Goal: Task Accomplishment & Management: Manage account settings

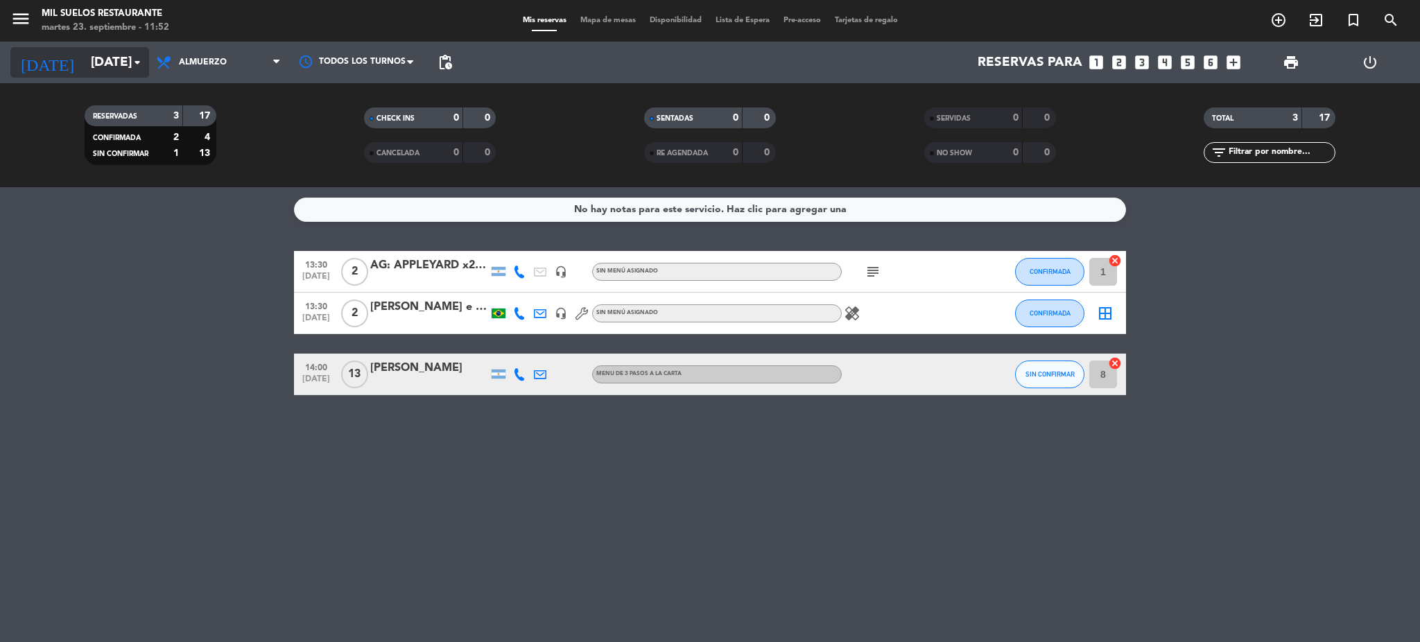
click at [98, 76] on div "[DATE] [DATE] arrow_drop_down" at bounding box center [79, 62] width 139 height 31
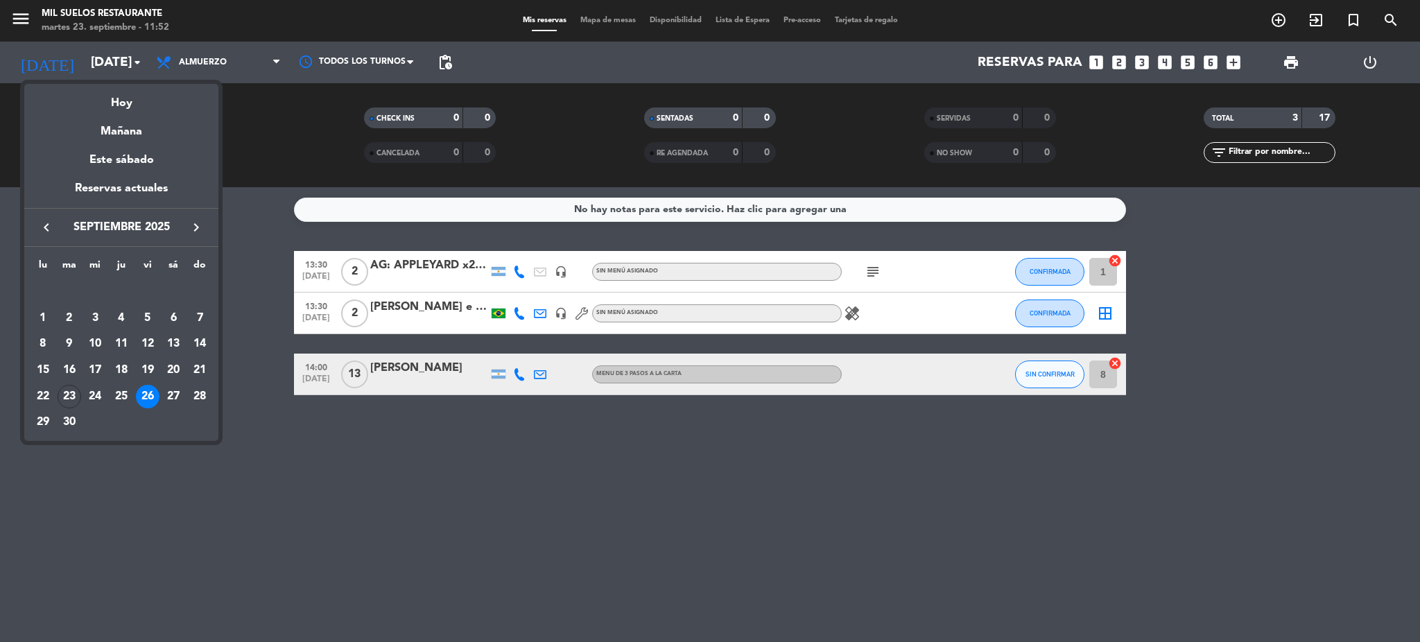
click at [98, 69] on div at bounding box center [710, 321] width 1420 height 642
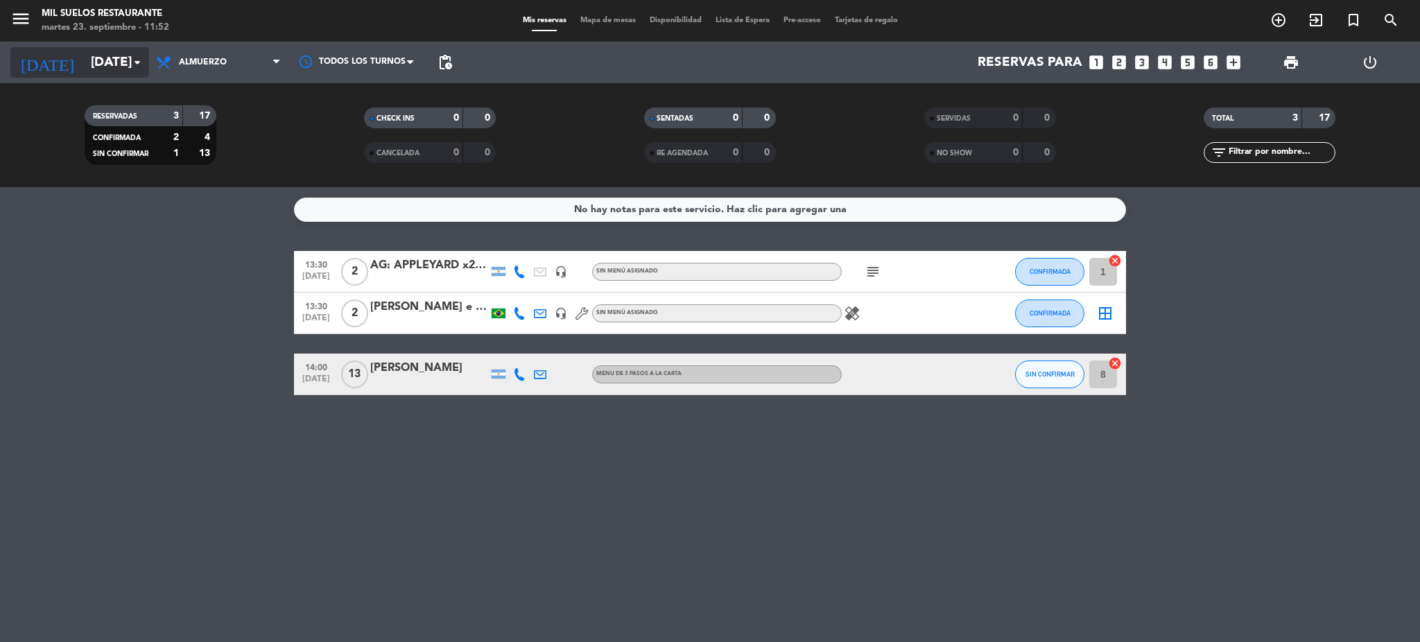
click at [100, 71] on input "[DATE]" at bounding box center [167, 62] width 167 height 29
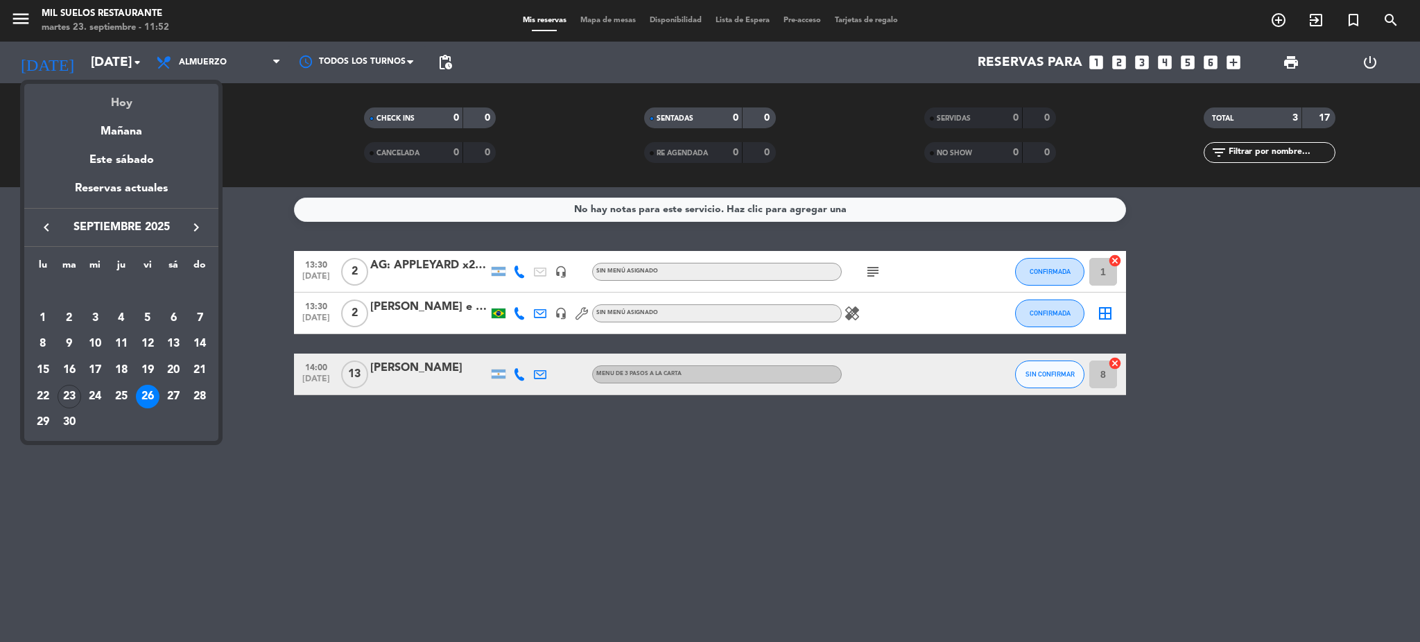
click at [116, 105] on div "Hoy" at bounding box center [121, 98] width 194 height 28
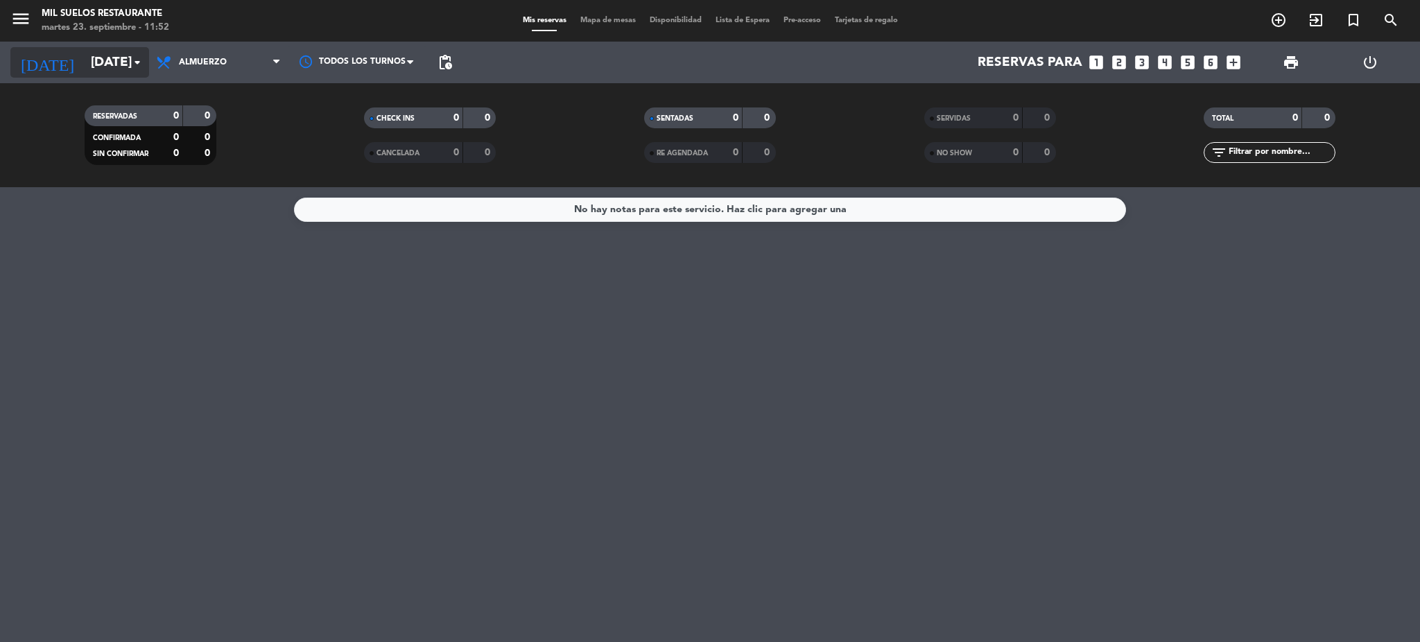
click at [96, 56] on input "[DATE]" at bounding box center [167, 62] width 167 height 29
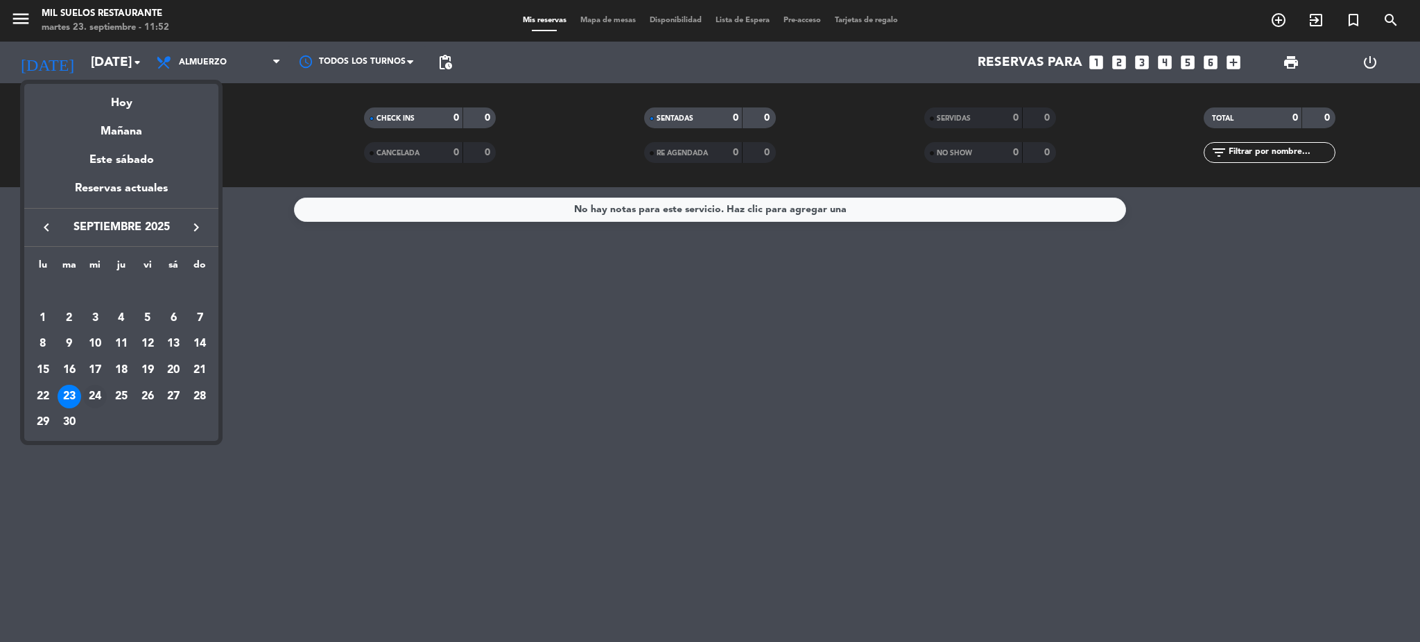
click at [93, 391] on div "24" at bounding box center [95, 397] width 24 height 24
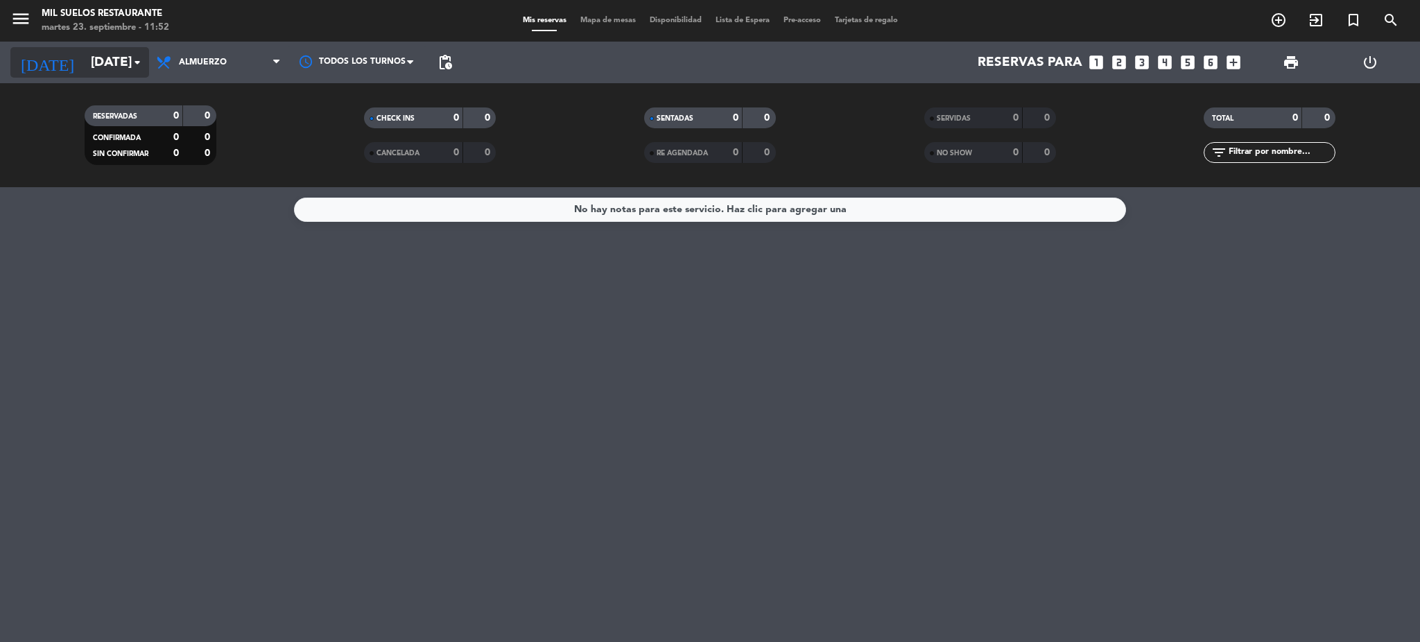
click at [91, 60] on input "[DATE]" at bounding box center [167, 62] width 167 height 29
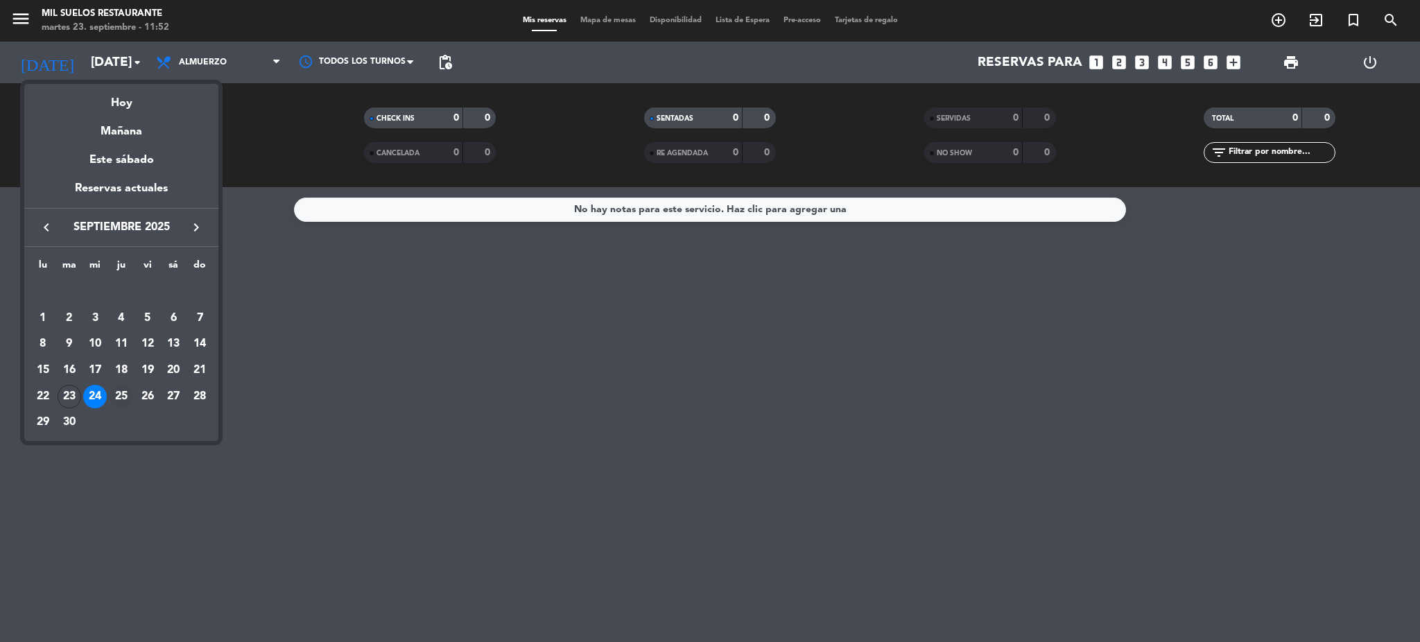
click at [119, 393] on div "25" at bounding box center [122, 397] width 24 height 24
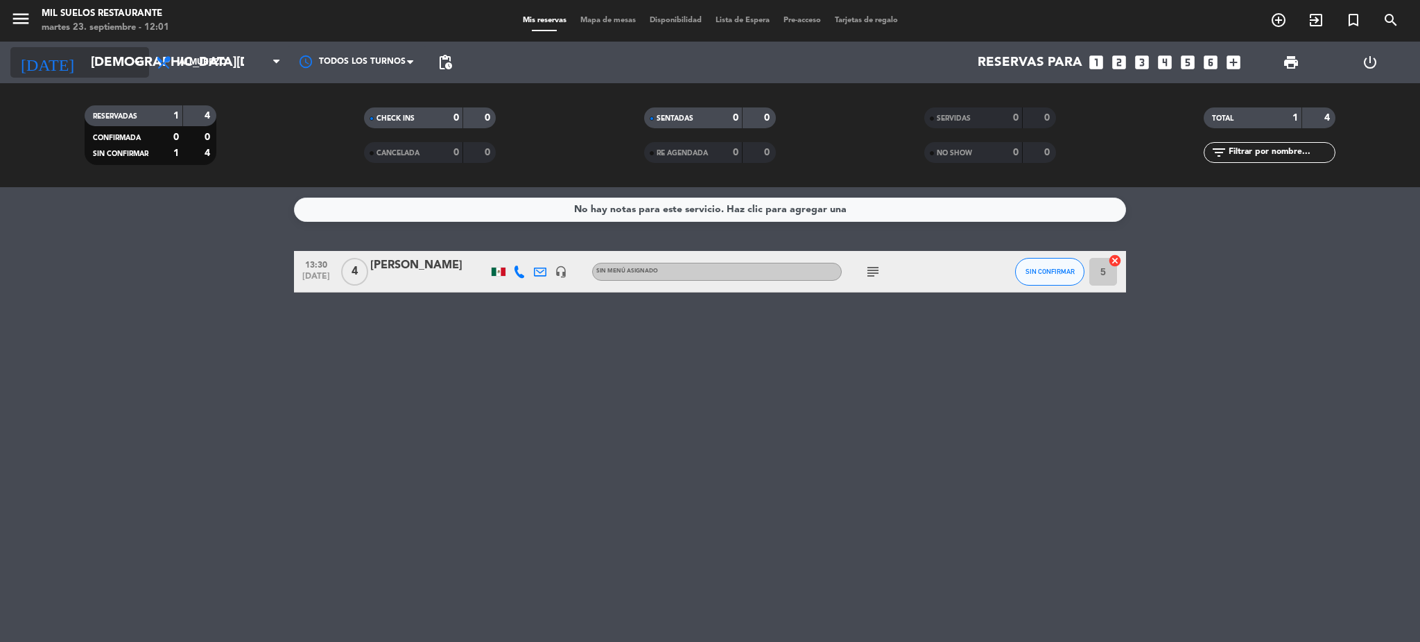
click at [101, 66] on input "[DEMOGRAPHIC_DATA][DATE]" at bounding box center [167, 62] width 167 height 29
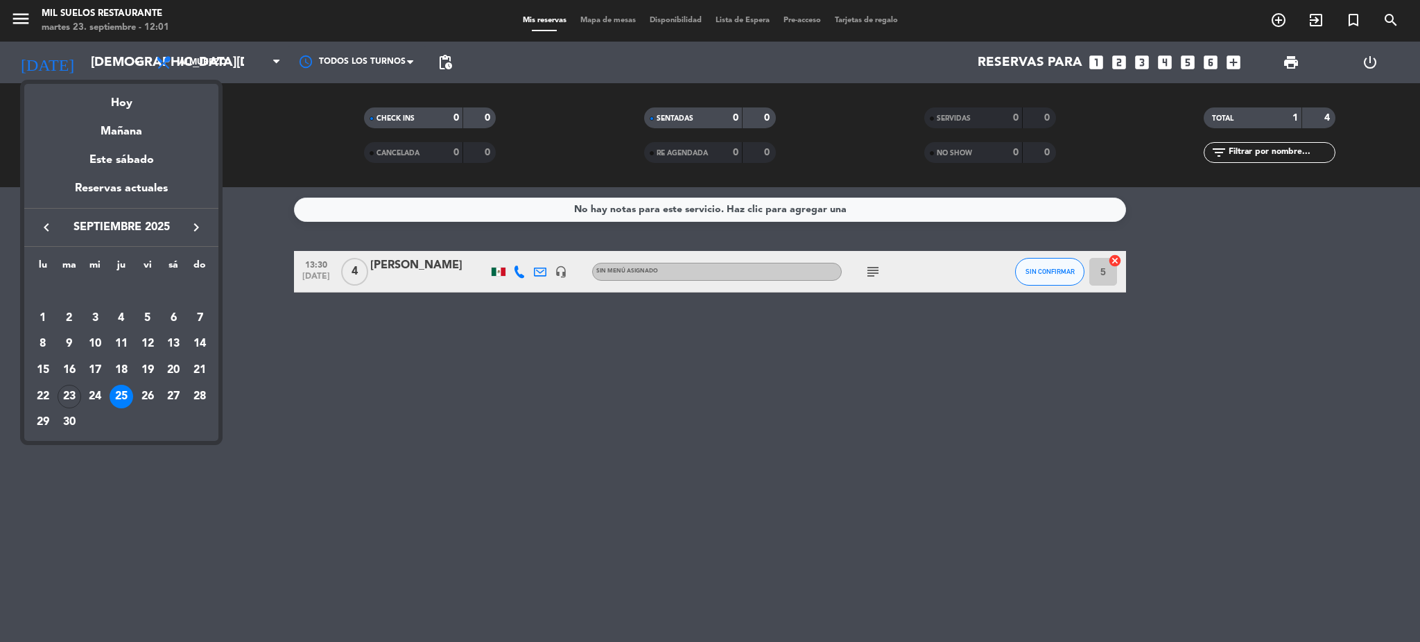
click at [189, 227] on icon "keyboard_arrow_right" at bounding box center [196, 227] width 17 height 17
click at [98, 315] on div "1" at bounding box center [95, 318] width 24 height 24
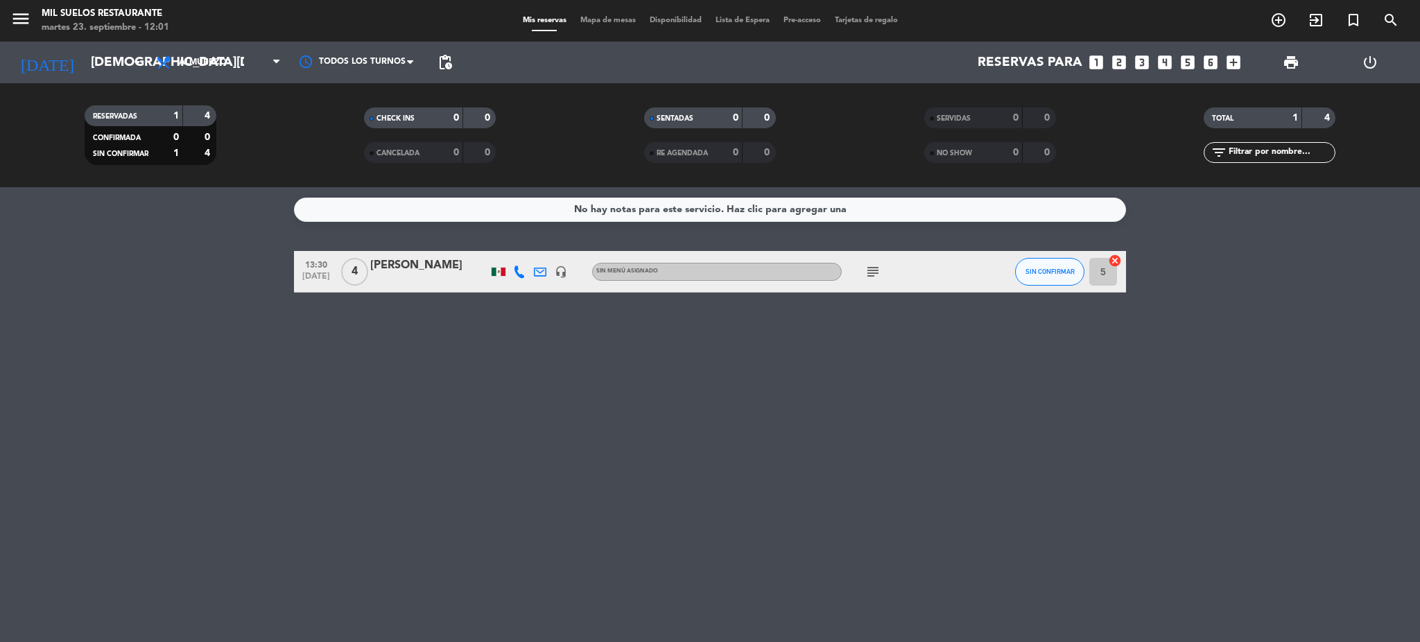
type input "[DATE]"
click at [315, 492] on div "No hay notas para este servicio. Haz clic para agregar una 12:30 [DATE] 5 FAM T…" at bounding box center [710, 414] width 1420 height 455
drag, startPoint x: 34, startPoint y: 19, endPoint x: 24, endPoint y: 16, distance: 11.0
click at [31, 19] on span "menu" at bounding box center [25, 21] width 31 height 33
click at [24, 16] on icon "menu" at bounding box center [20, 18] width 21 height 21
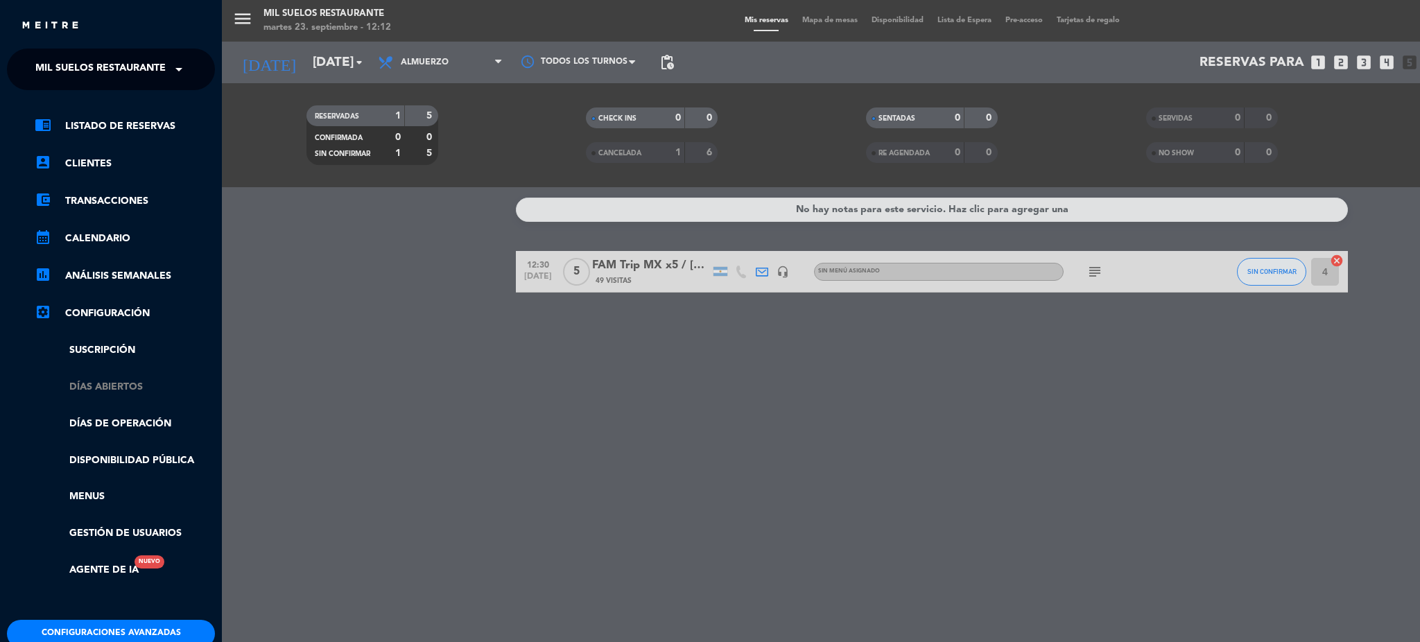
click at [141, 385] on link "Días abiertos" at bounding box center [125, 387] width 180 height 16
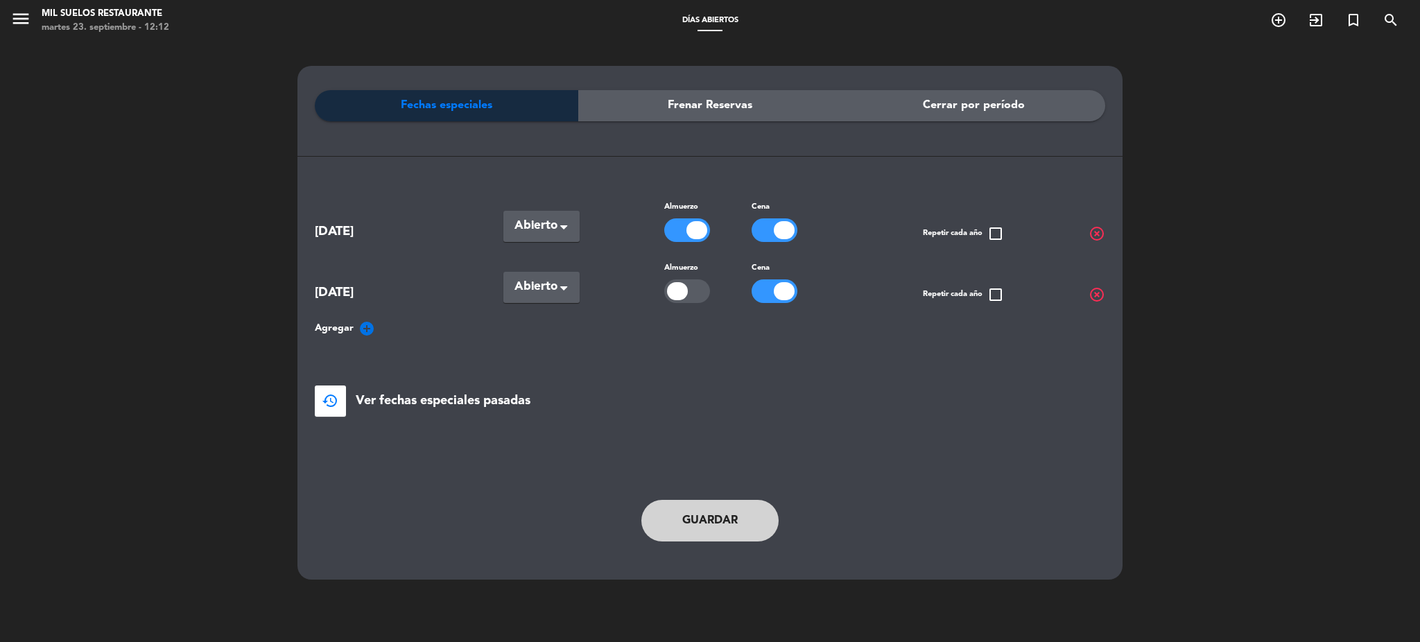
click at [358, 329] on icon "add_circle" at bounding box center [366, 328] width 17 height 17
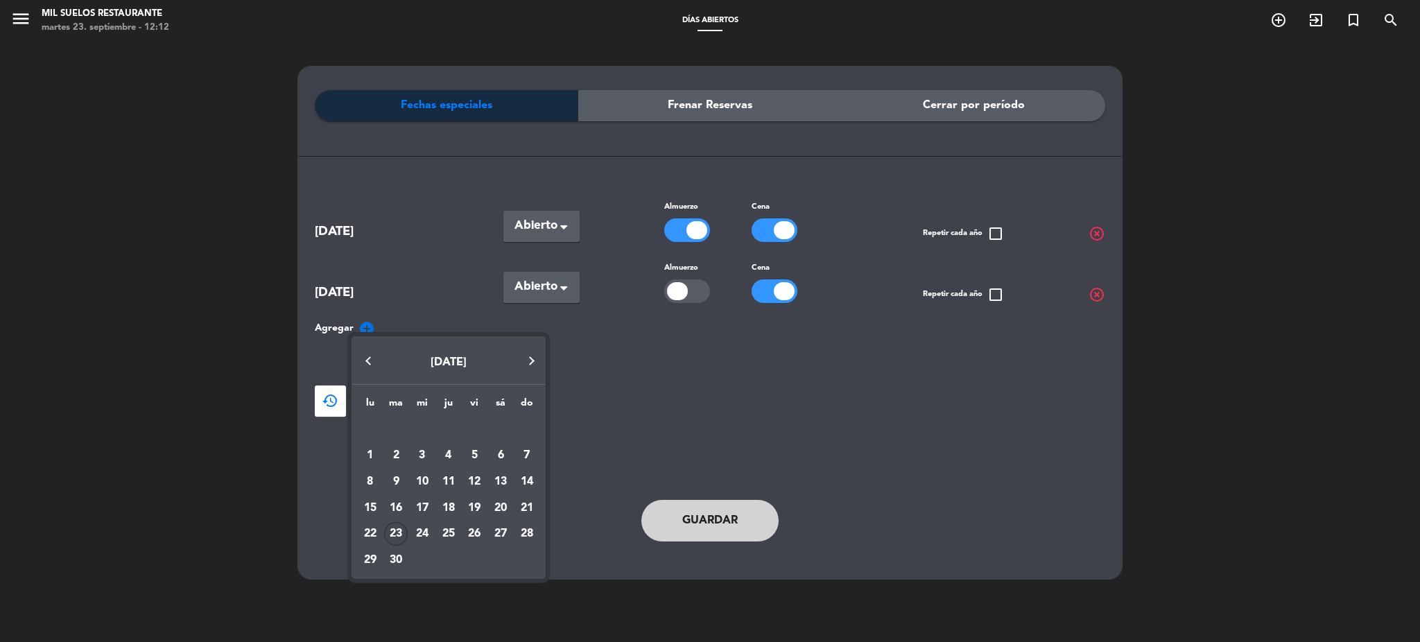
click at [528, 360] on button "Next month" at bounding box center [532, 361] width 28 height 28
click at [418, 451] on div "1" at bounding box center [422, 456] width 24 height 24
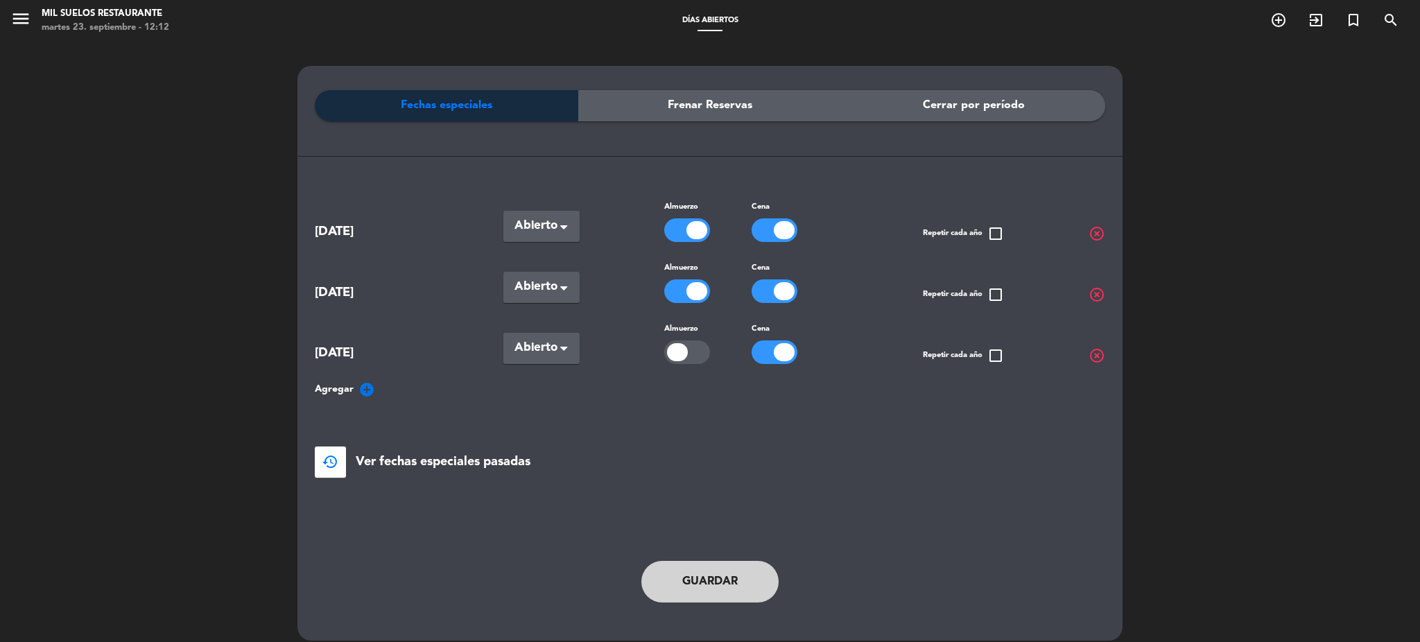
click at [783, 228] on div at bounding box center [784, 230] width 21 height 18
click at [722, 575] on button "Guardar" at bounding box center [709, 582] width 137 height 42
click at [541, 220] on span "Abierto" at bounding box center [535, 225] width 43 height 19
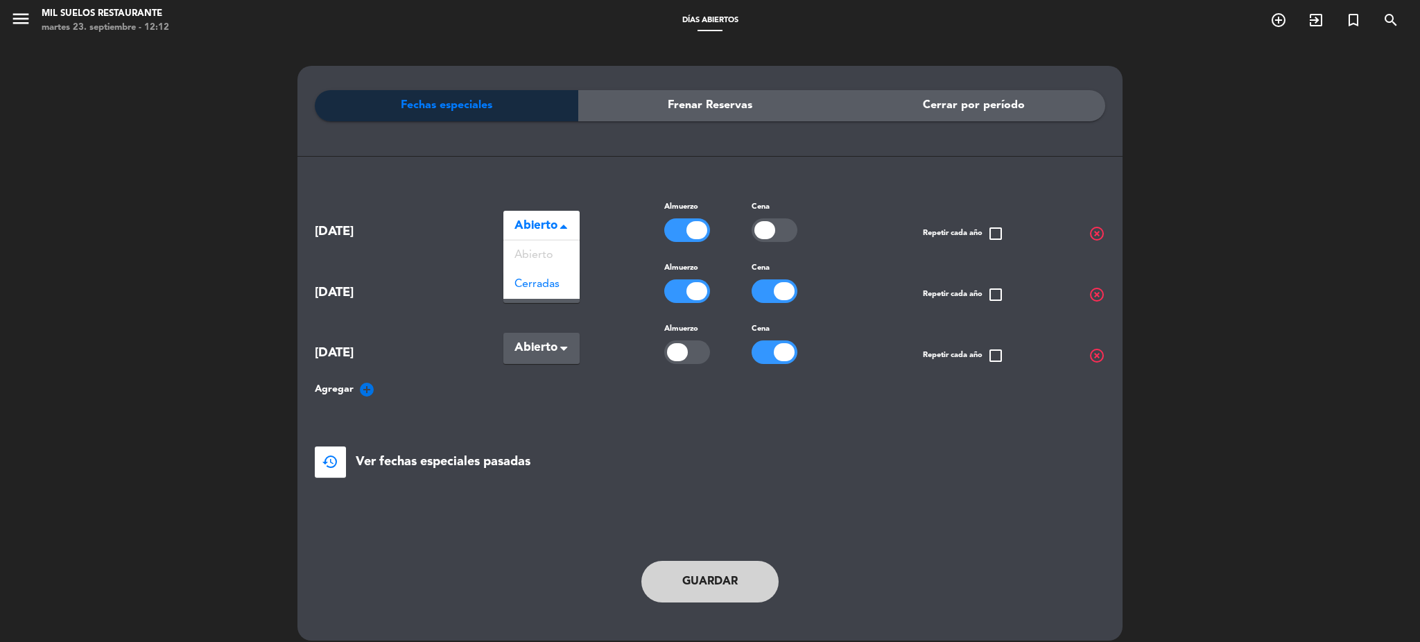
click at [541, 220] on span "Abierto" at bounding box center [535, 225] width 43 height 19
click at [725, 580] on button "Guardar" at bounding box center [709, 582] width 137 height 42
click at [18, 22] on icon "menu" at bounding box center [20, 18] width 21 height 21
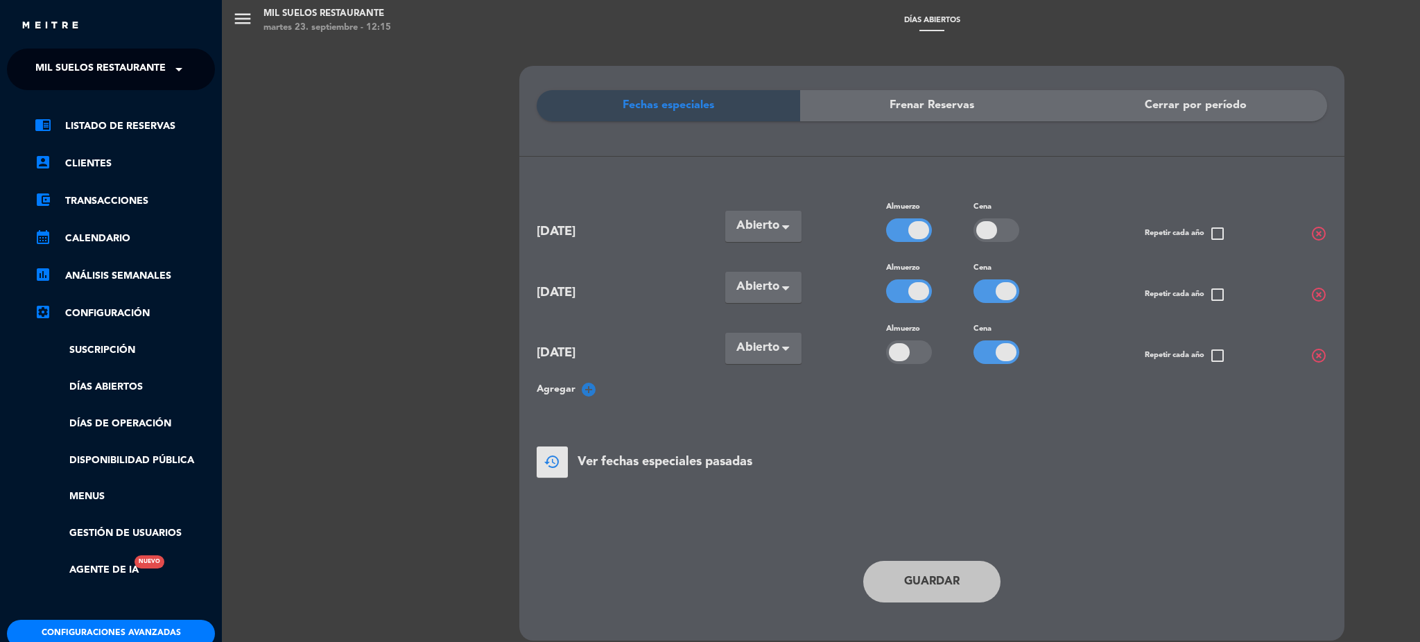
click at [59, 50] on ng-select "× Mil Suelos Restaurante ×" at bounding box center [111, 70] width 208 height 42
click at [68, 71] on span "Mil Suelos Restaurante" at bounding box center [100, 69] width 130 height 29
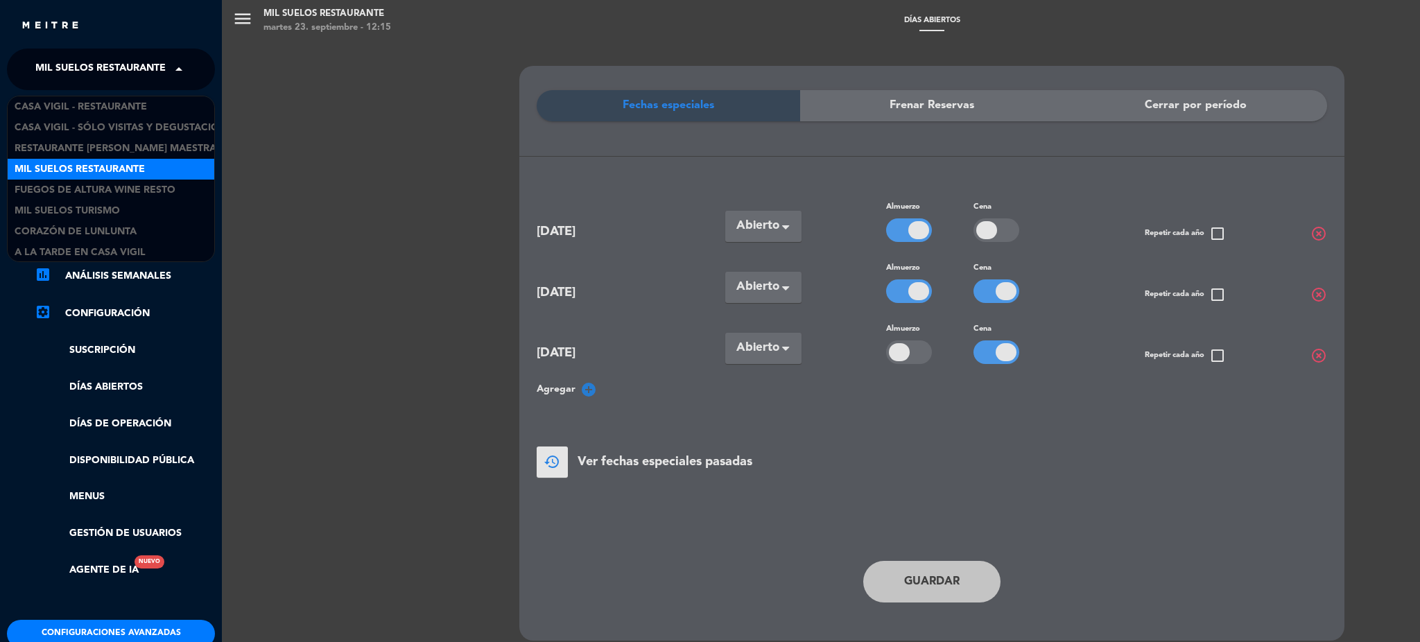
scroll to position [1, 0]
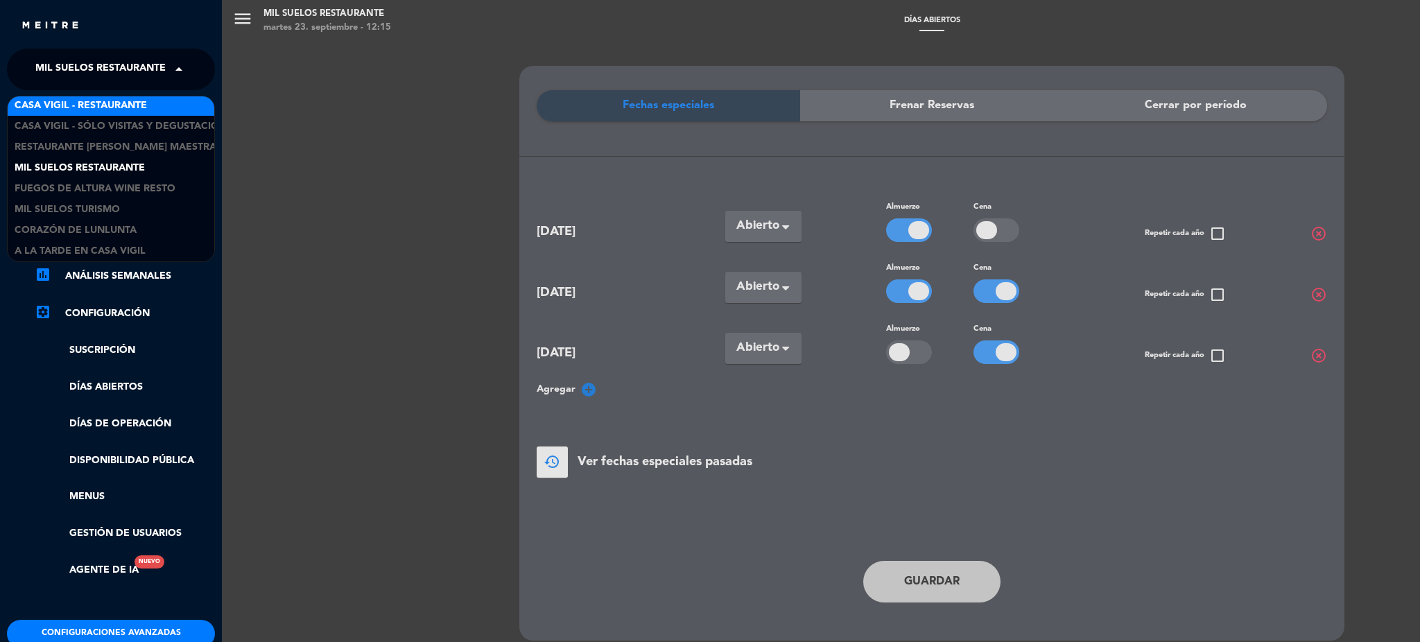
click at [89, 104] on span "Casa Vigil - Restaurante" at bounding box center [81, 106] width 132 height 16
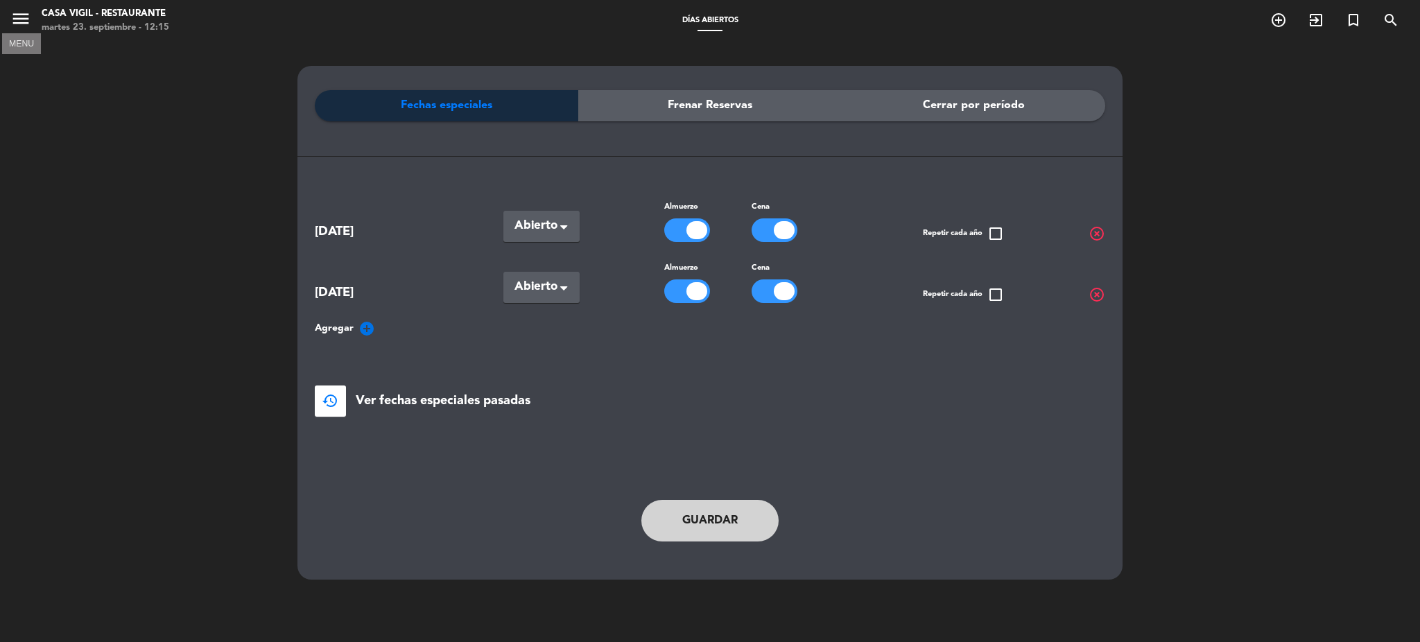
click at [12, 12] on icon "menu" at bounding box center [20, 18] width 21 height 21
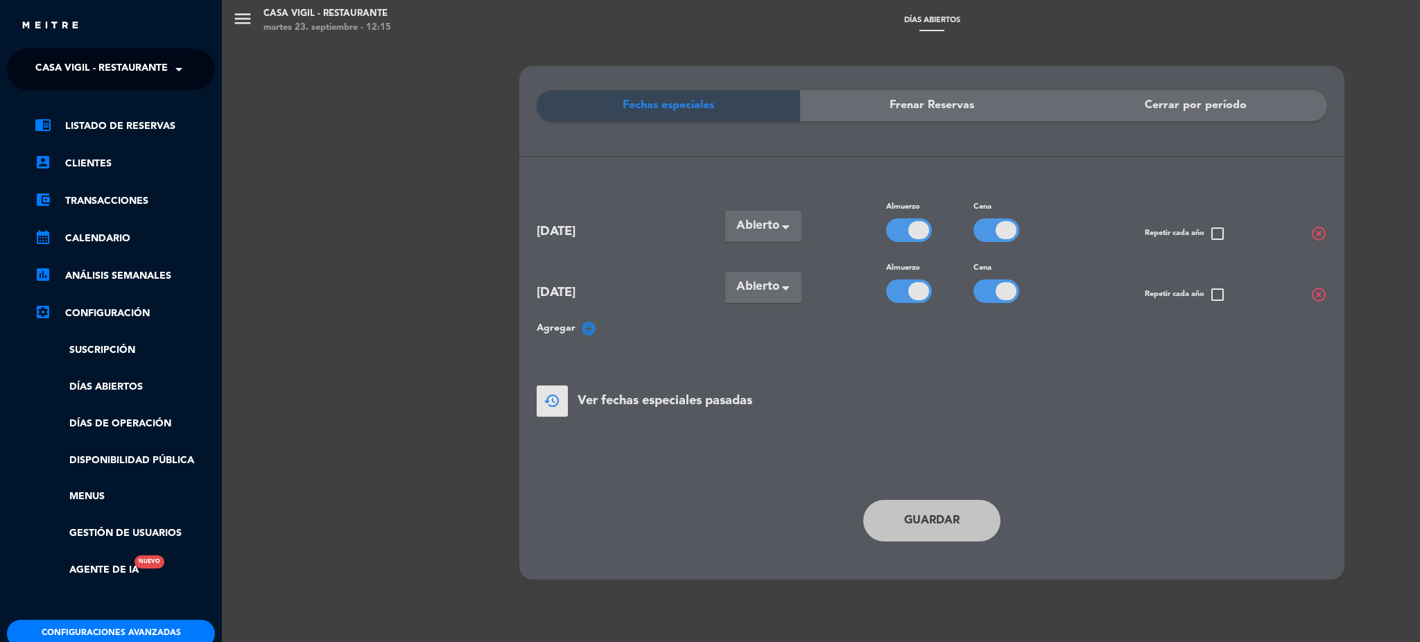
click at [125, 67] on span "Casa Vigil - Restaurante" at bounding box center [101, 69] width 132 height 29
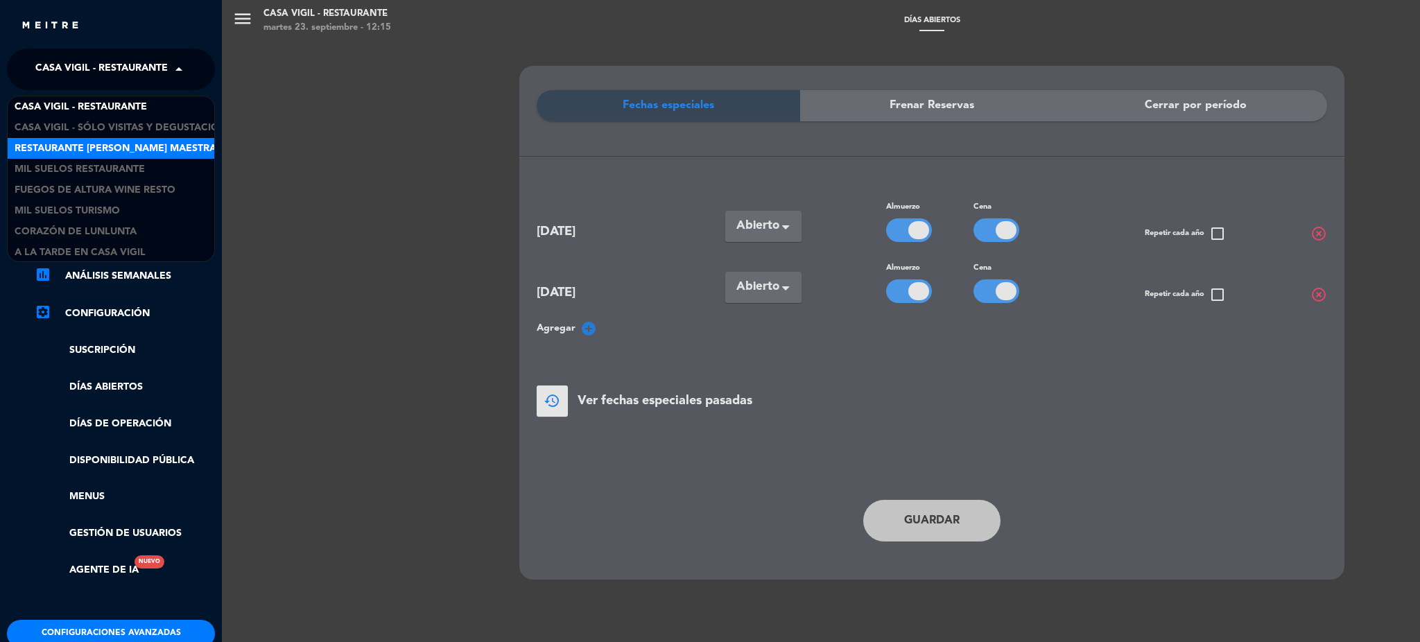
click at [101, 148] on span "Restaurante [PERSON_NAME] Maestra" at bounding box center [116, 149] width 202 height 16
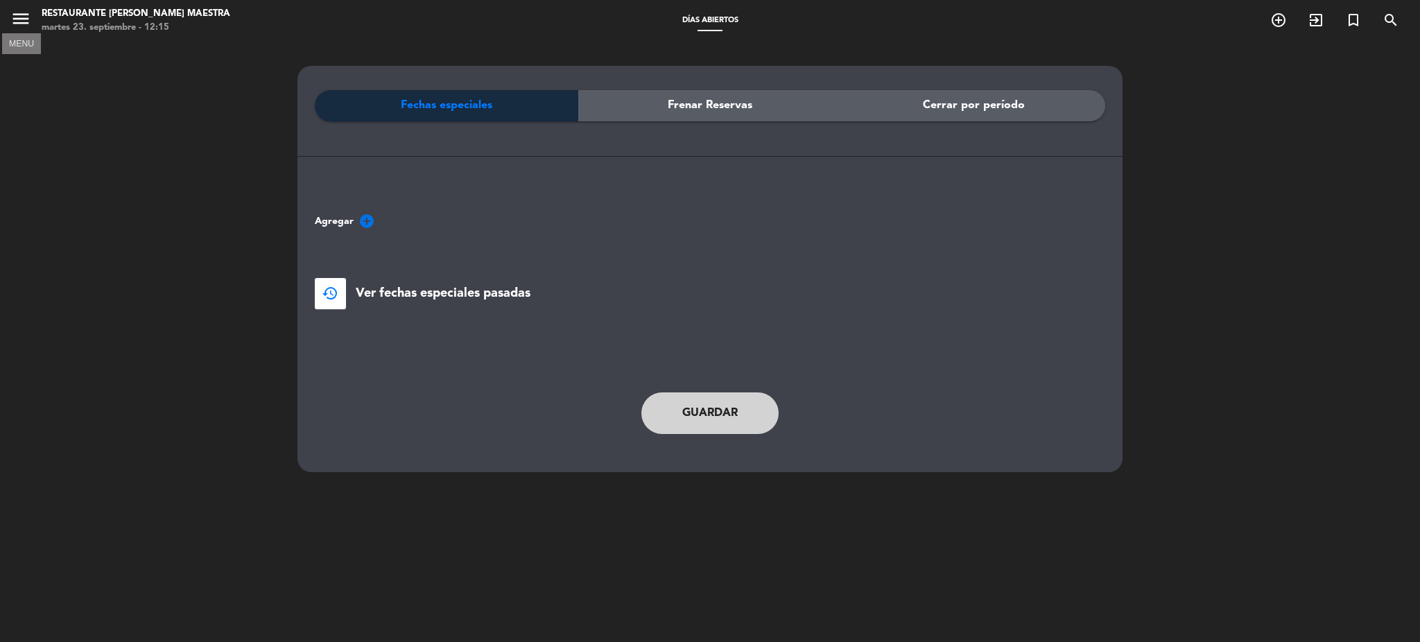
click at [17, 12] on icon "menu" at bounding box center [20, 18] width 21 height 21
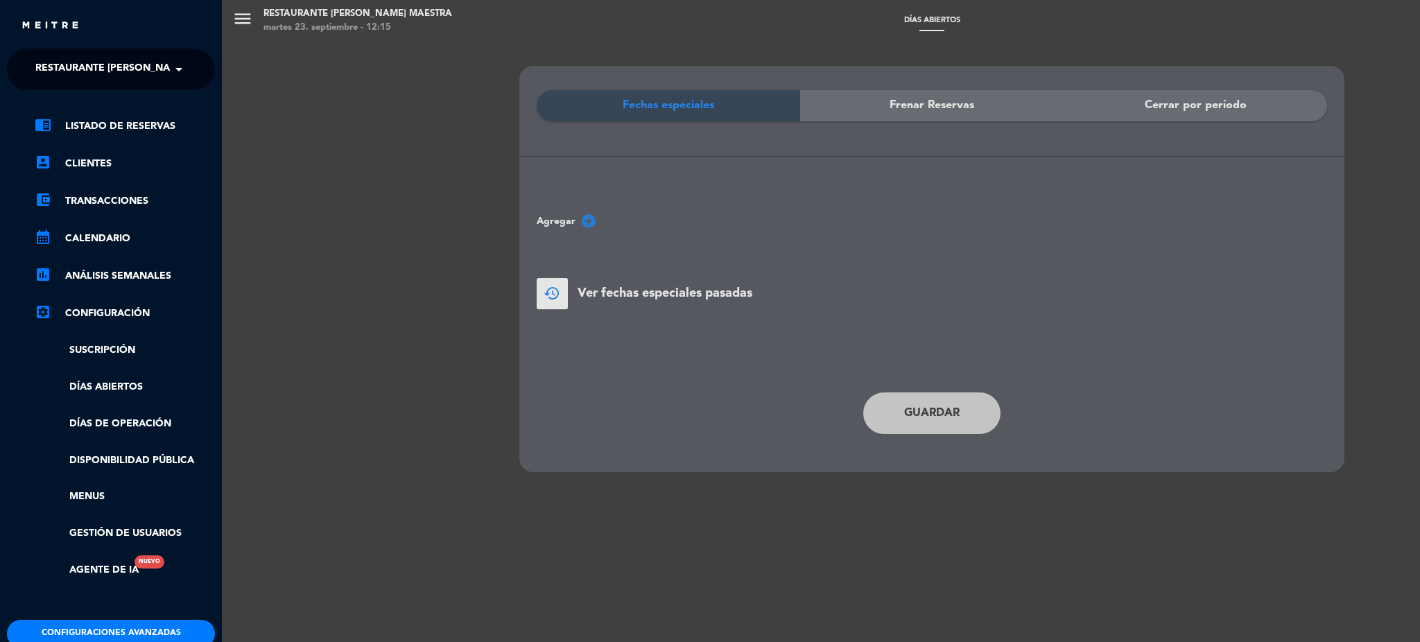
click at [325, 295] on div "menu Restaurante [PERSON_NAME] Maestra [DATE] 23. septiembre - 12:15 Días abier…" at bounding box center [932, 321] width 1420 height 642
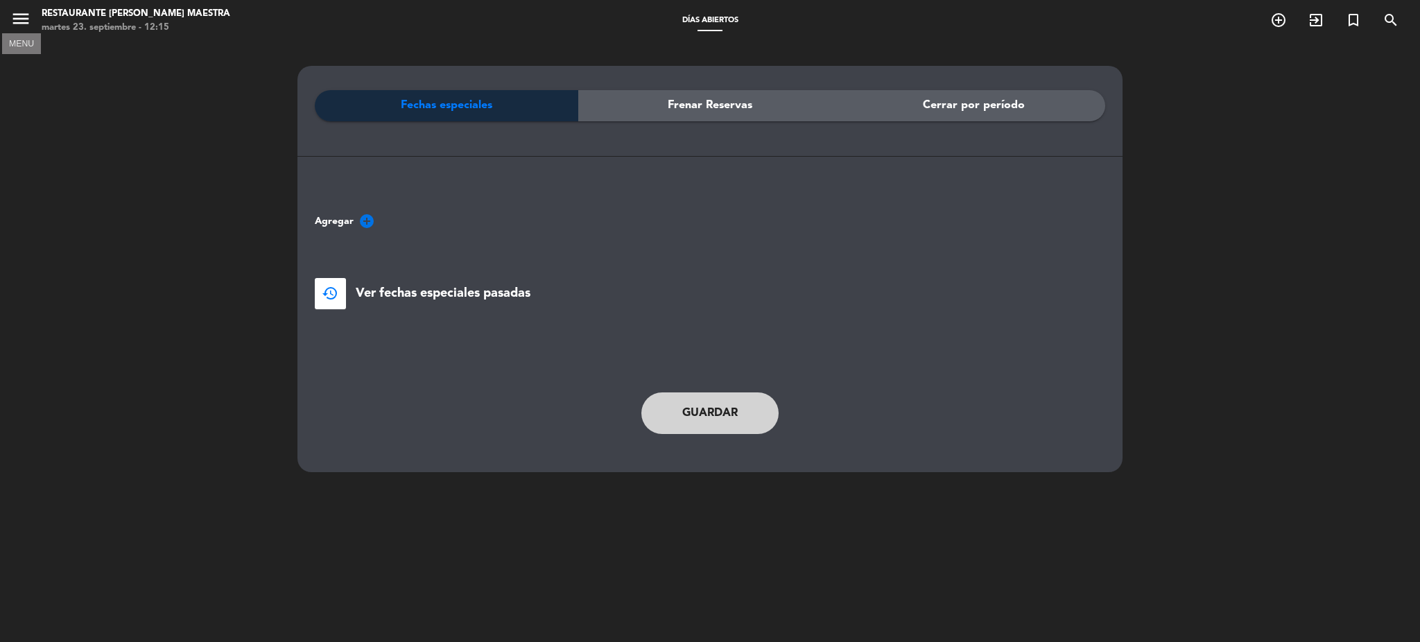
click at [30, 16] on icon "menu" at bounding box center [20, 18] width 21 height 21
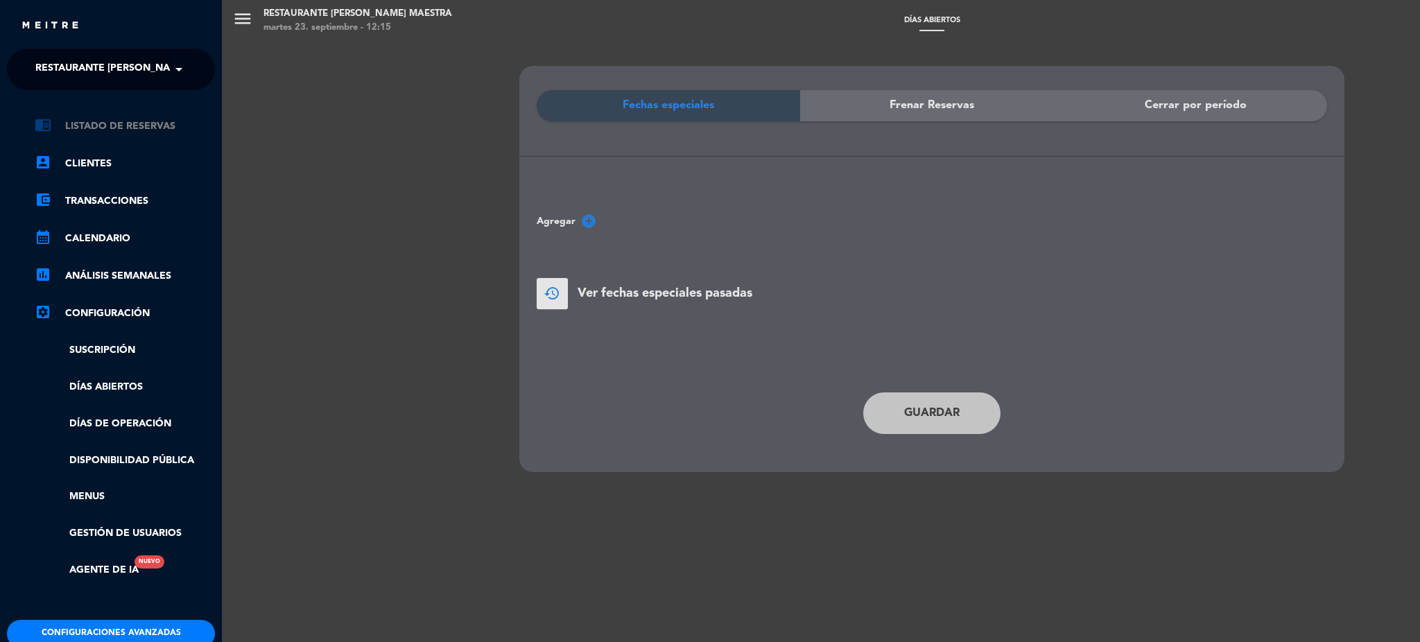
click at [109, 125] on link "chrome_reader_mode Listado de Reservas" at bounding box center [125, 126] width 180 height 17
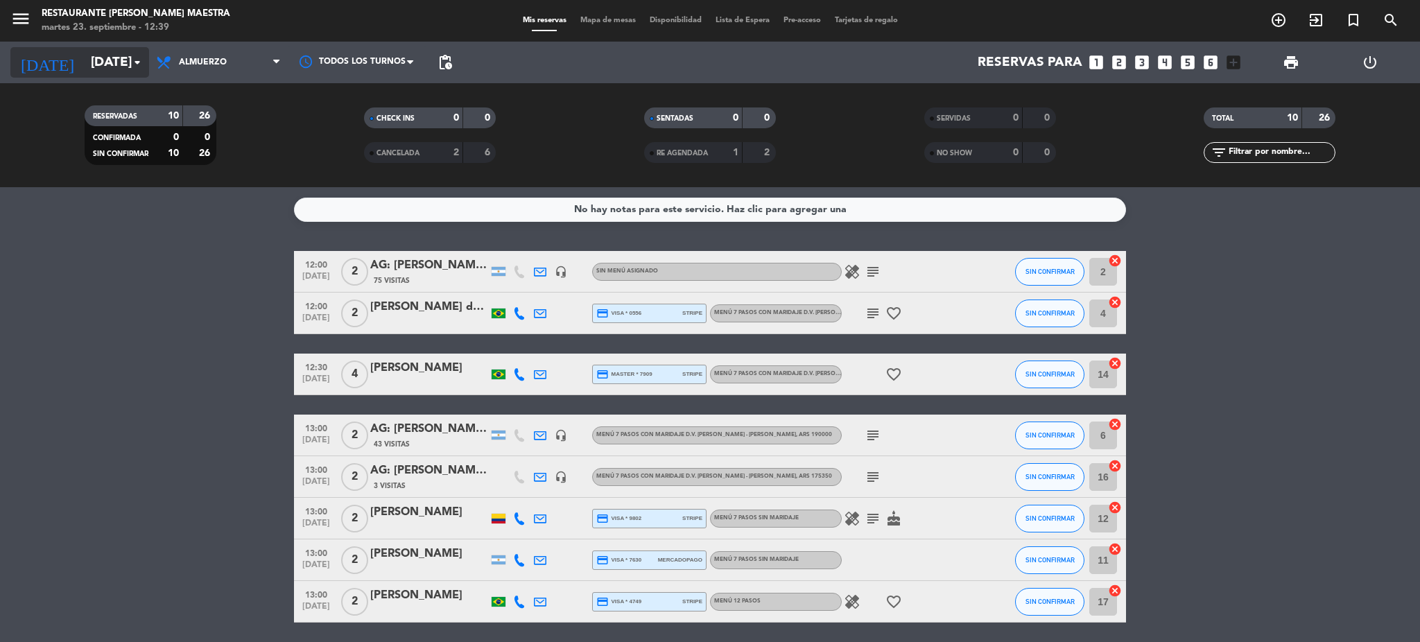
click at [84, 62] on input "[DATE]" at bounding box center [167, 62] width 167 height 29
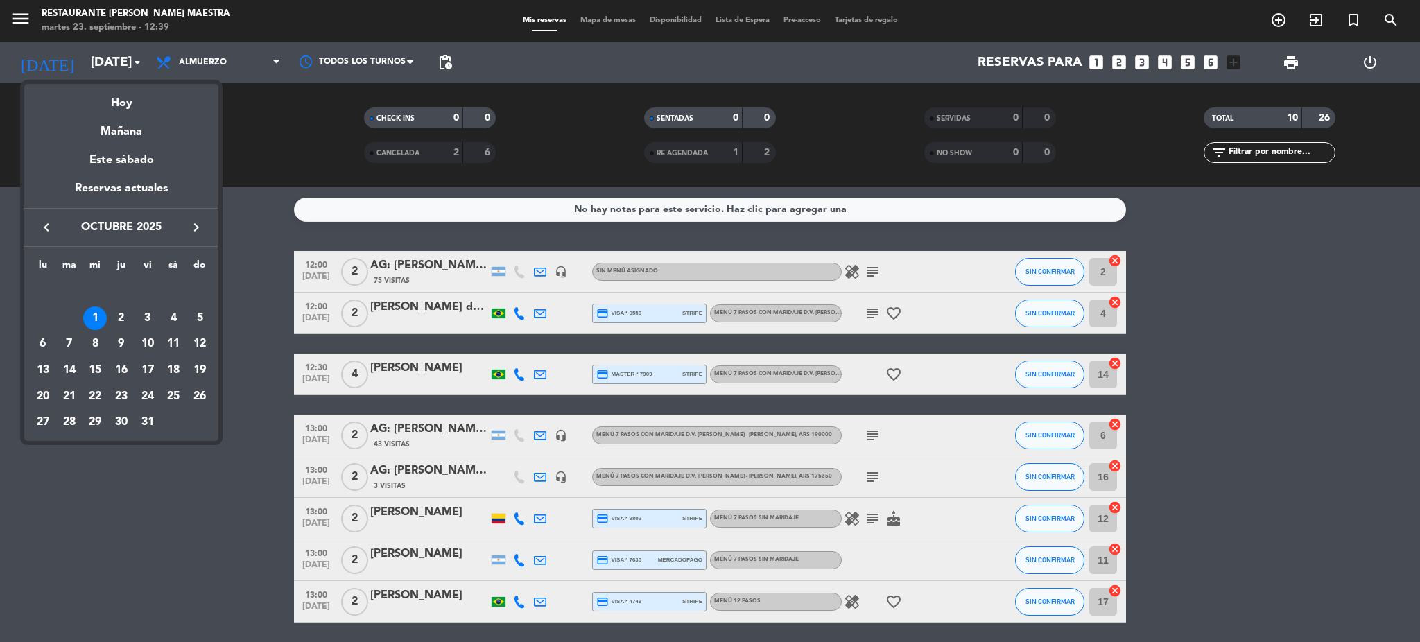
click at [200, 227] on icon "keyboard_arrow_right" at bounding box center [196, 227] width 17 height 17
click at [173, 290] on div "1" at bounding box center [174, 292] width 24 height 24
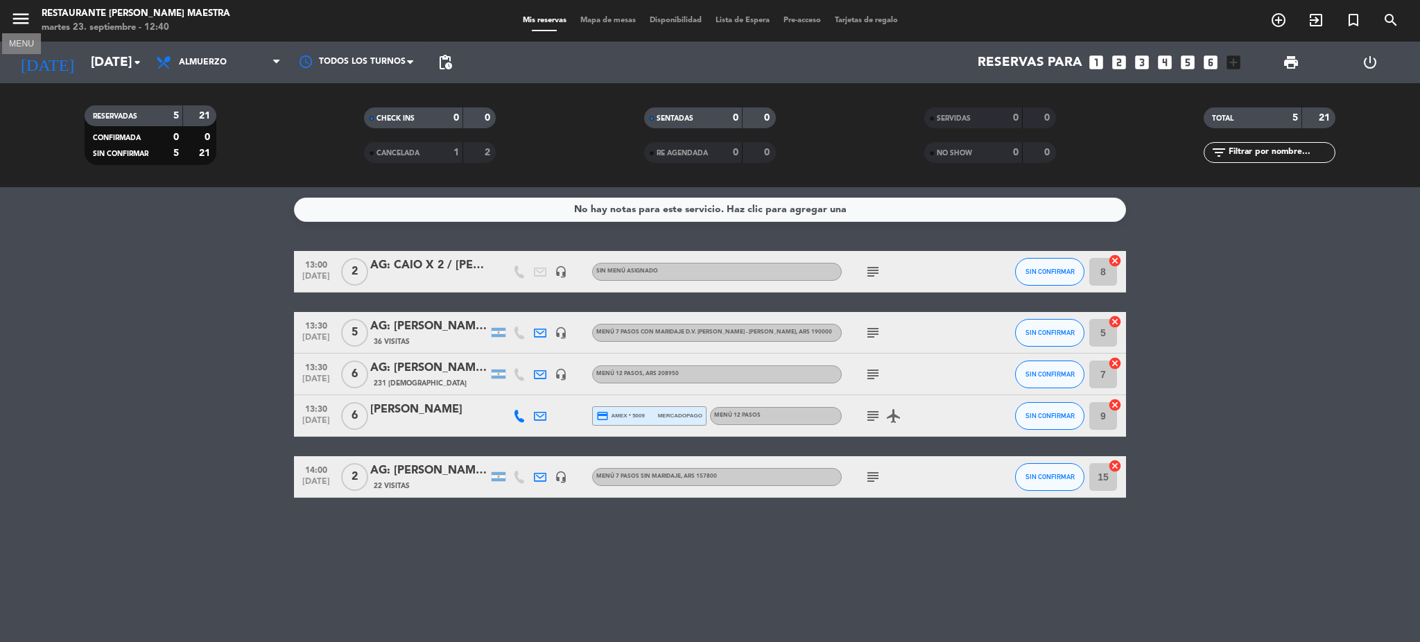
click at [16, 11] on icon "menu" at bounding box center [20, 18] width 21 height 21
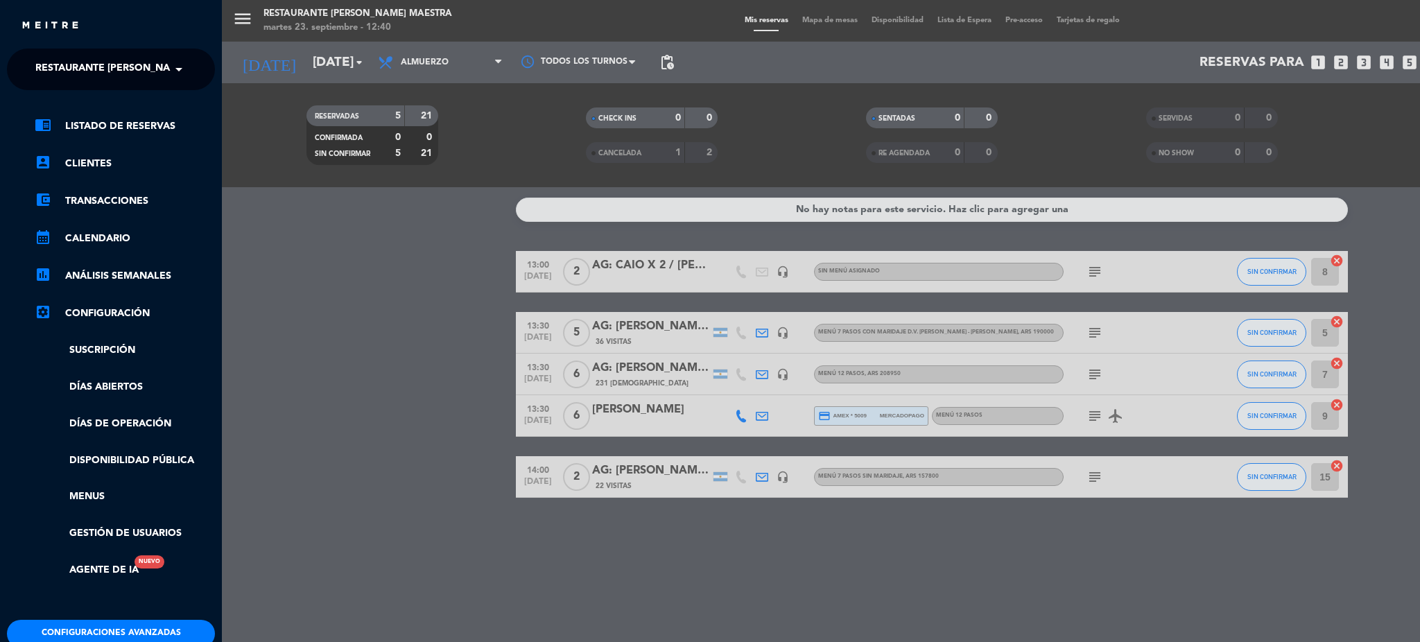
click at [81, 74] on span "Restaurante [PERSON_NAME] Maestra" at bounding box center [136, 69] width 202 height 29
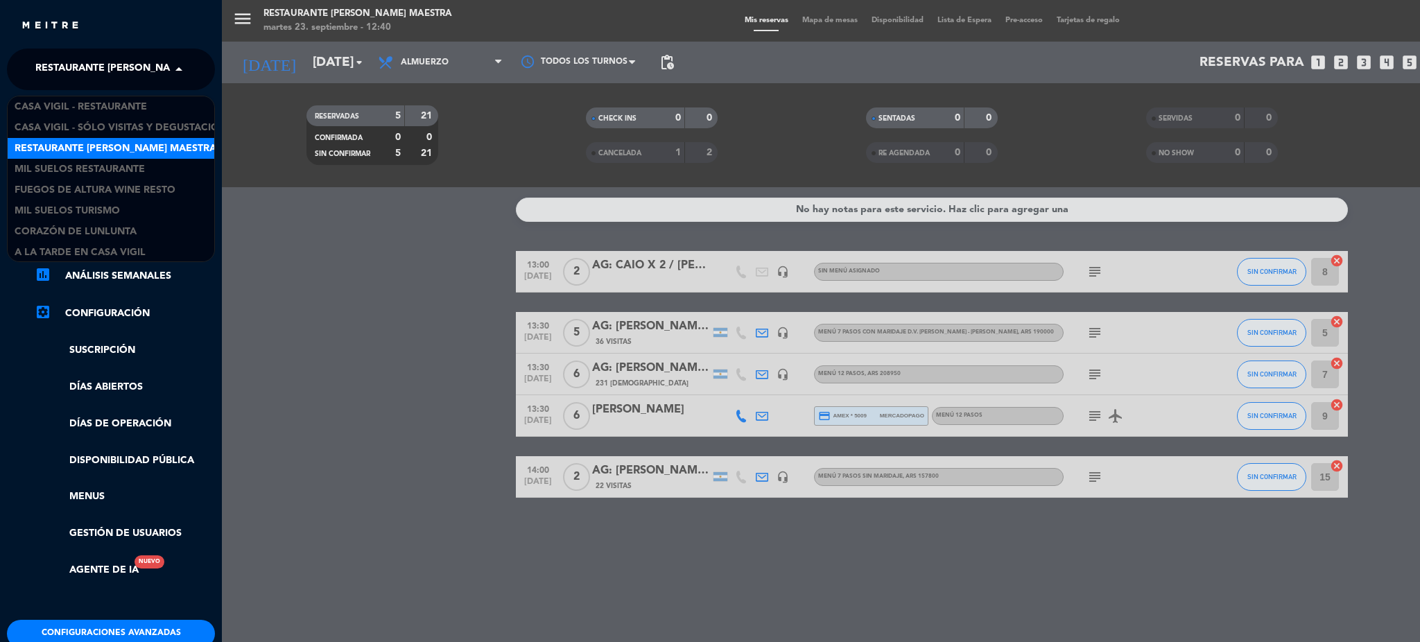
scroll to position [1, 0]
click at [119, 171] on span "Mil Suelos Restaurante" at bounding box center [80, 168] width 130 height 16
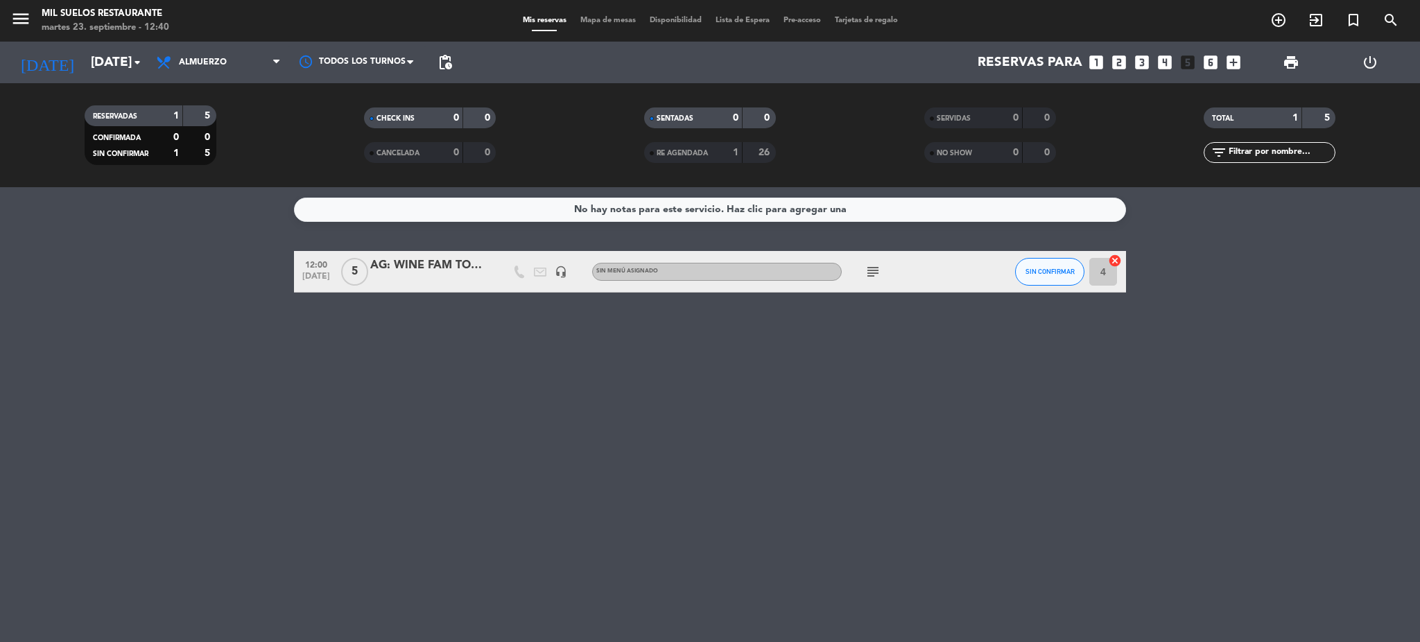
click at [440, 270] on div "AG: WINE FAM TOUR VIVATERRA x5 / [PERSON_NAME]" at bounding box center [429, 265] width 118 height 18
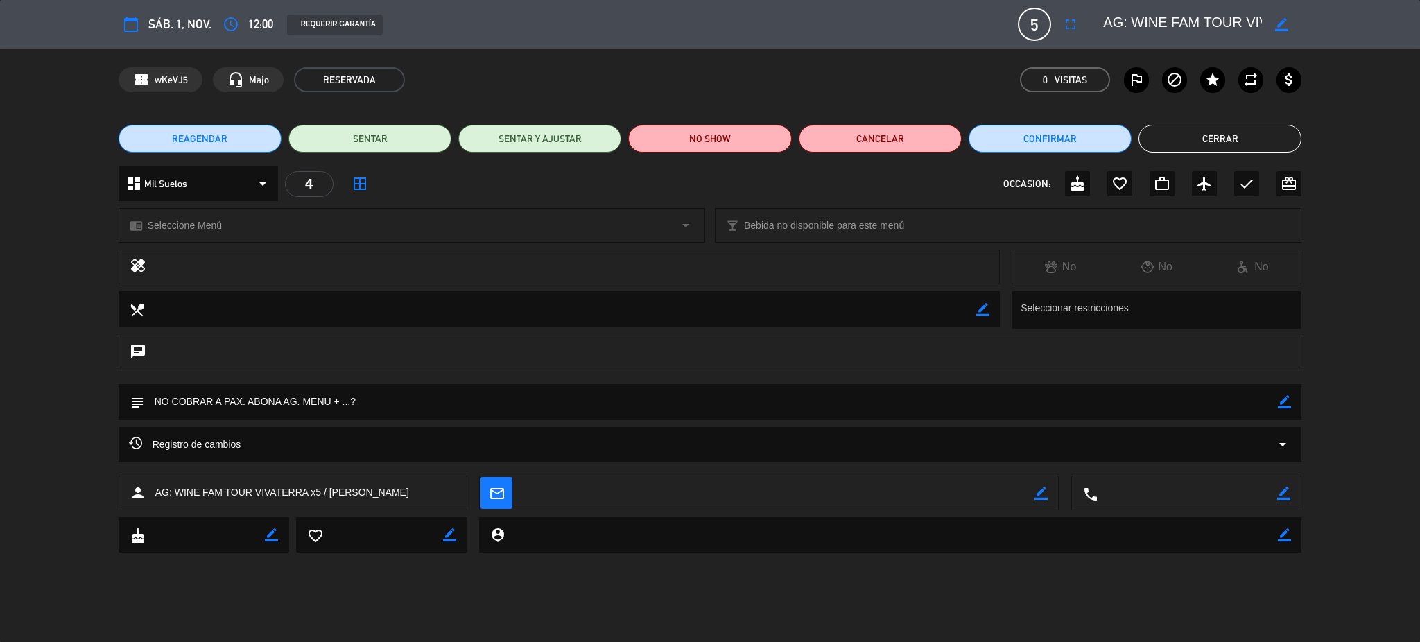
scroll to position [0, 22]
drag, startPoint x: 1218, startPoint y: 21, endPoint x: 1250, endPoint y: 19, distance: 32.0
click at [1250, 19] on textarea at bounding box center [1182, 24] width 159 height 25
drag, startPoint x: 1172, startPoint y: 15, endPoint x: 1179, endPoint y: 23, distance: 10.3
click at [1171, 15] on textarea at bounding box center [1182, 24] width 159 height 25
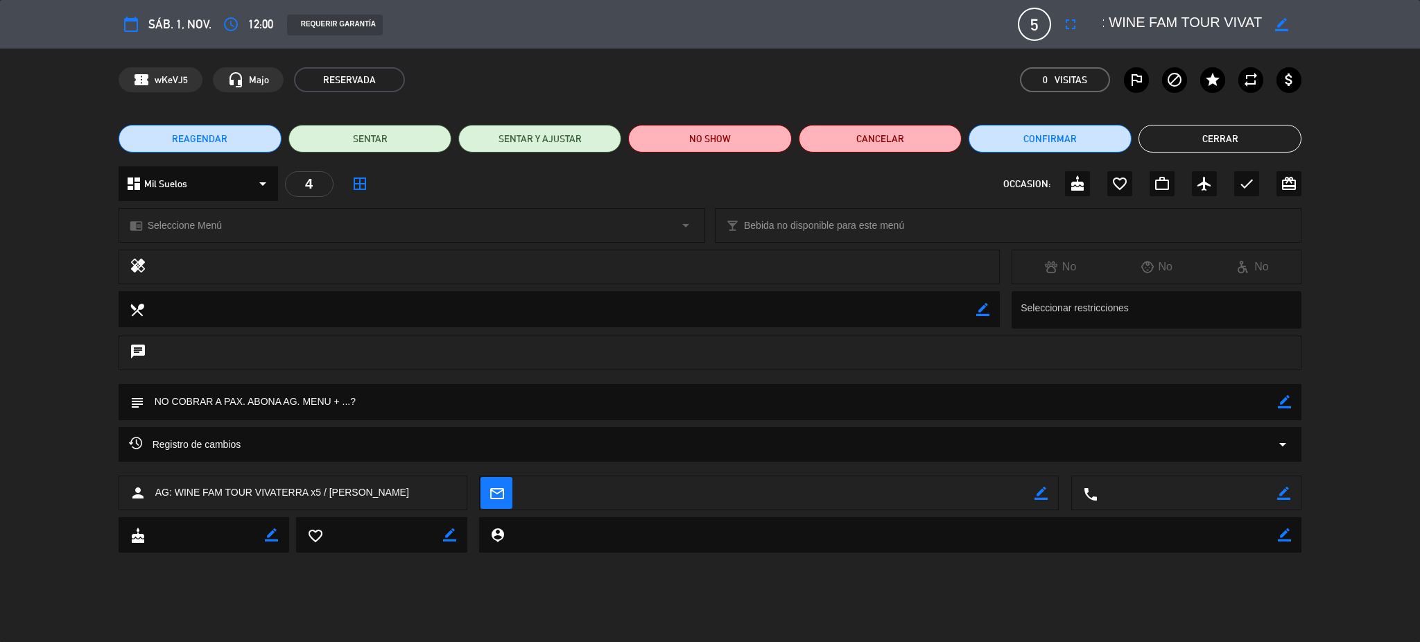
click at [1229, 140] on button "Cerrar" at bounding box center [1219, 139] width 163 height 28
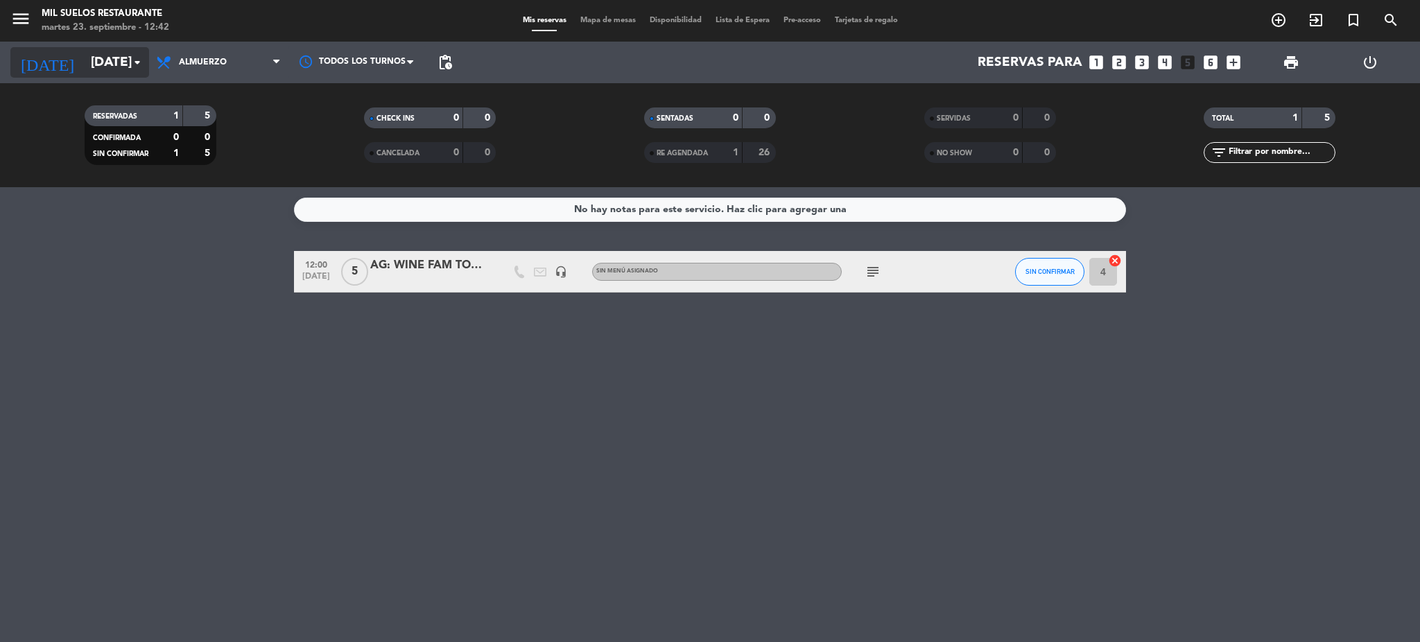
click at [98, 55] on input "[DATE]" at bounding box center [167, 62] width 167 height 29
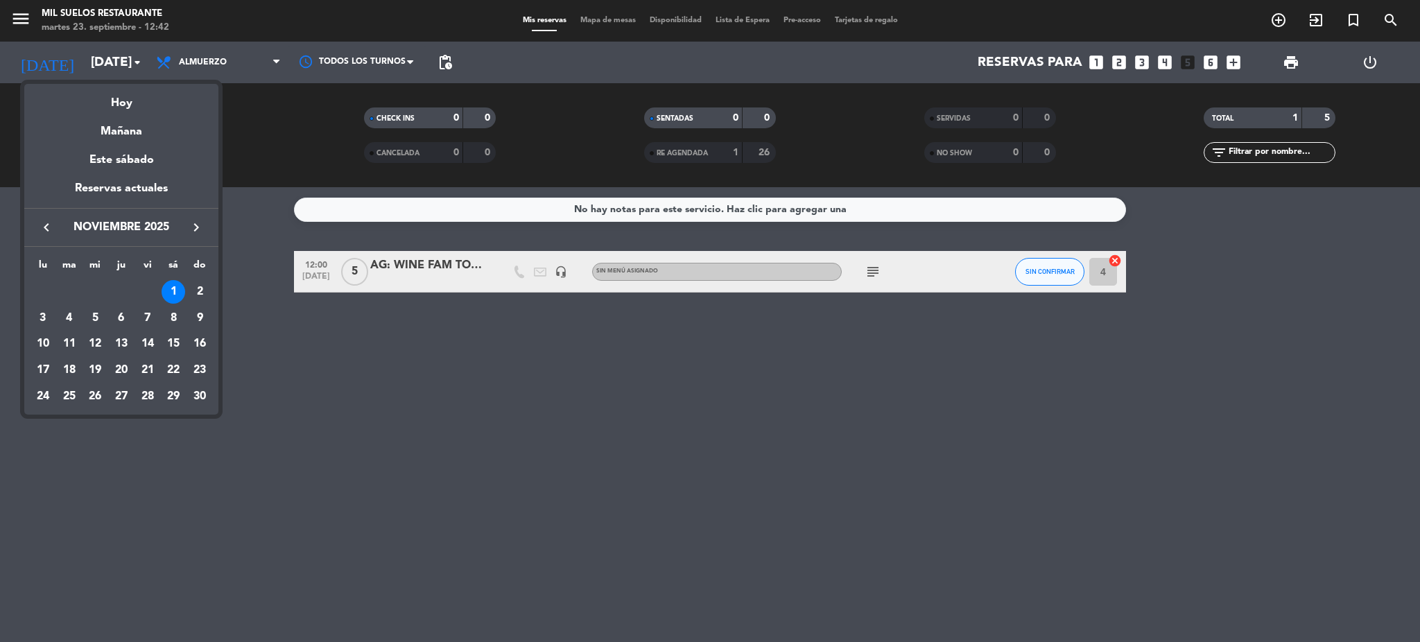
click at [117, 105] on div "Hoy" at bounding box center [121, 98] width 194 height 28
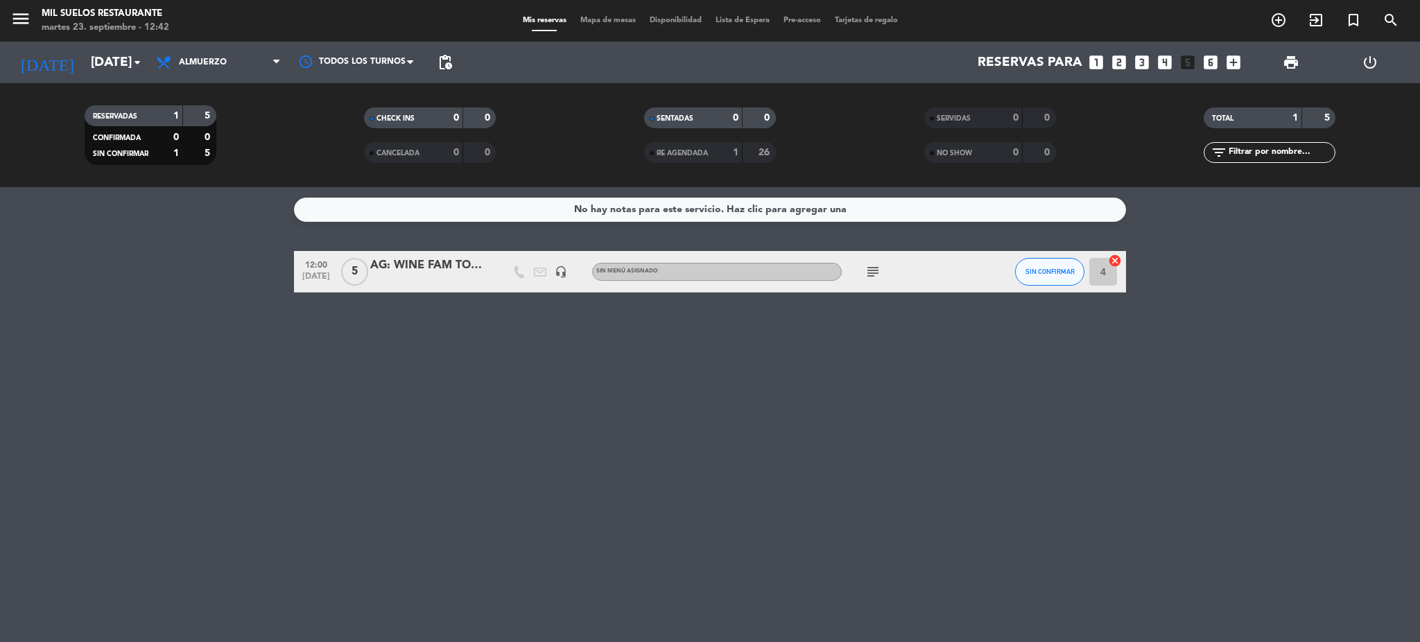
type input "[DATE]"
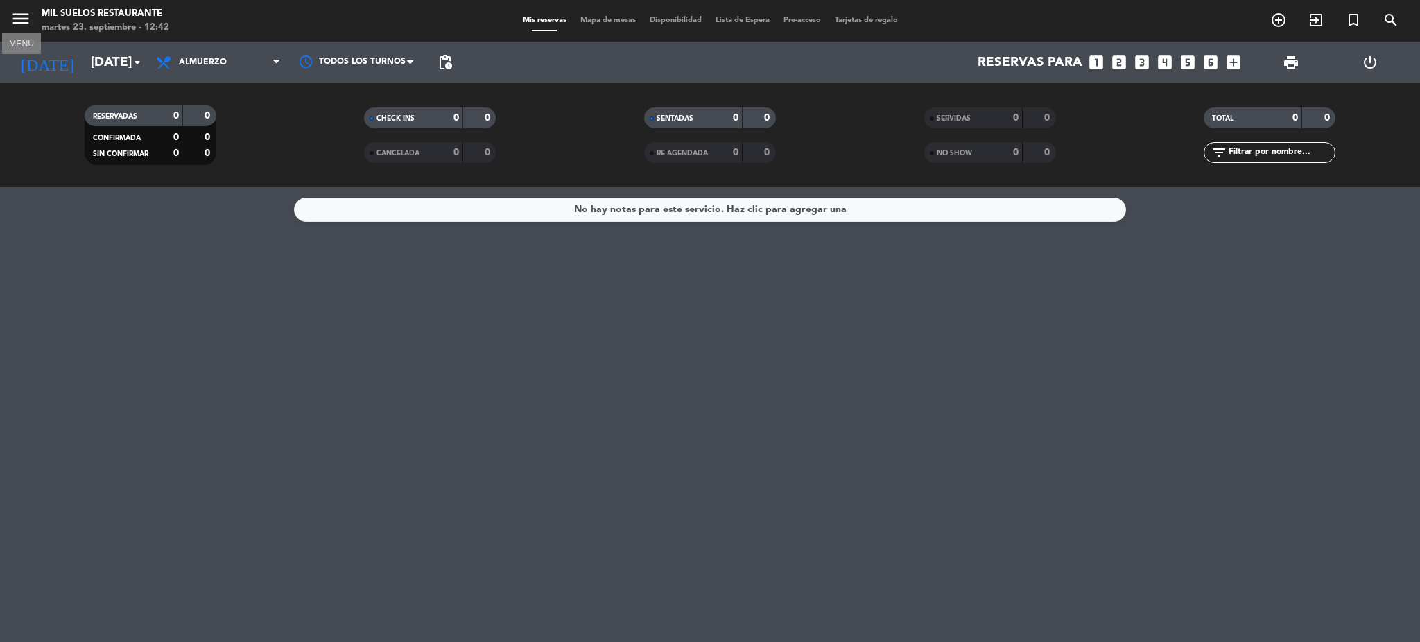
click at [10, 10] on icon "menu" at bounding box center [20, 18] width 21 height 21
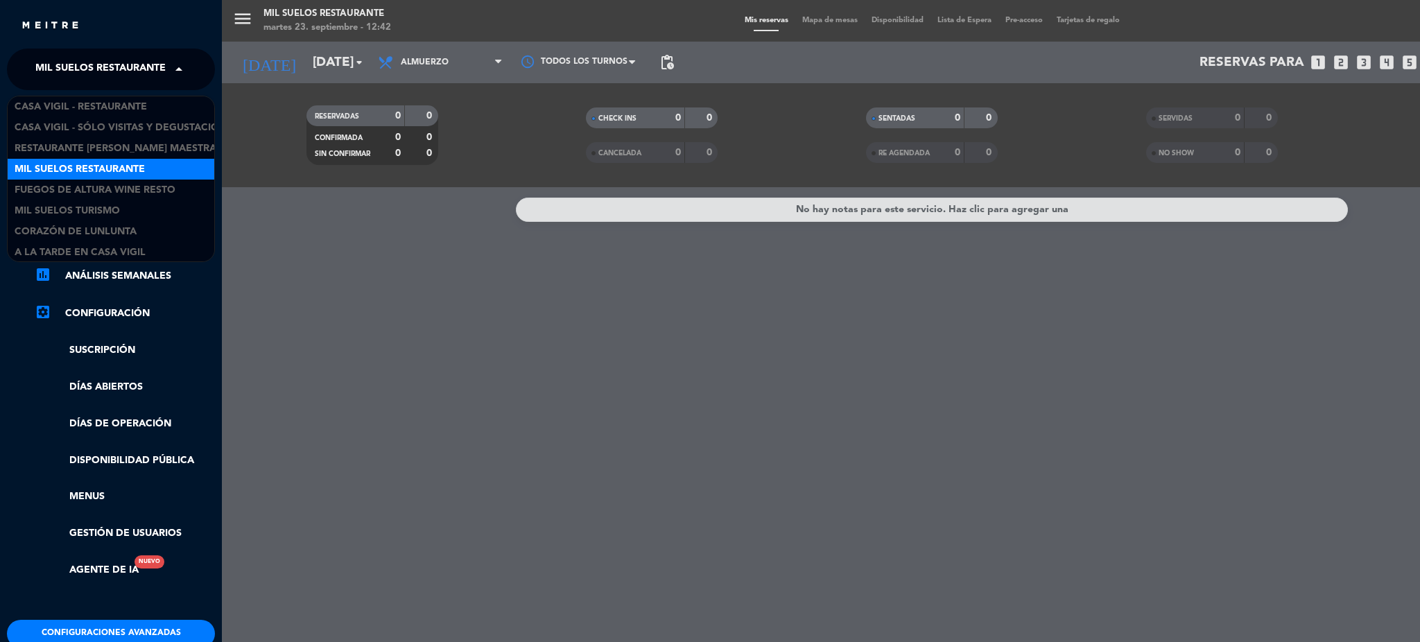
click at [81, 71] on span "Mil Suelos Restaurante" at bounding box center [100, 69] width 130 height 29
click at [354, 481] on div "menu Mil Suelos Restaurante [DATE] 23. septiembre - 12:42 Mis reservas Mapa de …" at bounding box center [932, 321] width 1420 height 642
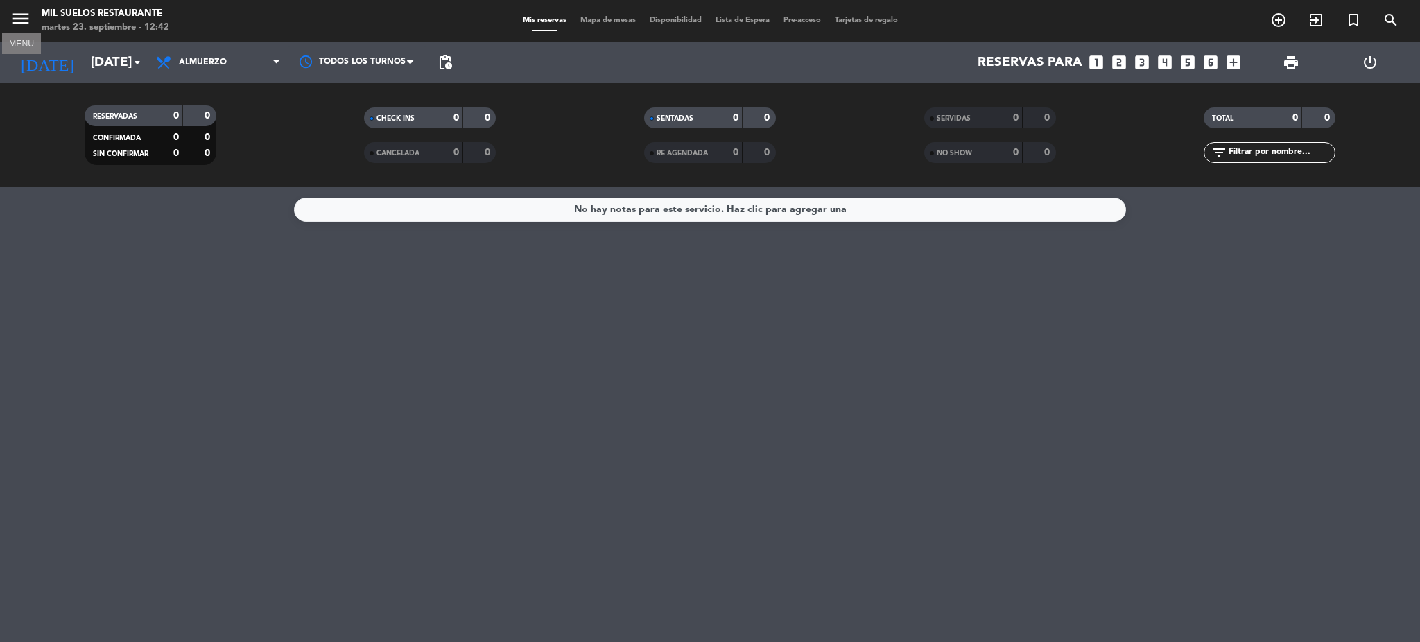
click at [20, 18] on icon "menu" at bounding box center [20, 18] width 21 height 21
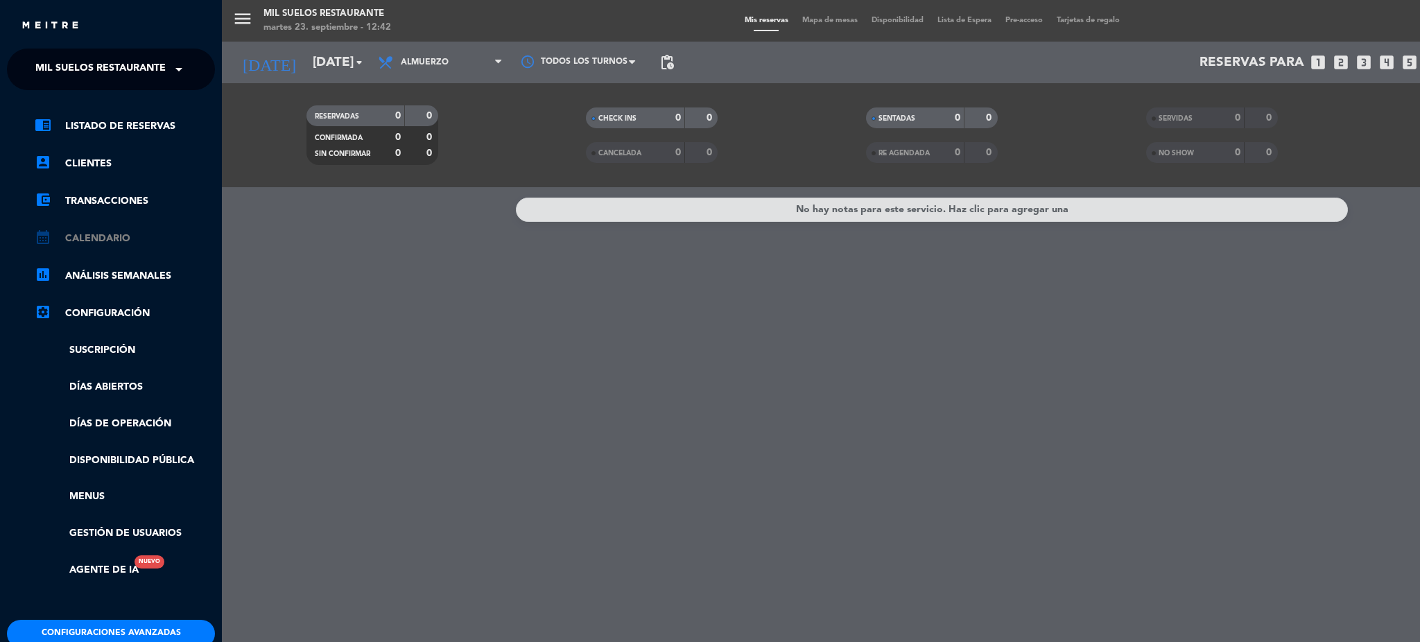
click at [115, 243] on link "calendar_month Calendario" at bounding box center [125, 238] width 180 height 17
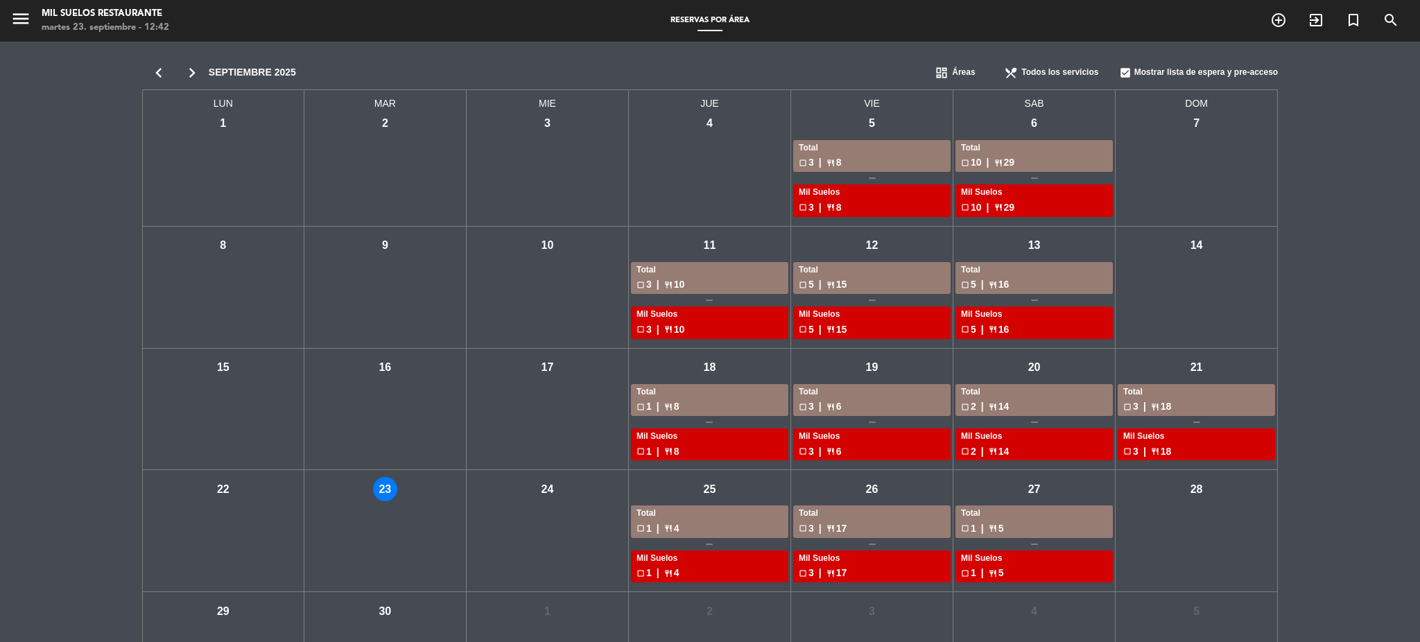
click at [194, 78] on icon "chevron_right" at bounding box center [191, 72] width 33 height 19
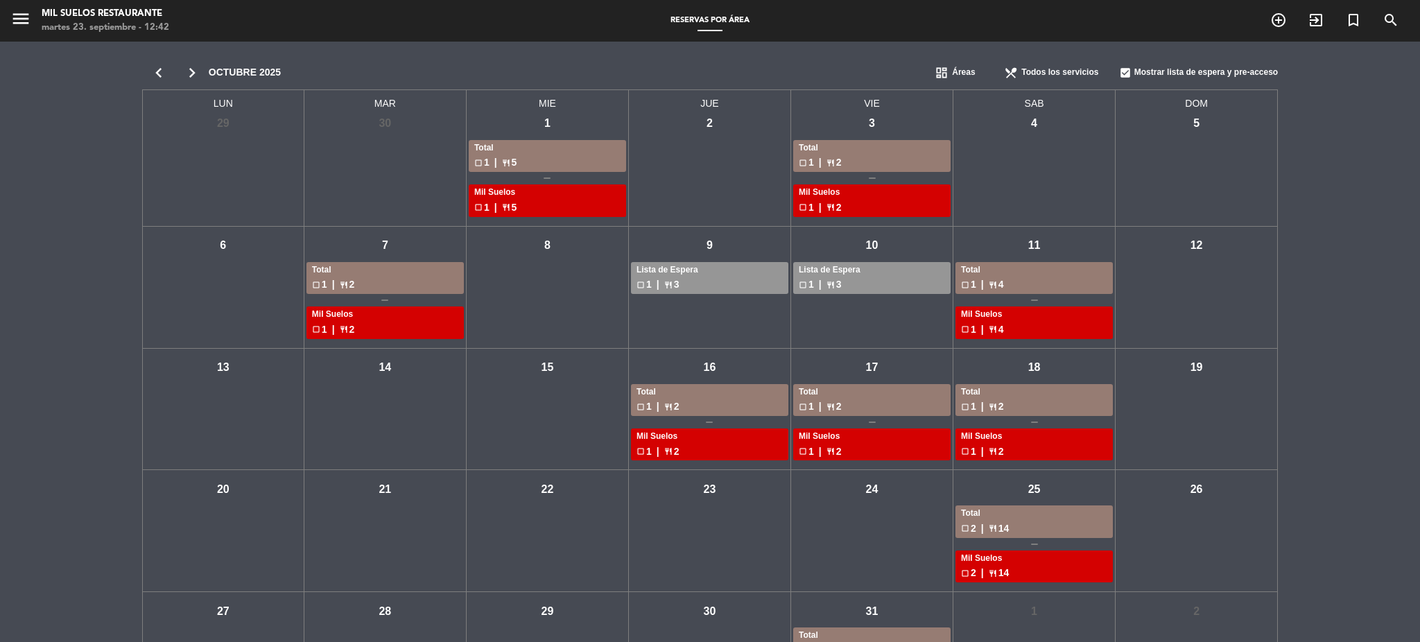
click at [706, 275] on div "Lista de Espera" at bounding box center [709, 270] width 146 height 14
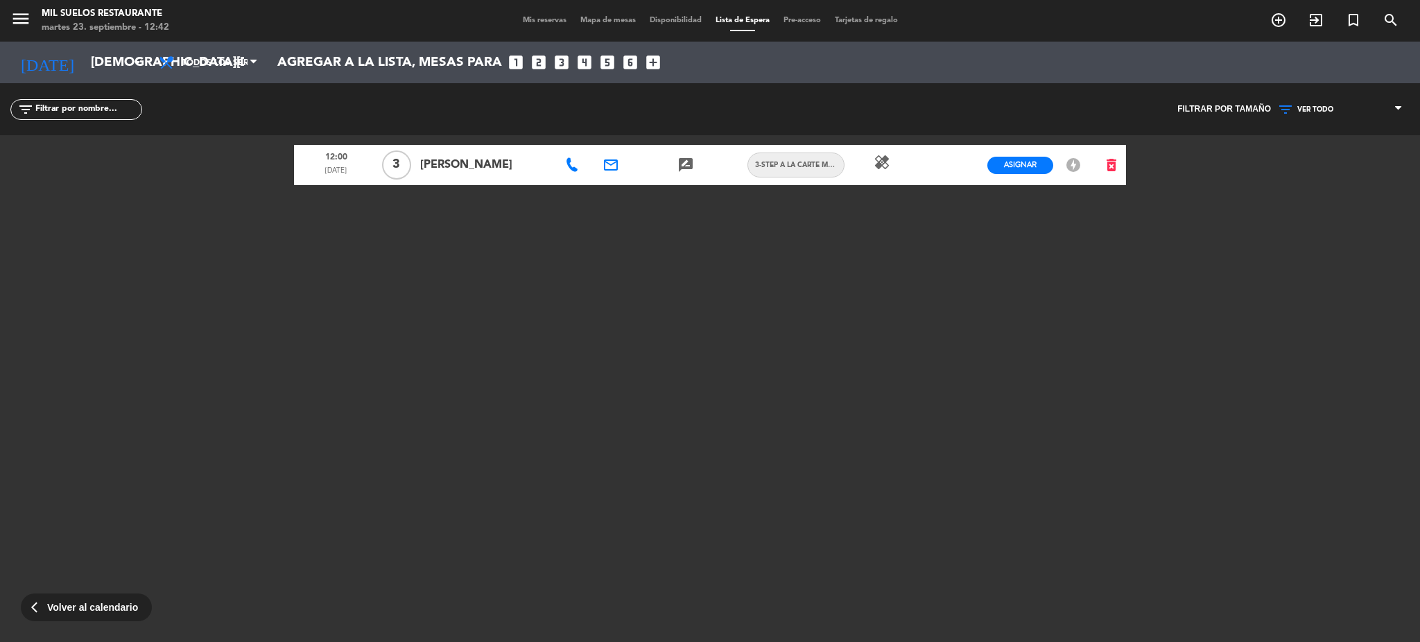
click at [571, 167] on icon at bounding box center [572, 165] width 14 height 14
click at [633, 144] on span "content_paste" at bounding box center [638, 141] width 10 height 10
click at [538, 23] on span "Mis reservas" at bounding box center [545, 21] width 58 height 8
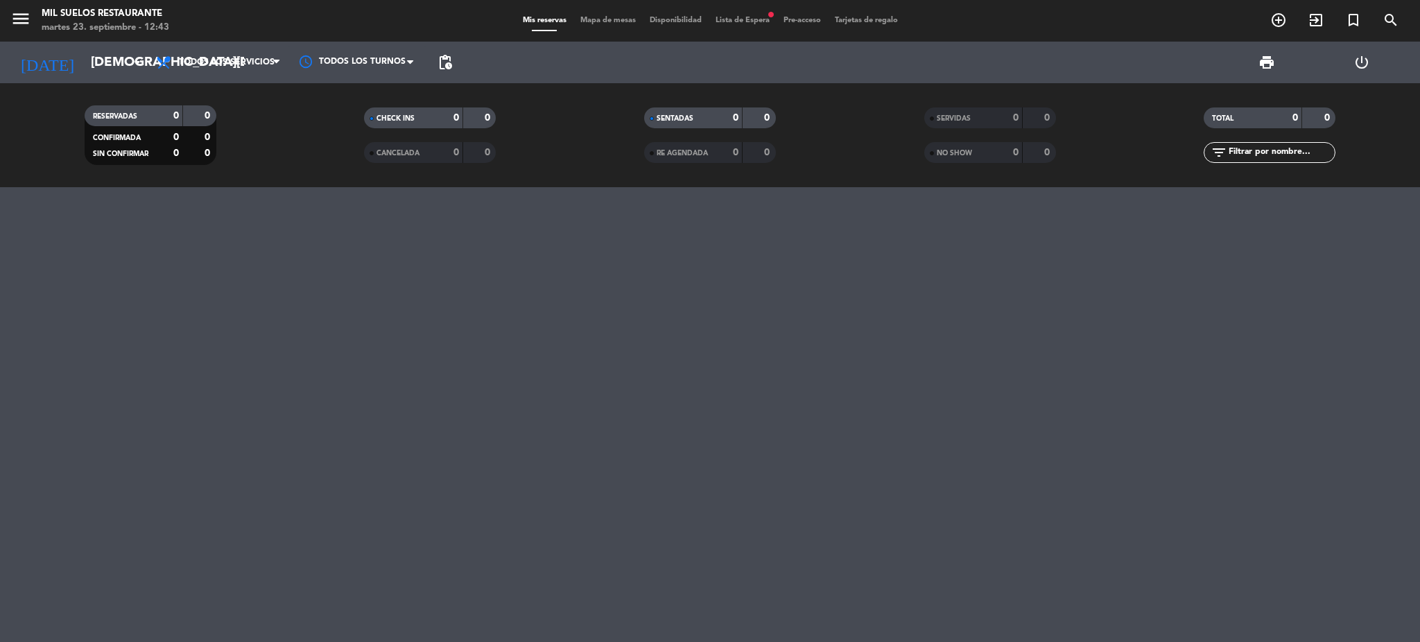
click at [724, 24] on span "Lista de Espera fiber_manual_record" at bounding box center [742, 21] width 68 height 8
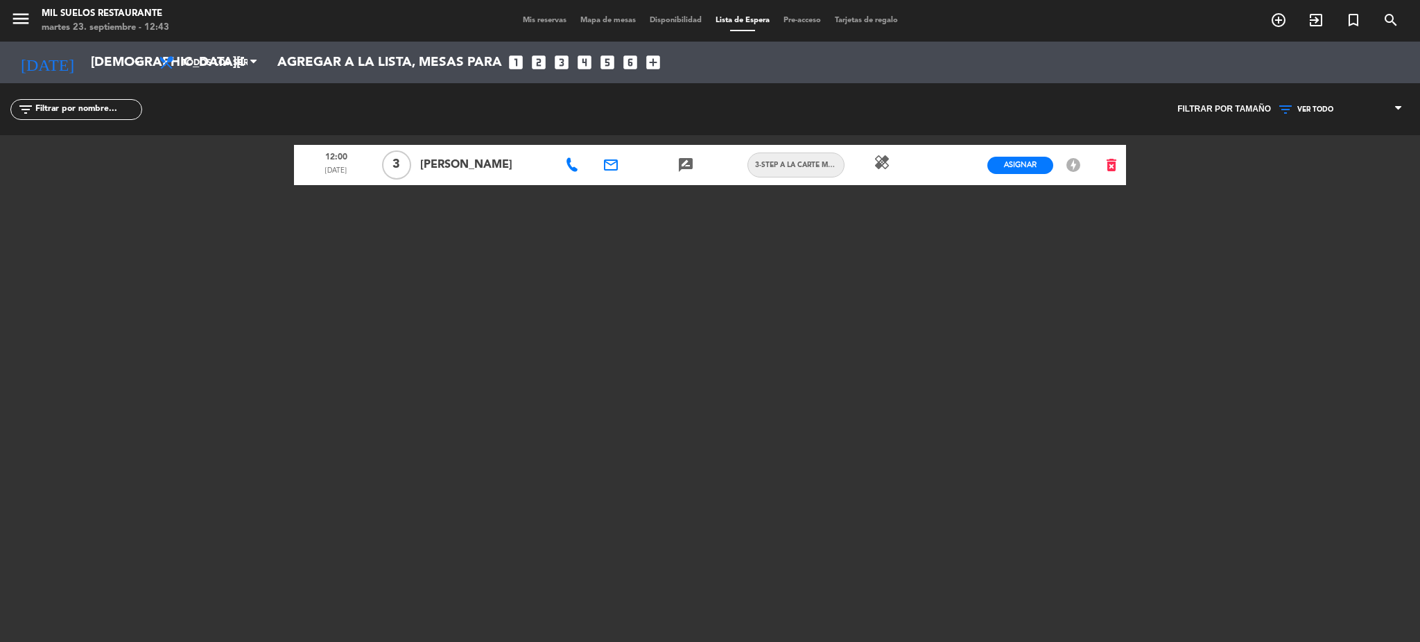
click at [18, 21] on icon "menu" at bounding box center [20, 18] width 21 height 21
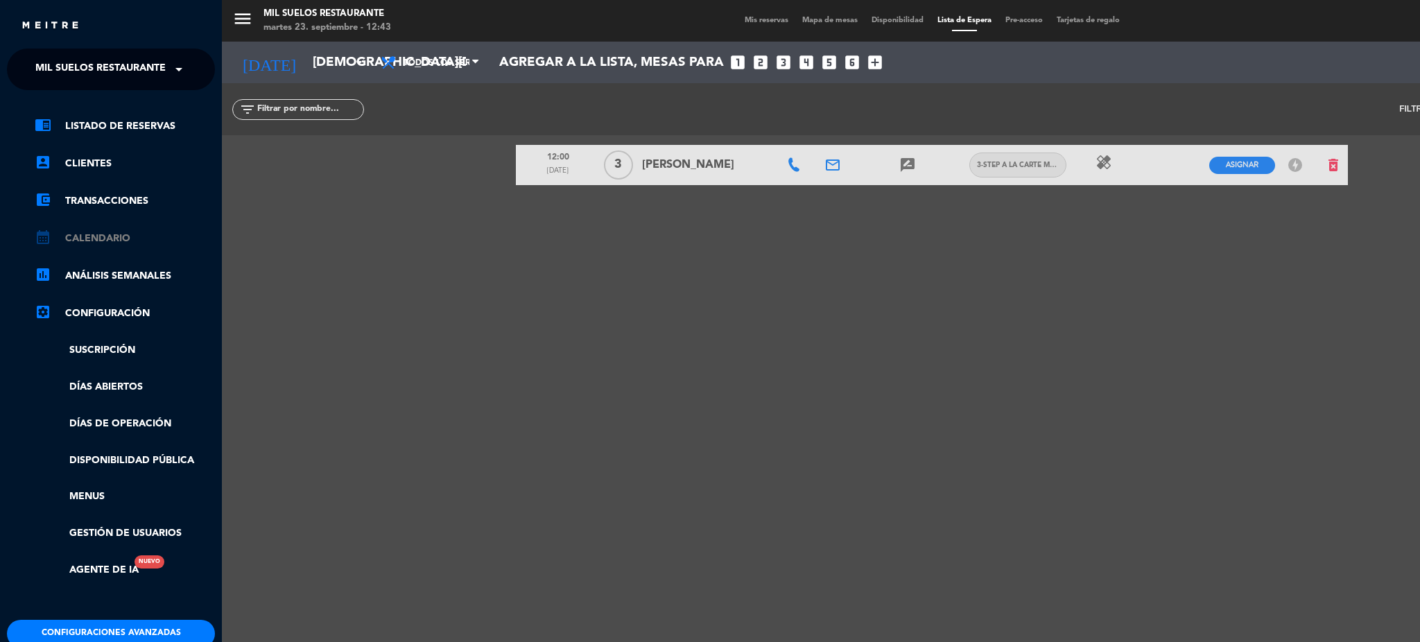
click at [93, 237] on link "calendar_month Calendario" at bounding box center [125, 238] width 180 height 17
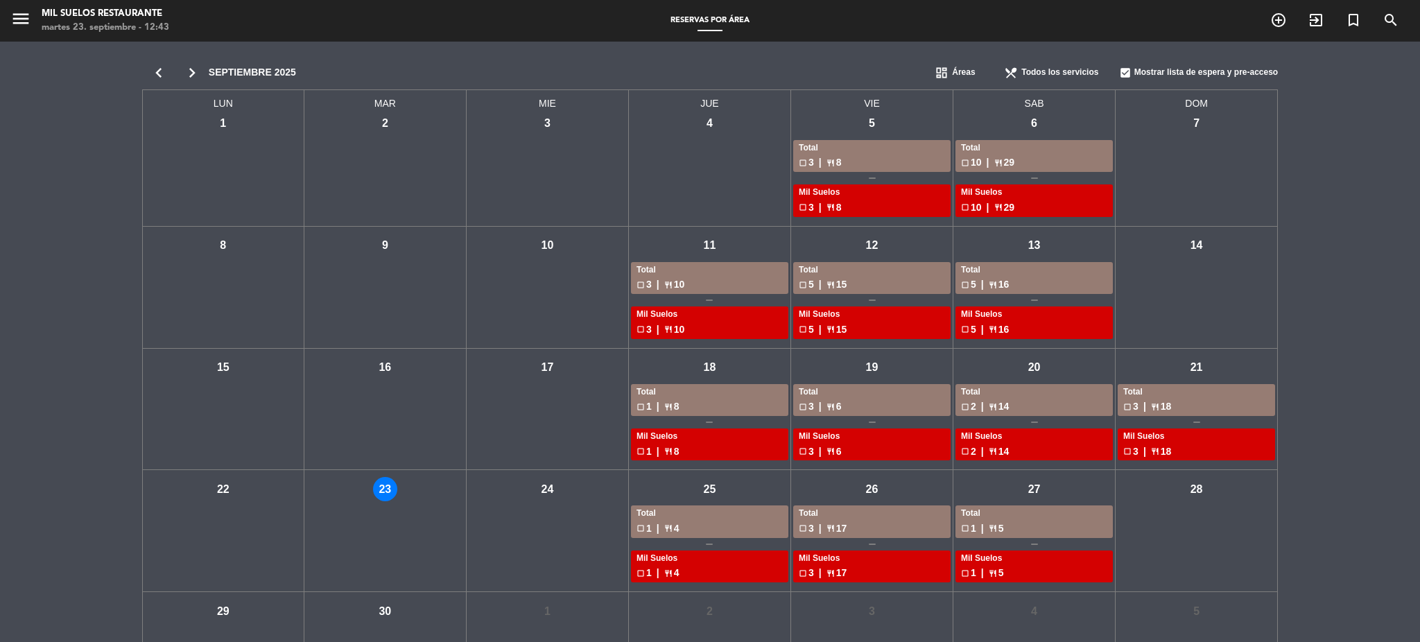
click at [196, 70] on icon "chevron_right" at bounding box center [191, 72] width 33 height 19
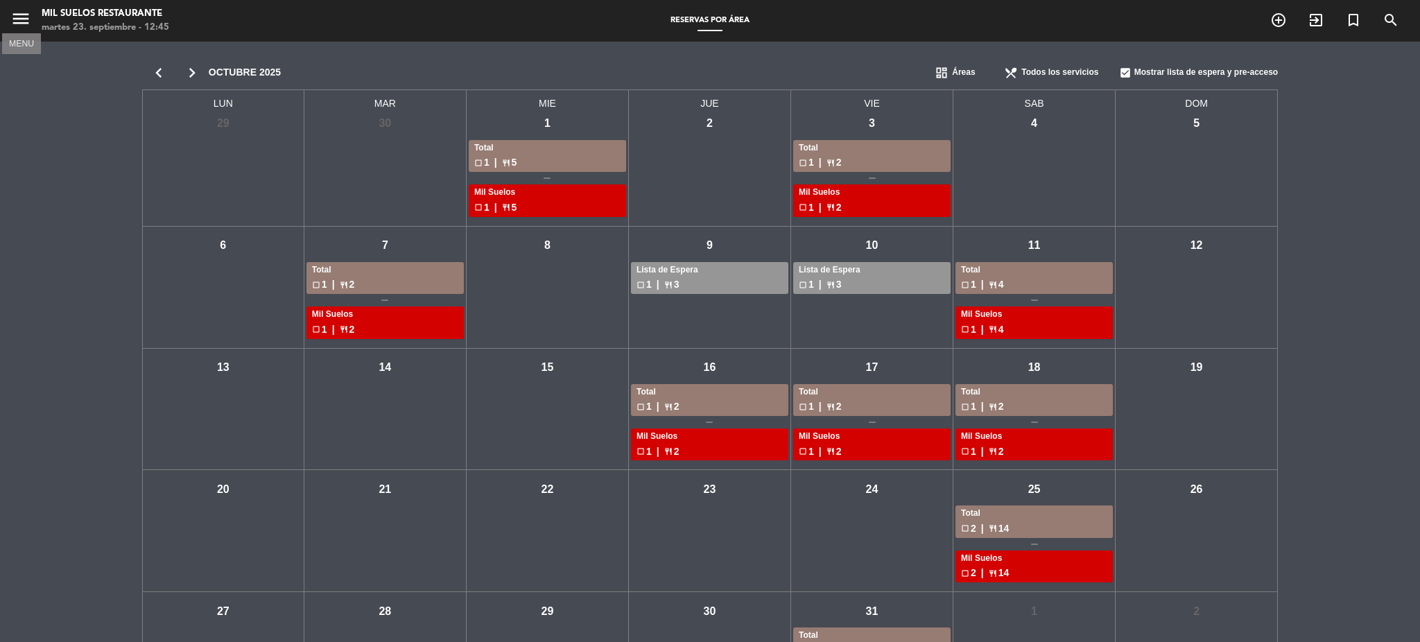
click at [15, 18] on icon "menu" at bounding box center [20, 18] width 21 height 21
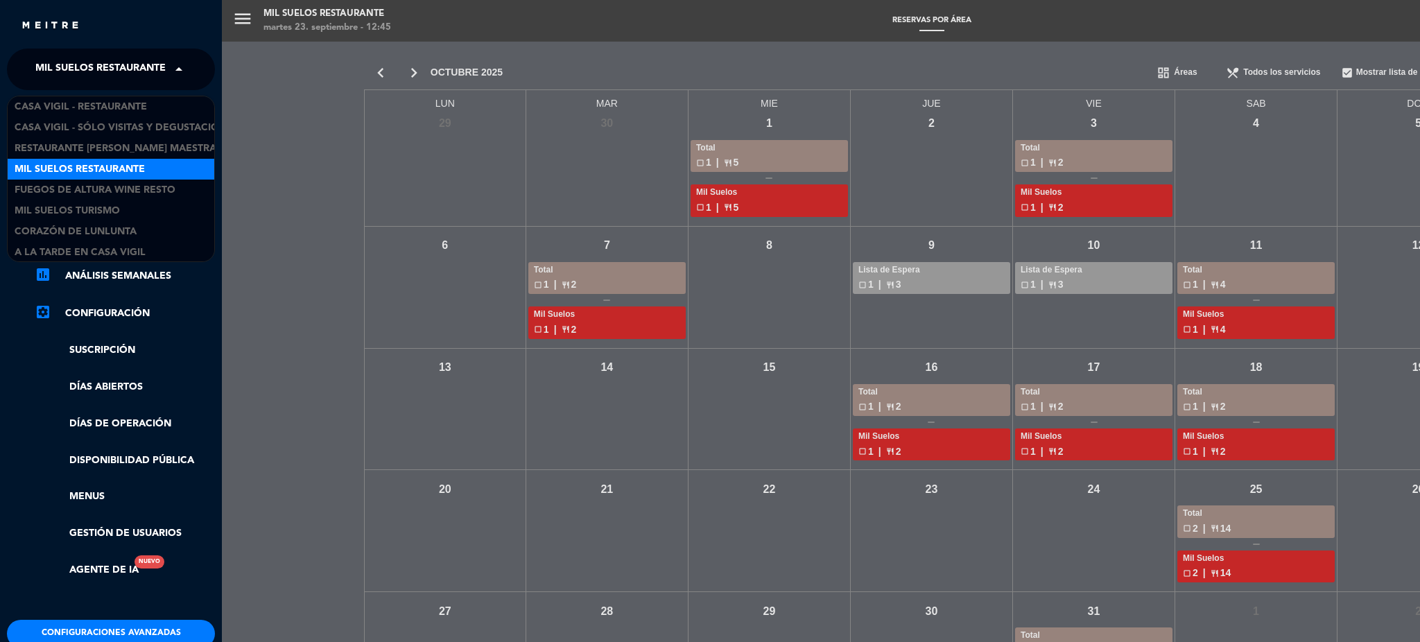
click at [78, 58] on span "Mil Suelos Restaurante" at bounding box center [100, 69] width 130 height 29
click at [80, 68] on span "Mil Suelos Restaurante" at bounding box center [100, 69] width 130 height 29
click at [175, 68] on span at bounding box center [183, 69] width 24 height 29
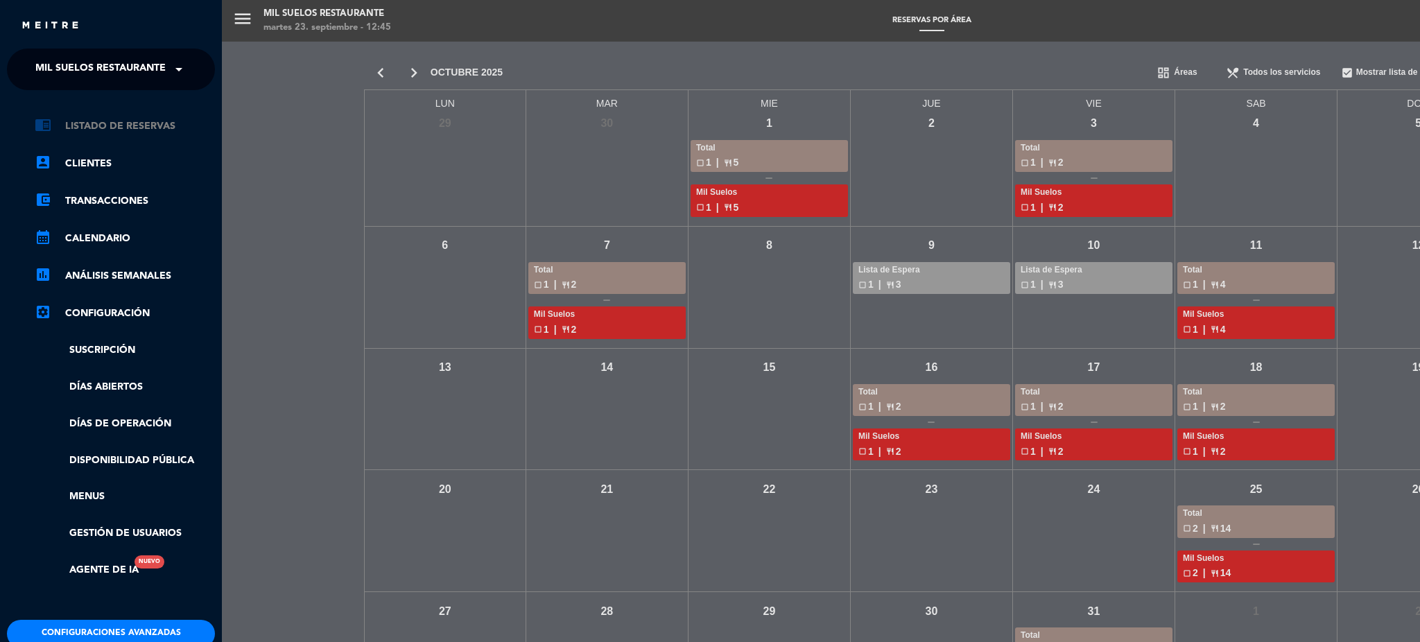
click at [119, 118] on link "chrome_reader_mode Listado de Reservas" at bounding box center [125, 126] width 180 height 17
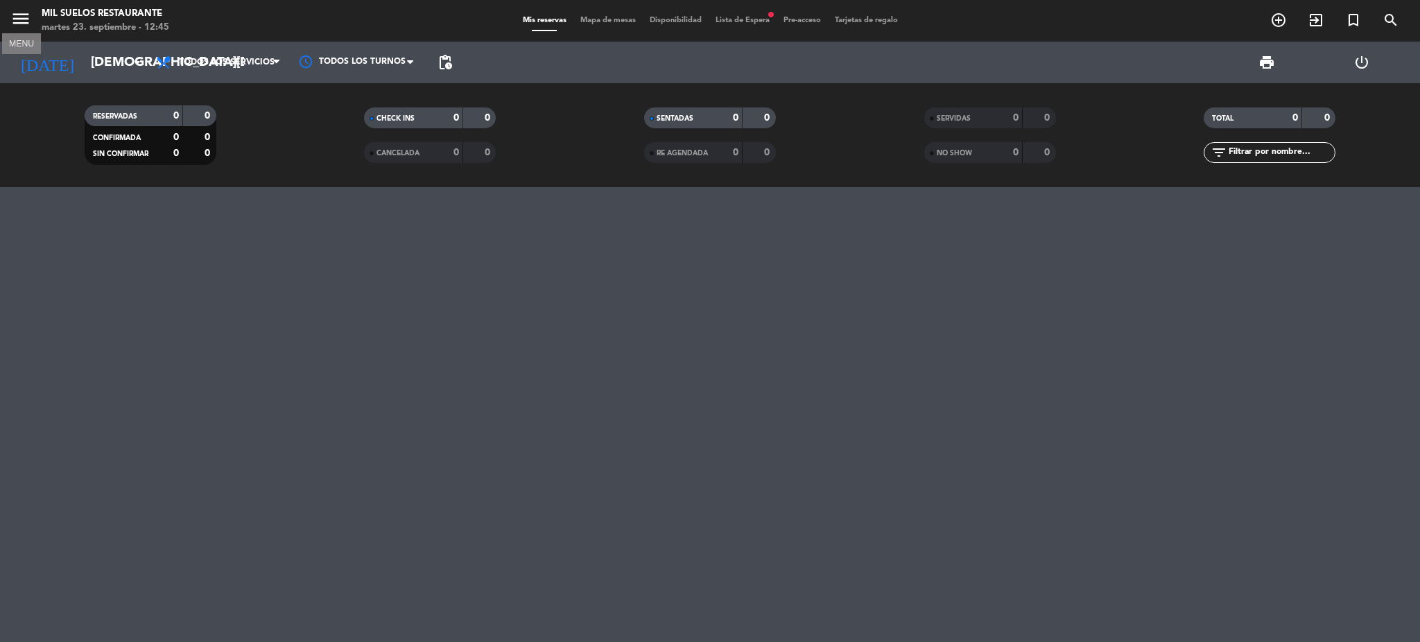
click at [16, 22] on icon "menu" at bounding box center [20, 18] width 21 height 21
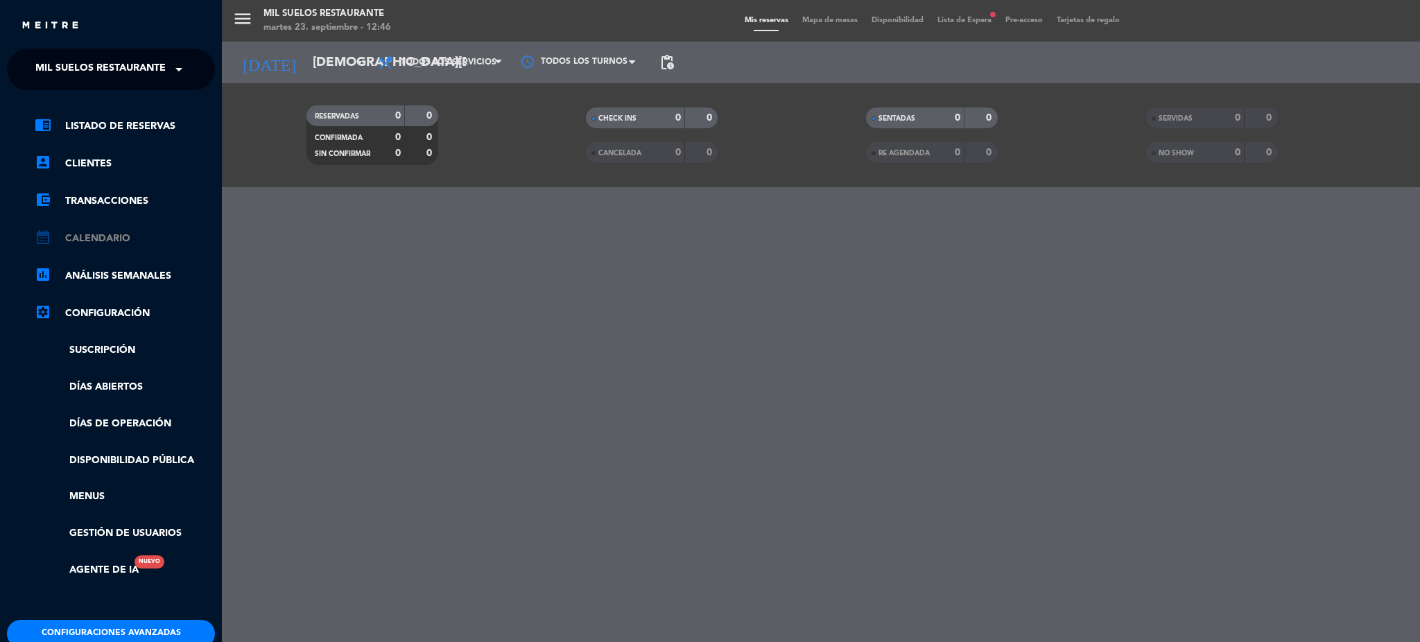
click at [121, 236] on link "calendar_month Calendario" at bounding box center [125, 238] width 180 height 17
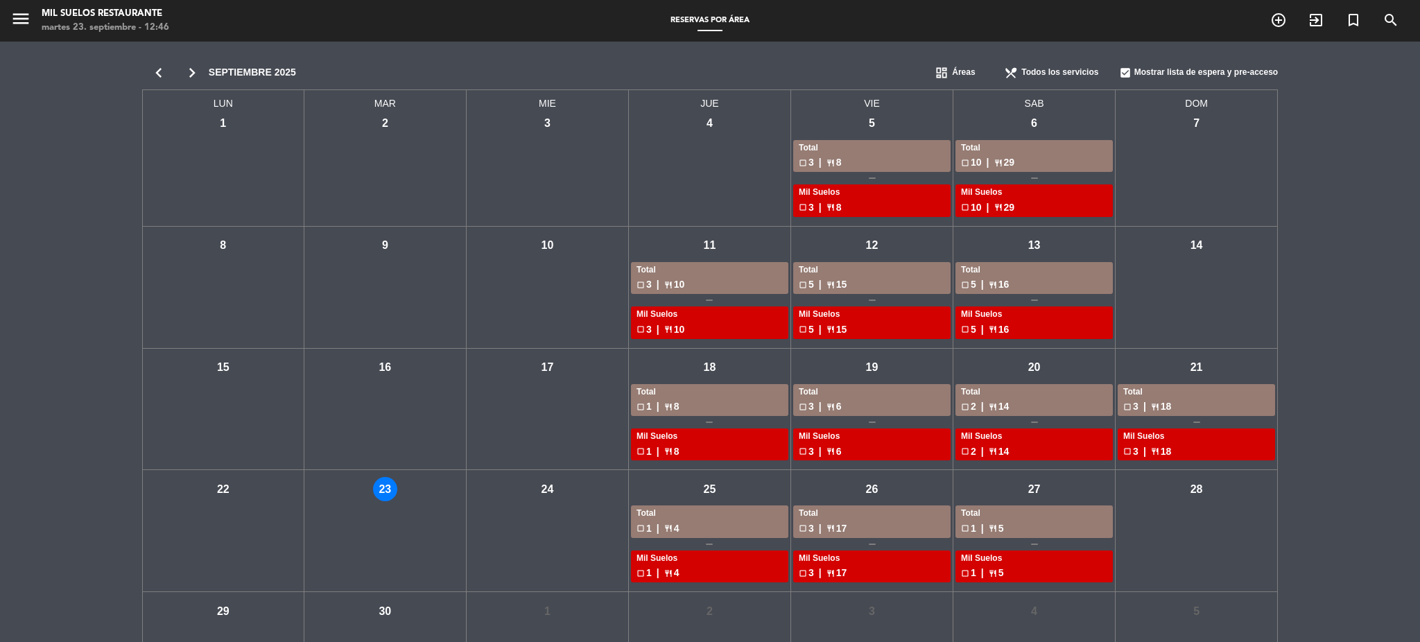
click at [193, 75] on icon "chevron_right" at bounding box center [191, 72] width 33 height 19
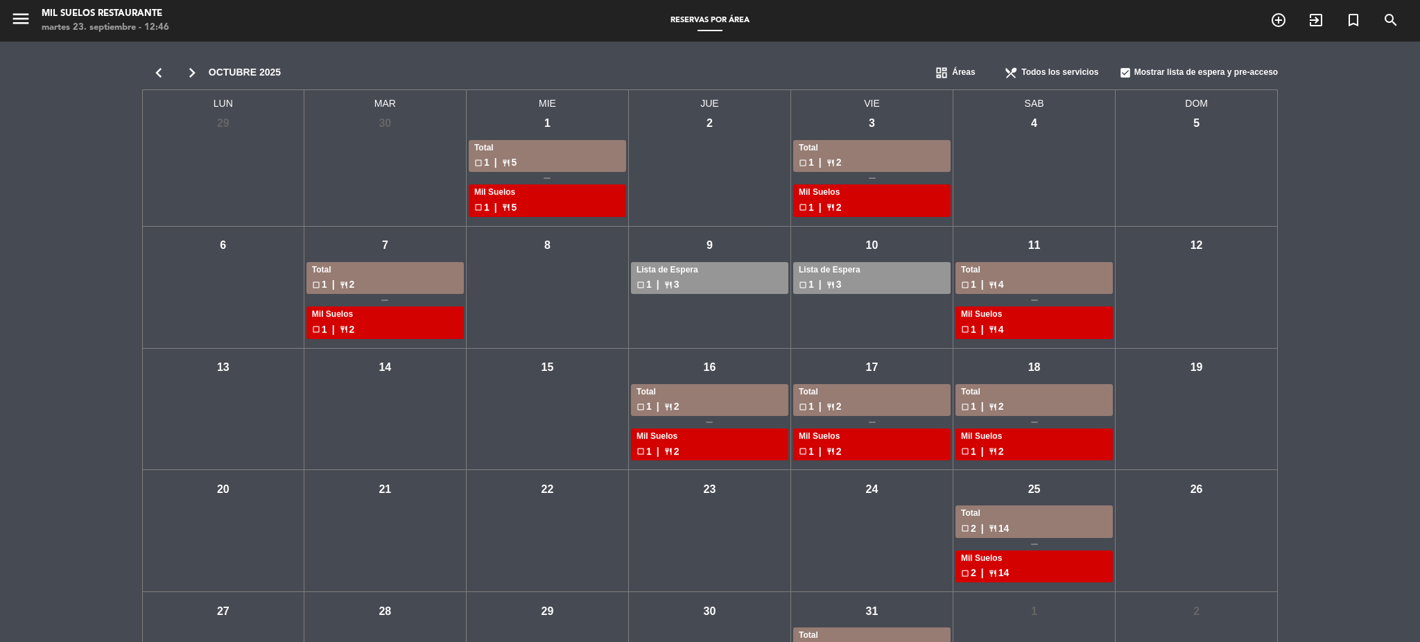
click at [363, 284] on div "check_box_outline_blank 1 | restaurant 2" at bounding box center [385, 285] width 146 height 16
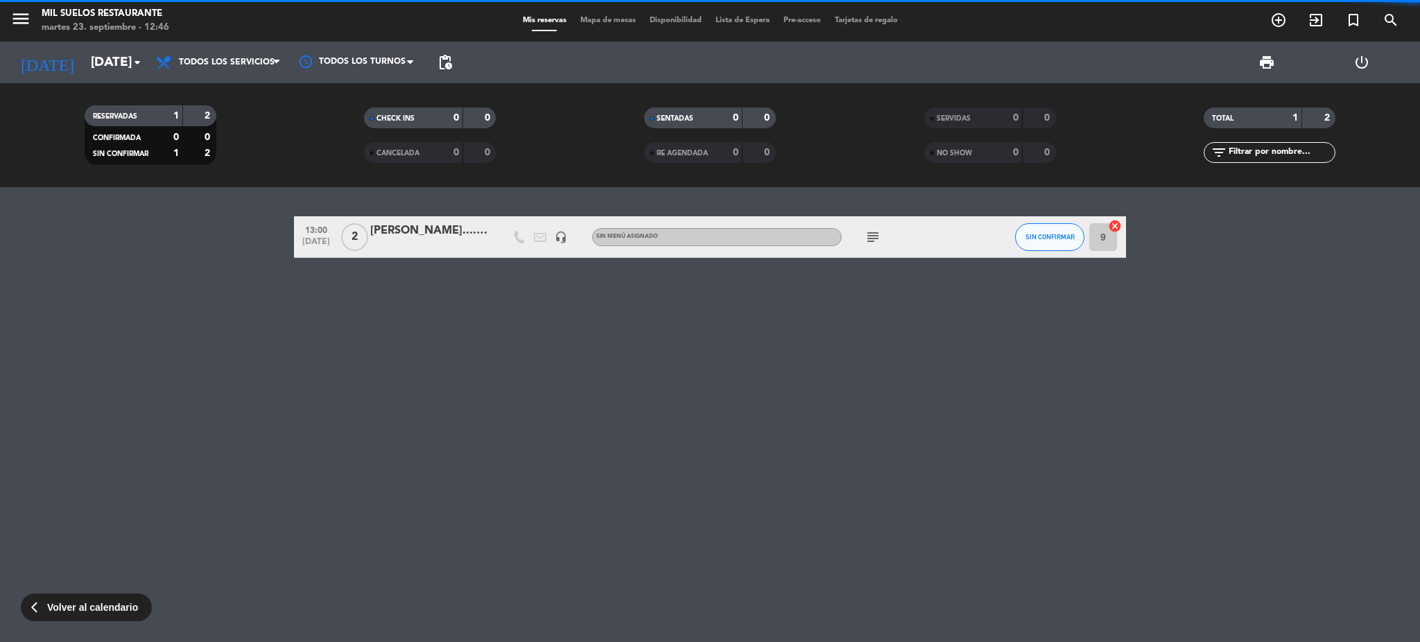
click at [408, 227] on div "[PERSON_NAME]....x2" at bounding box center [429, 231] width 118 height 18
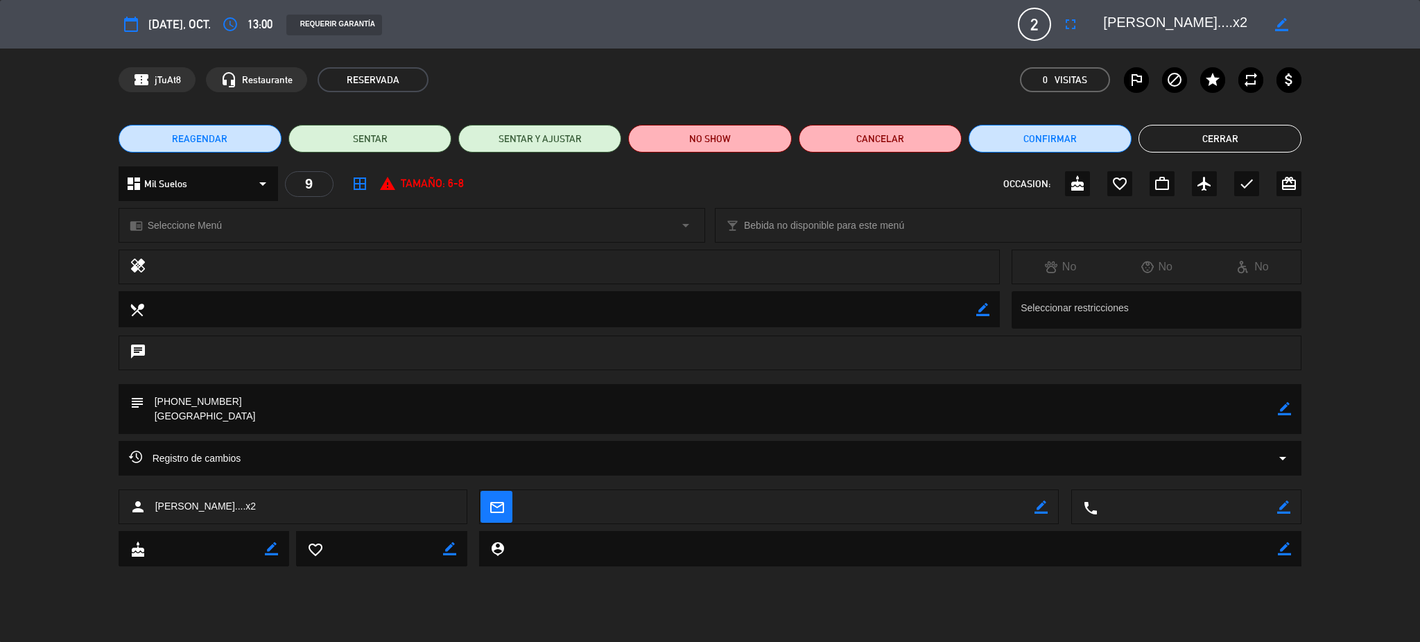
click at [305, 458] on div "Registro de cambios arrow_drop_down" at bounding box center [710, 458] width 1163 height 17
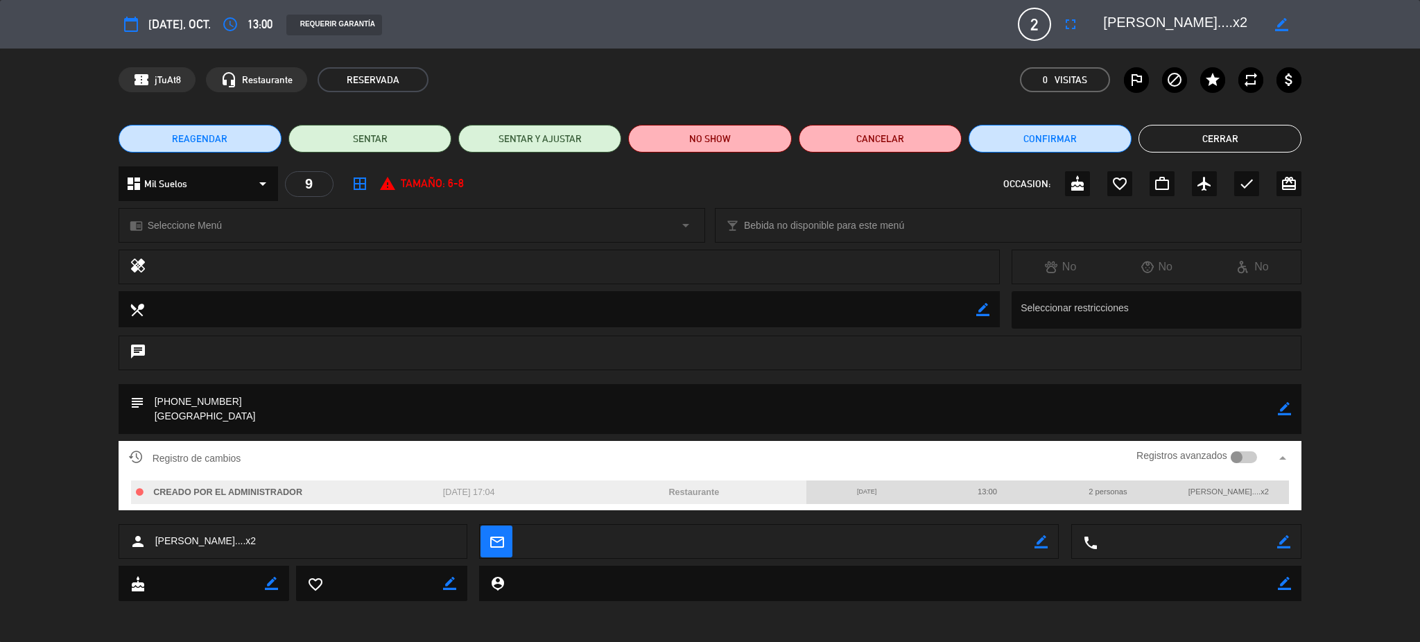
click at [305, 456] on div "Registro de cambios Registros avanzados arrow_drop_up" at bounding box center [710, 458] width 1163 height 21
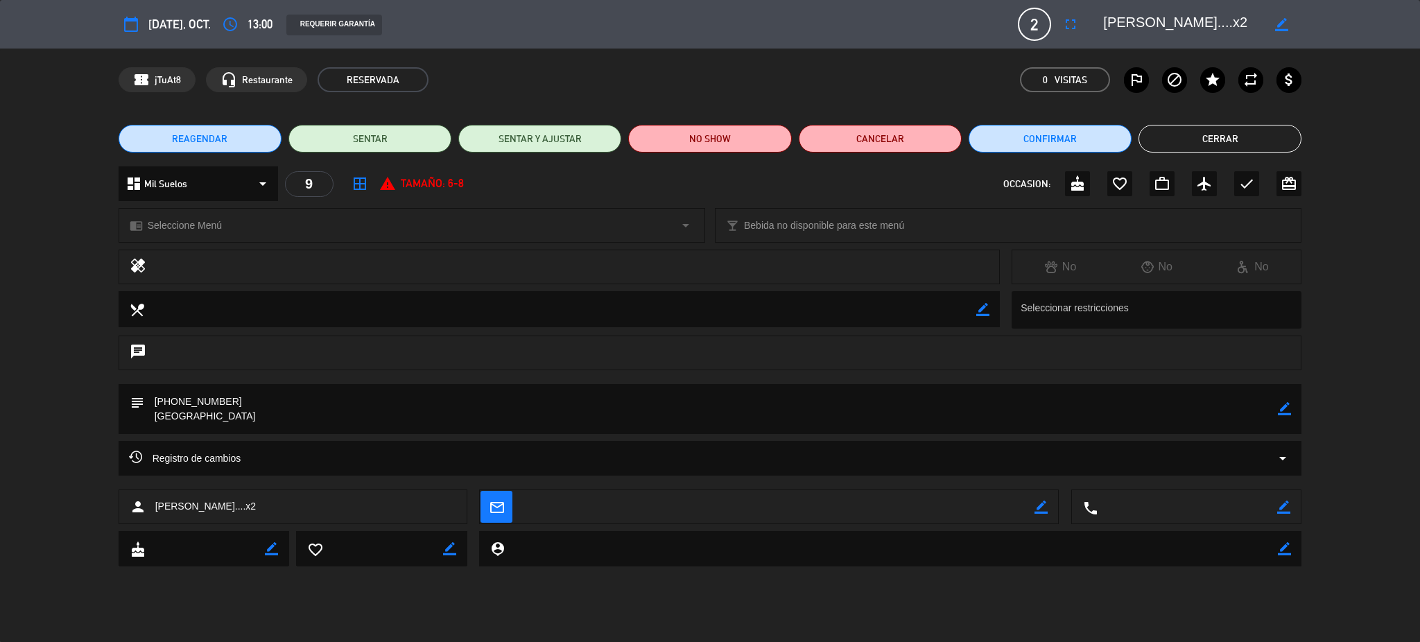
drag, startPoint x: 255, startPoint y: 399, endPoint x: 135, endPoint y: 397, distance: 119.9
click at [135, 397] on div "subject border_color" at bounding box center [710, 409] width 1183 height 50
click at [1184, 134] on button "Cerrar" at bounding box center [1219, 139] width 163 height 28
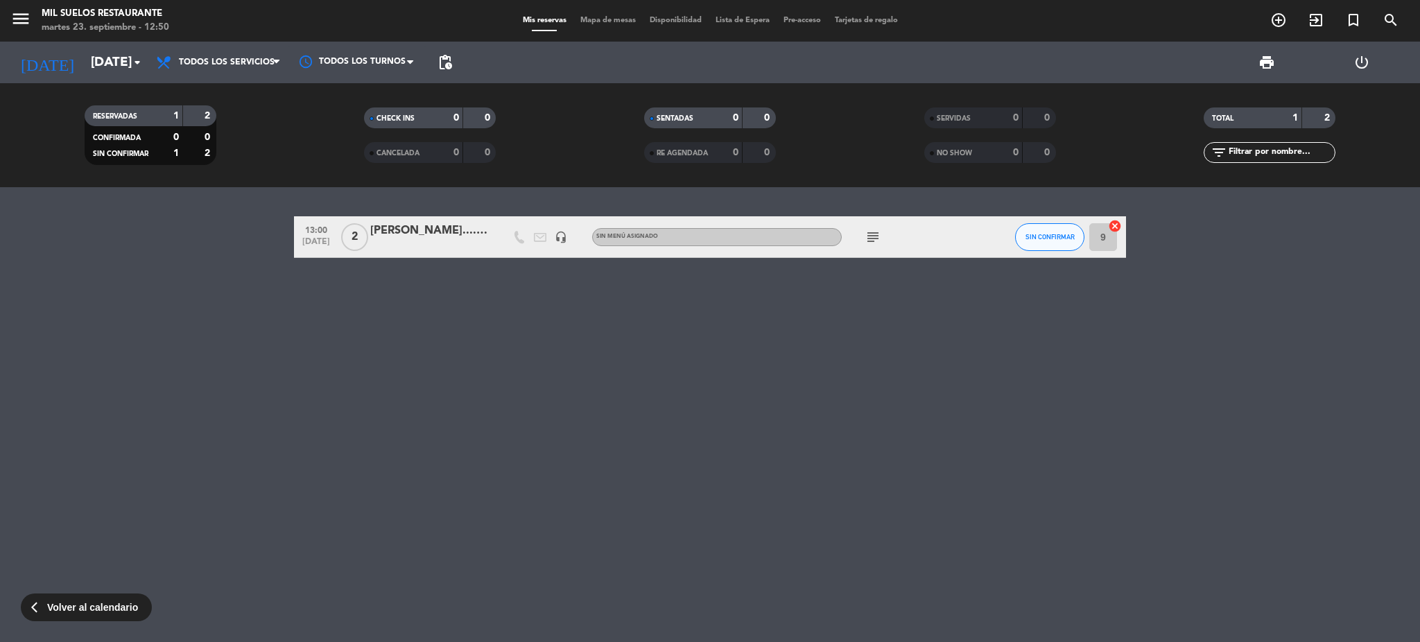
click at [94, 593] on div "13:00 [DATE] 2 [PERSON_NAME]....x2 headset_mic Sin menú asignado subject SIN CO…" at bounding box center [710, 414] width 1420 height 455
click at [103, 604] on span "Volver al calendario" at bounding box center [92, 608] width 91 height 16
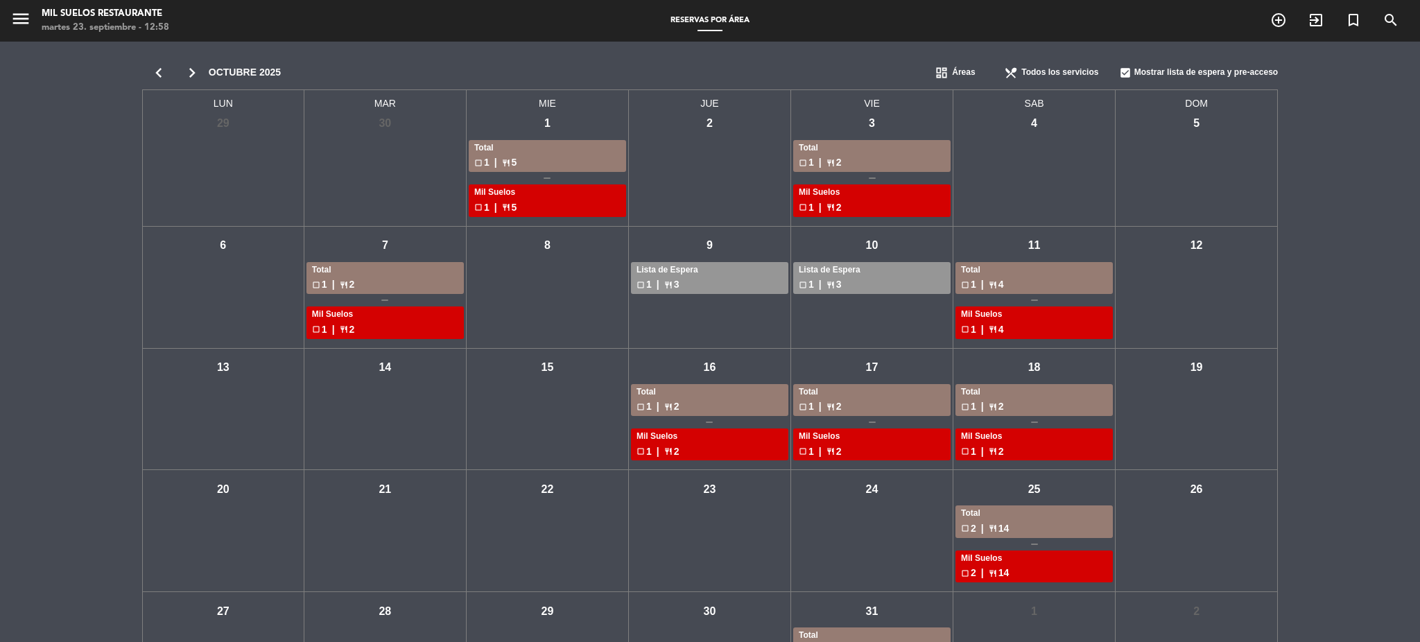
click at [64, 177] on div "chevron_left chevron_right [DATE] dashboard Áreas restaurant_menu Todos los ser…" at bounding box center [710, 385] width 1420 height 686
click at [13, 21] on icon "menu" at bounding box center [20, 18] width 21 height 21
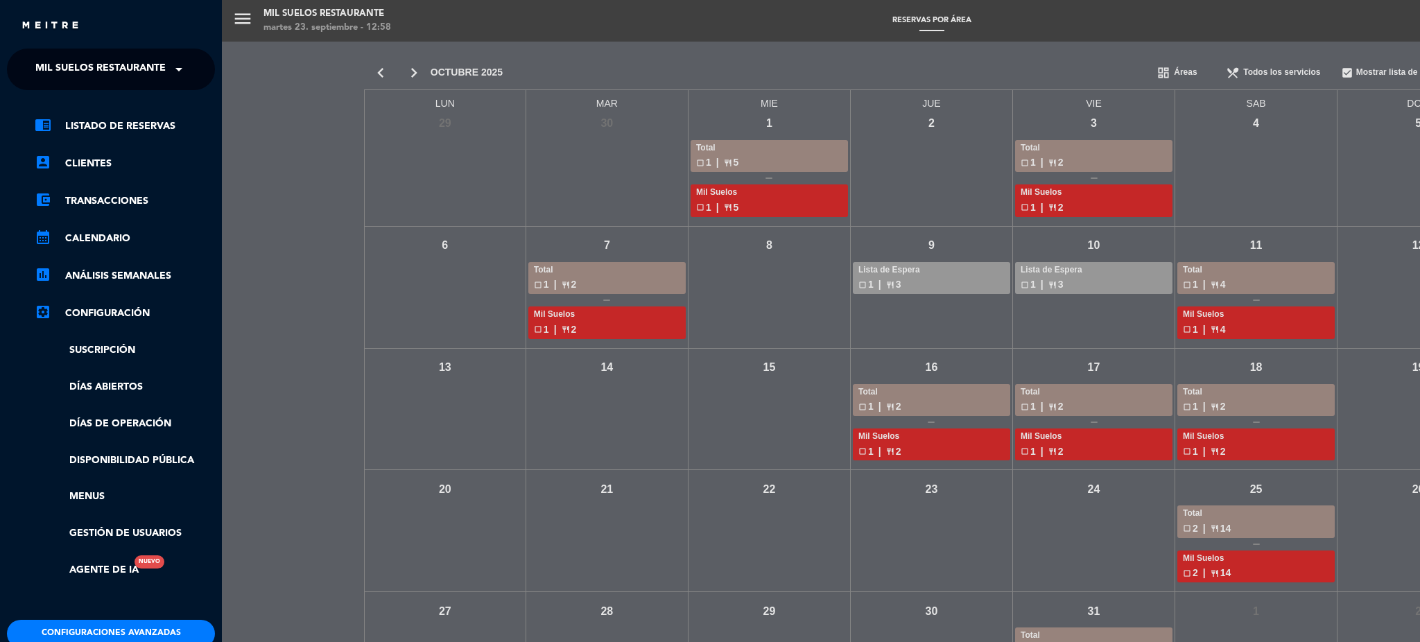
click at [120, 87] on ng-select "× Mil Suelos Restaurante ×" at bounding box center [111, 70] width 208 height 42
click at [119, 77] on span "Mil Suelos Restaurante" at bounding box center [100, 69] width 130 height 29
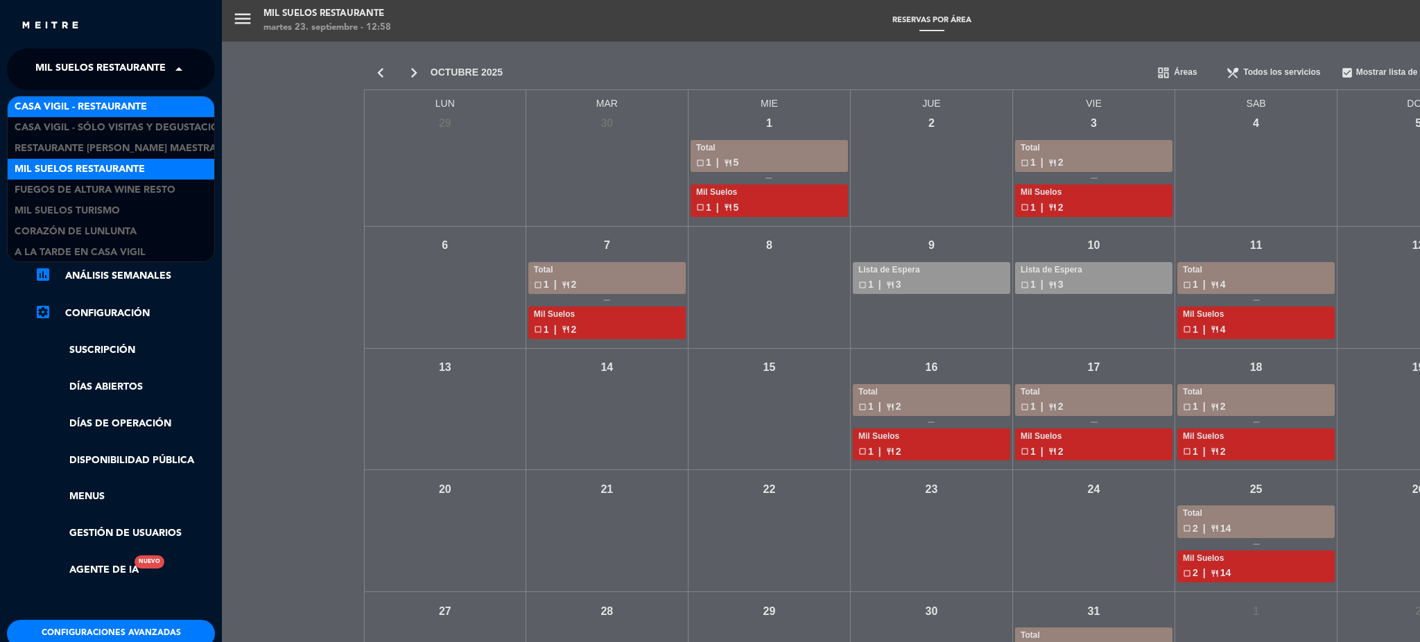
scroll to position [1, 0]
click at [153, 101] on div "Casa Vigil - Restaurante" at bounding box center [111, 105] width 207 height 21
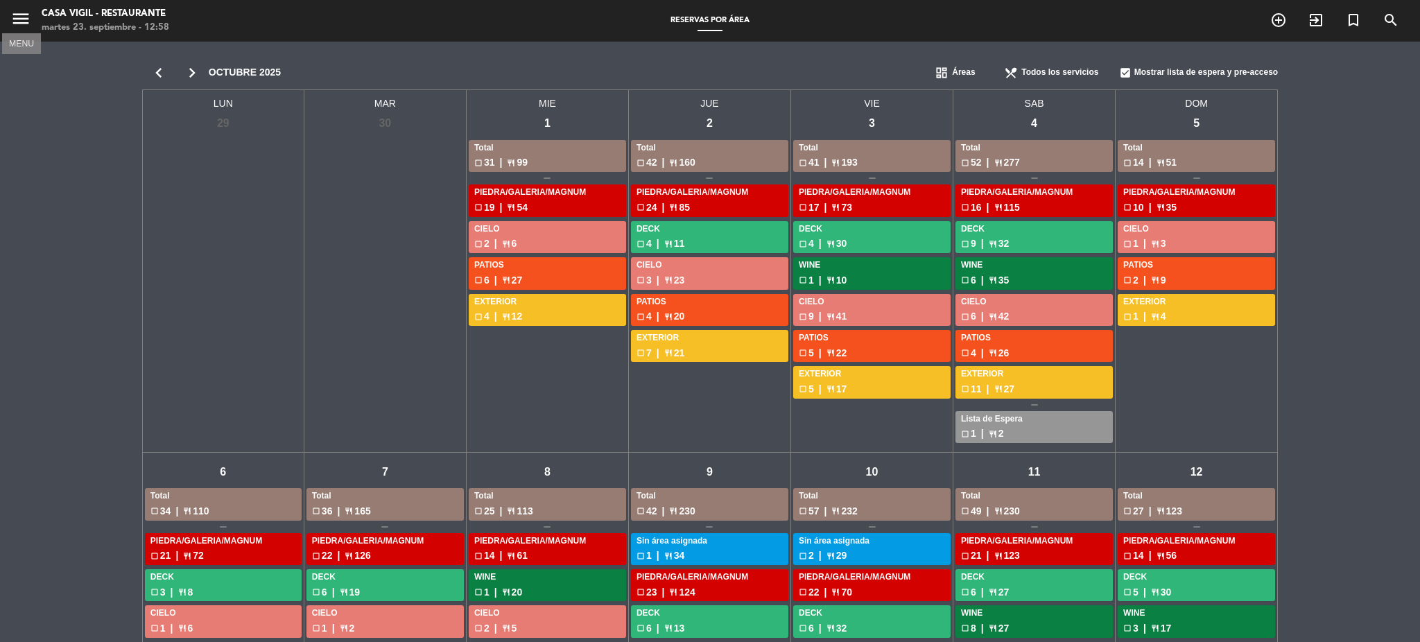
click at [12, 26] on icon "menu" at bounding box center [20, 18] width 21 height 21
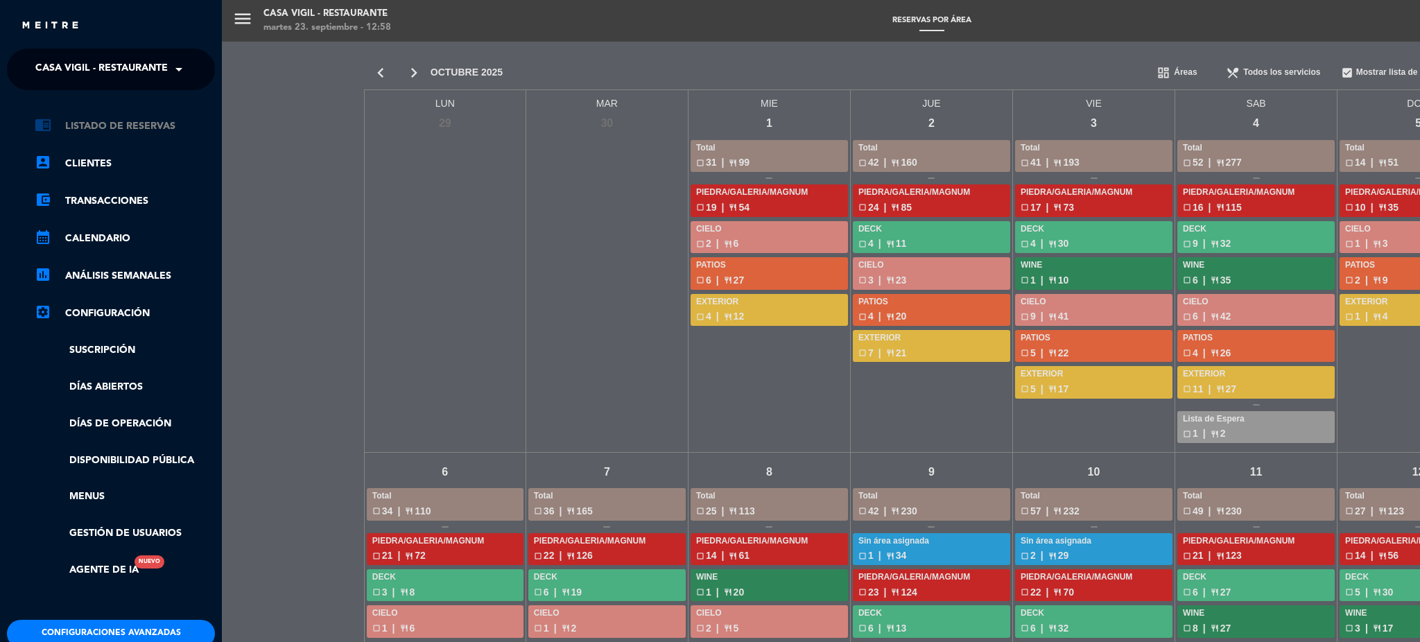
click at [114, 121] on link "chrome_reader_mode Listado de Reservas" at bounding box center [125, 126] width 180 height 17
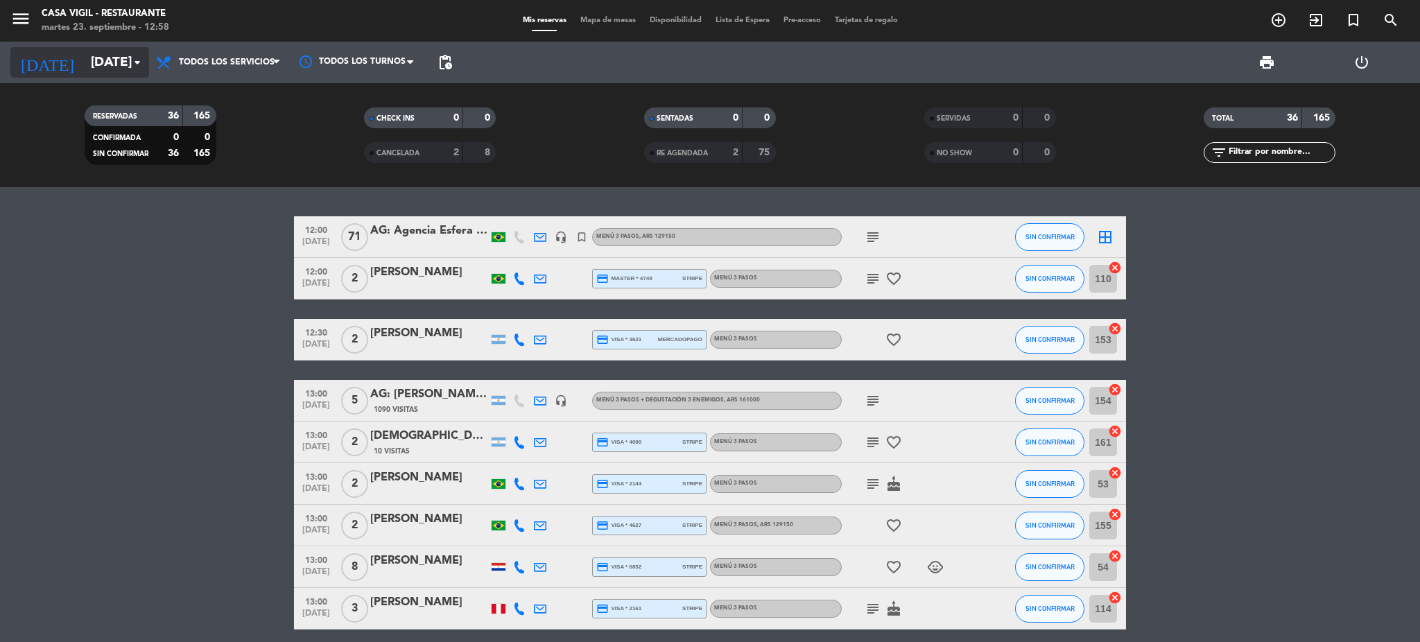
click at [90, 57] on input "[DATE]" at bounding box center [167, 62] width 167 height 29
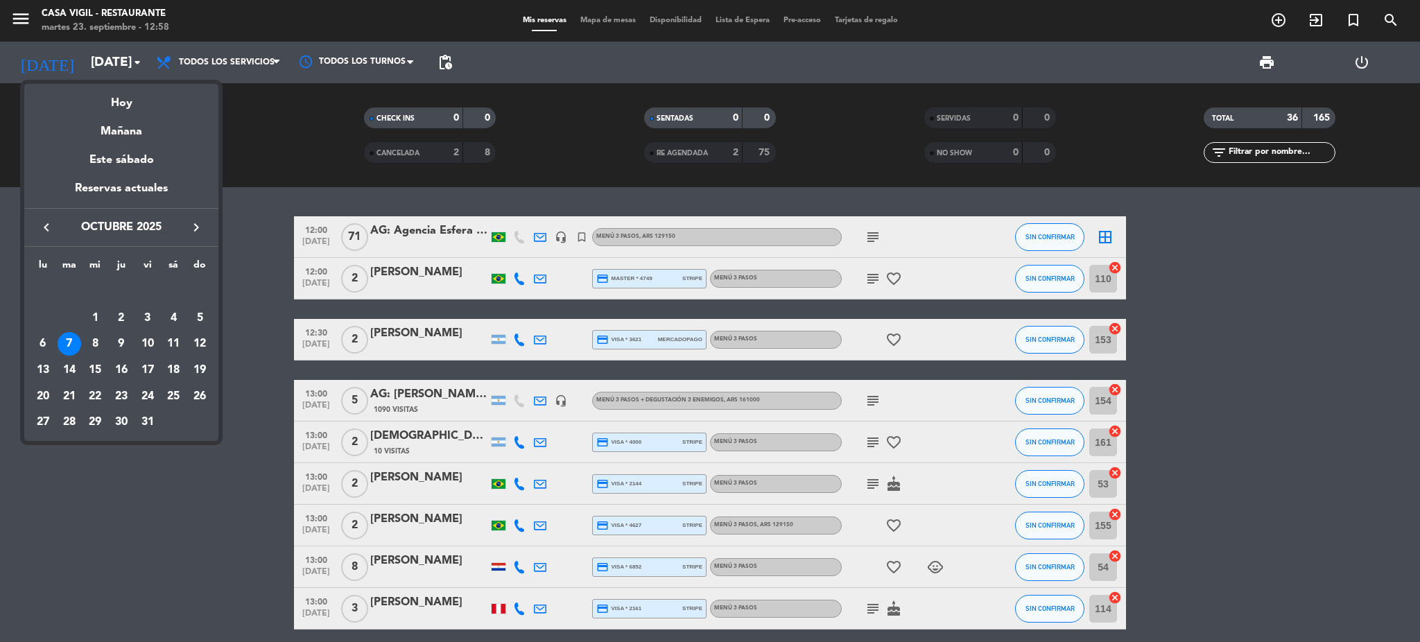
click at [47, 228] on icon "keyboard_arrow_left" at bounding box center [46, 227] width 17 height 17
click at [150, 397] on div "26" at bounding box center [148, 397] width 24 height 24
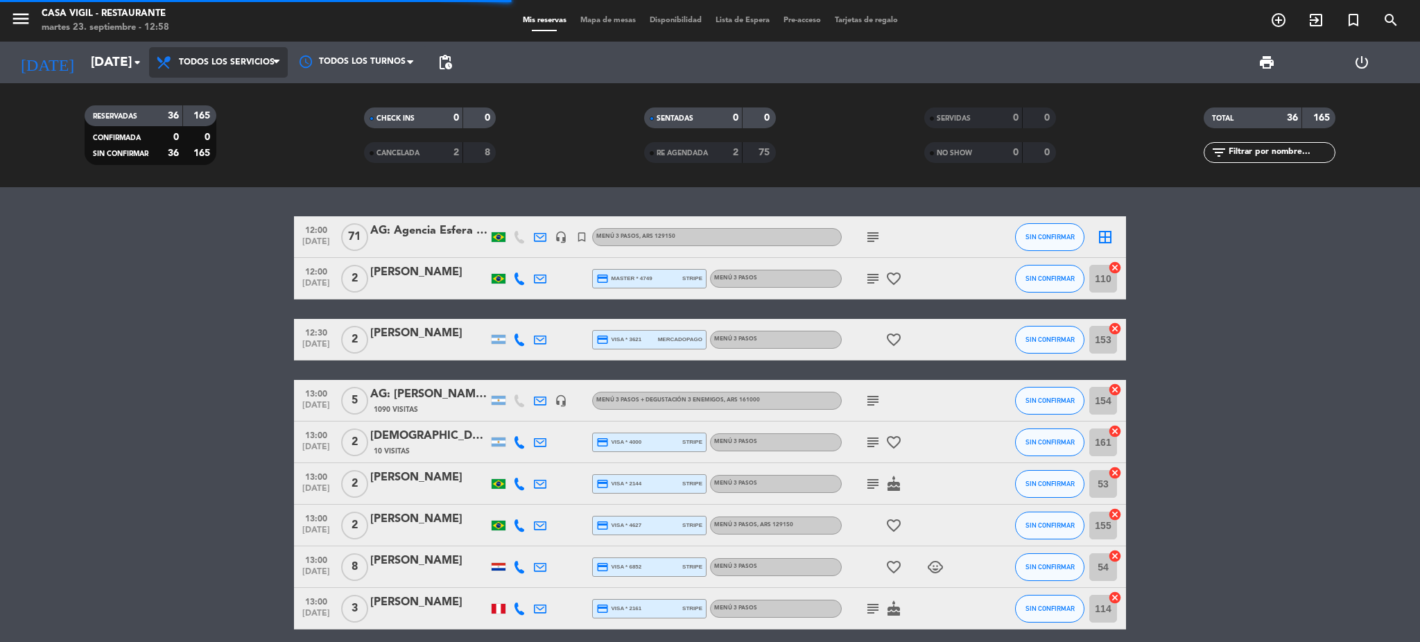
click at [242, 59] on span "Todos los servicios" at bounding box center [227, 63] width 96 height 10
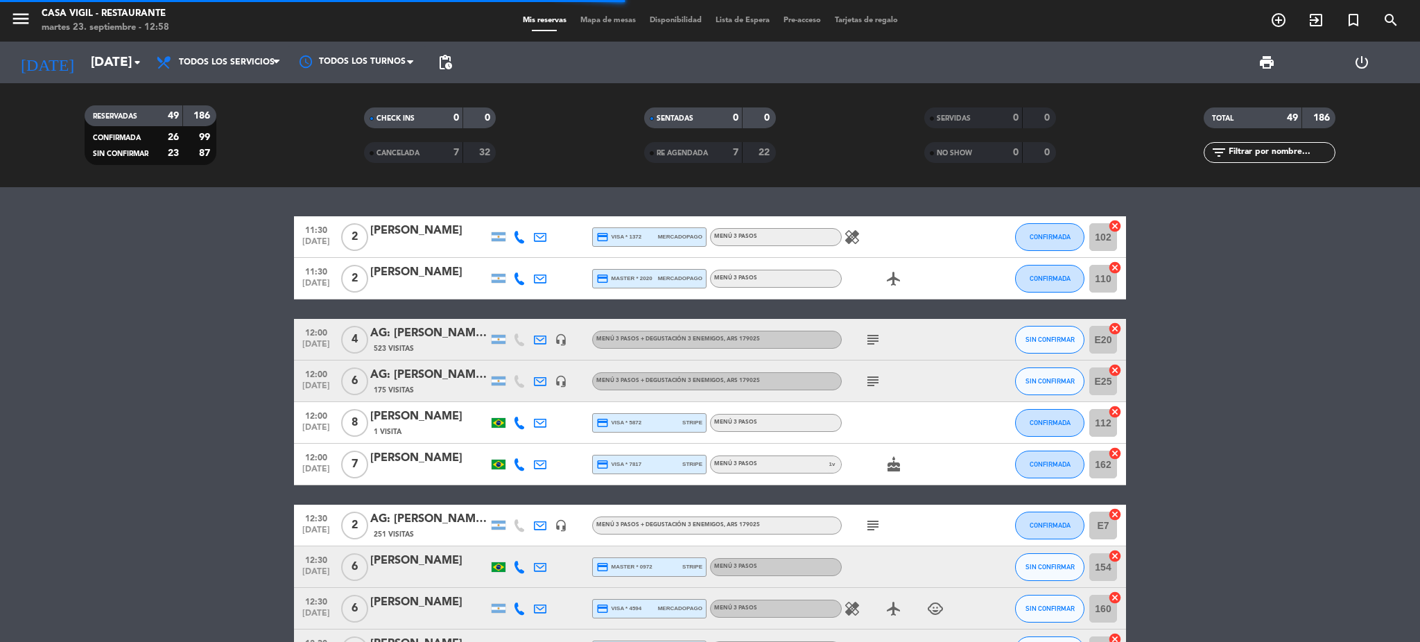
click at [237, 131] on filter-checkbox "RESERVADAS 49 186 CONFIRMADA 26 99 SIN CONFIRMAR 23 87" at bounding box center [150, 135] width 280 height 60
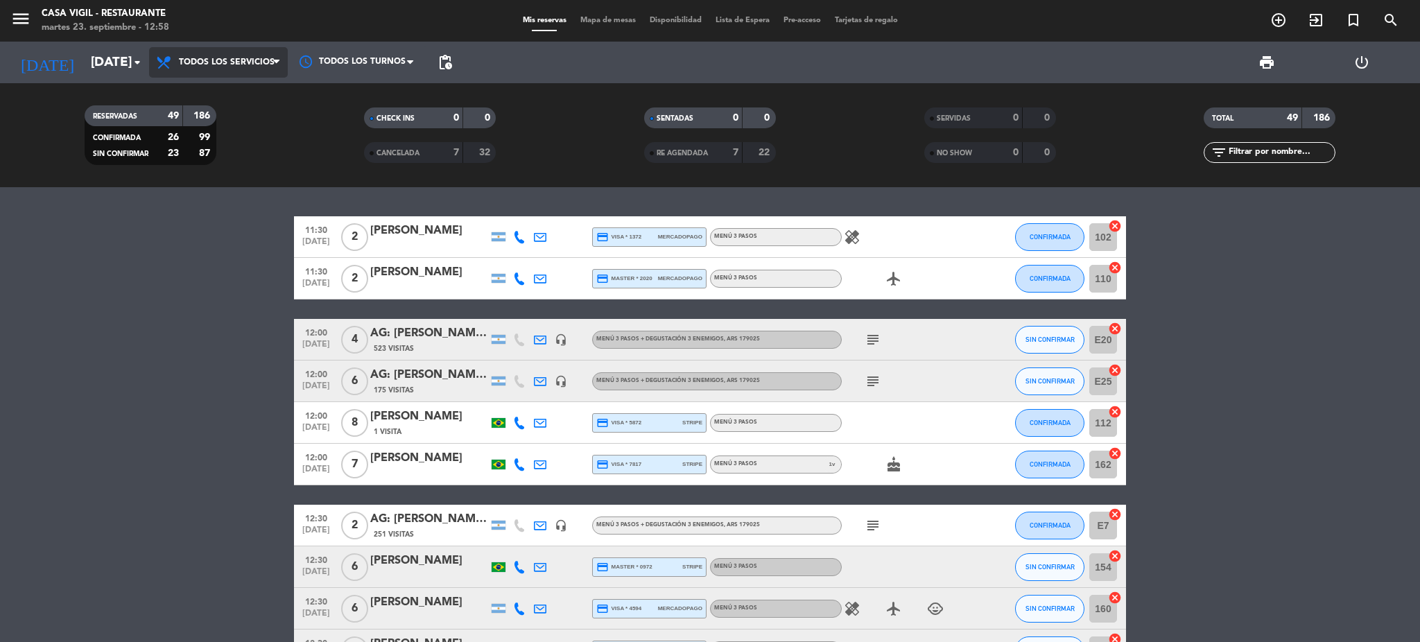
click at [239, 64] on span "Todos los servicios" at bounding box center [227, 63] width 96 height 10
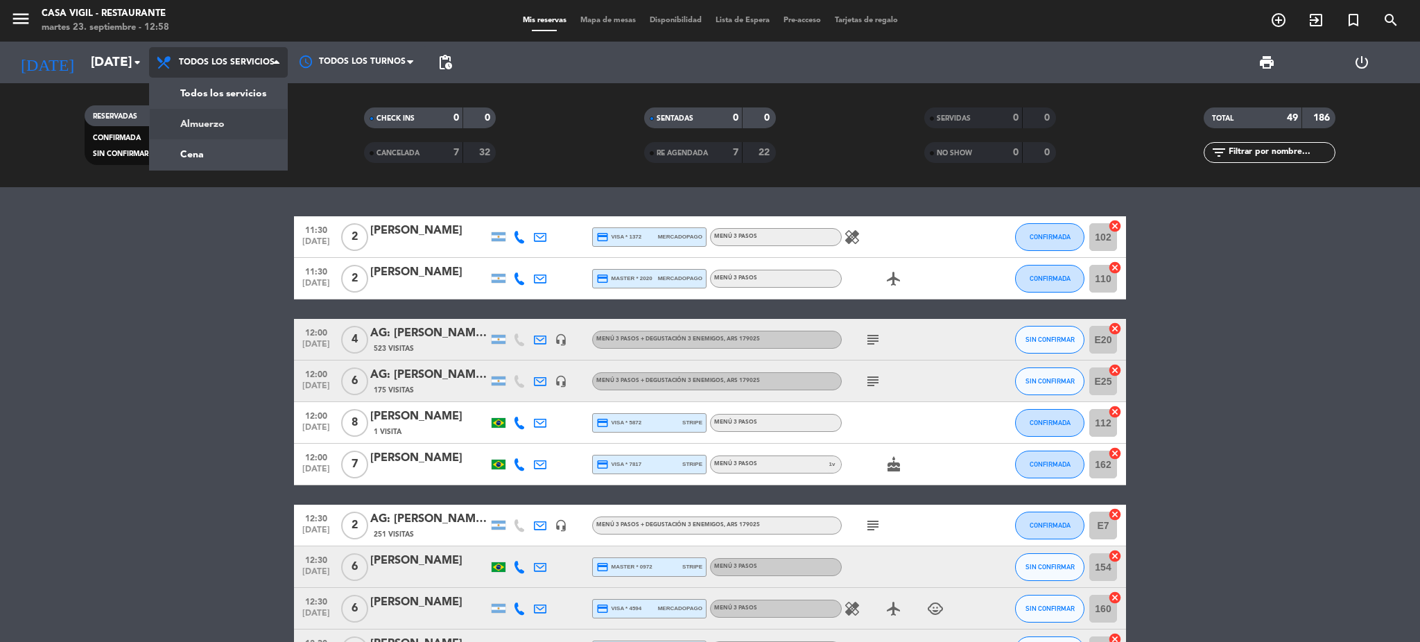
click at [233, 121] on div "menu Casa [PERSON_NAME] - Restaurante [DATE] 23. septiembre - 12:58 Mis reserva…" at bounding box center [710, 93] width 1420 height 187
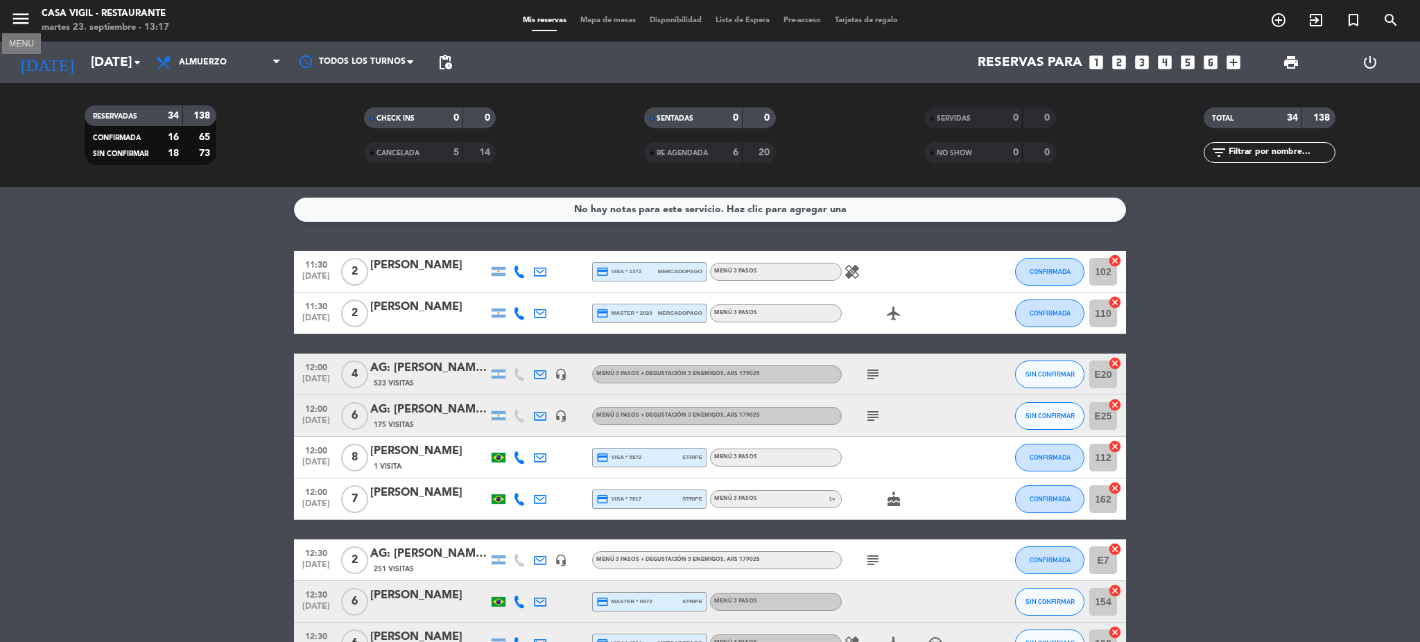
click at [14, 24] on icon "menu" at bounding box center [20, 18] width 21 height 21
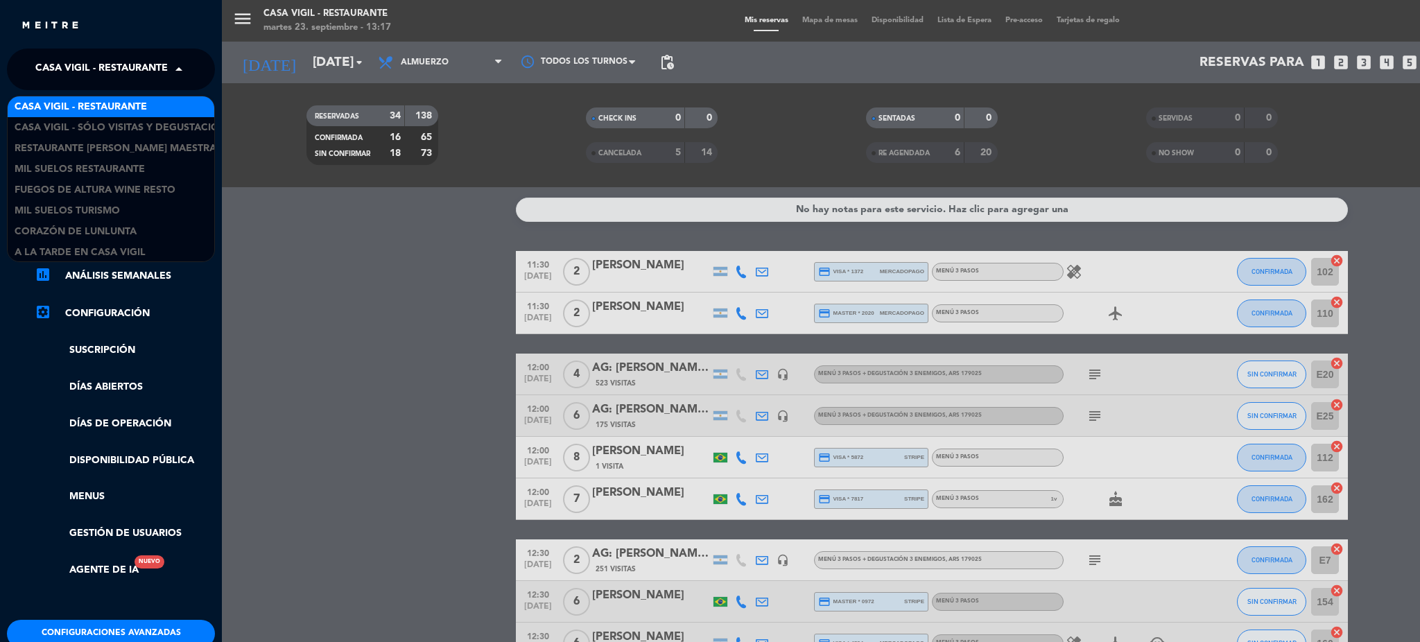
click at [108, 72] on span "Casa Vigil - Restaurante" at bounding box center [101, 69] width 132 height 29
click at [136, 121] on span "Casa Vigil - SÓLO Visitas y Degustaciones" at bounding box center [127, 128] width 224 height 16
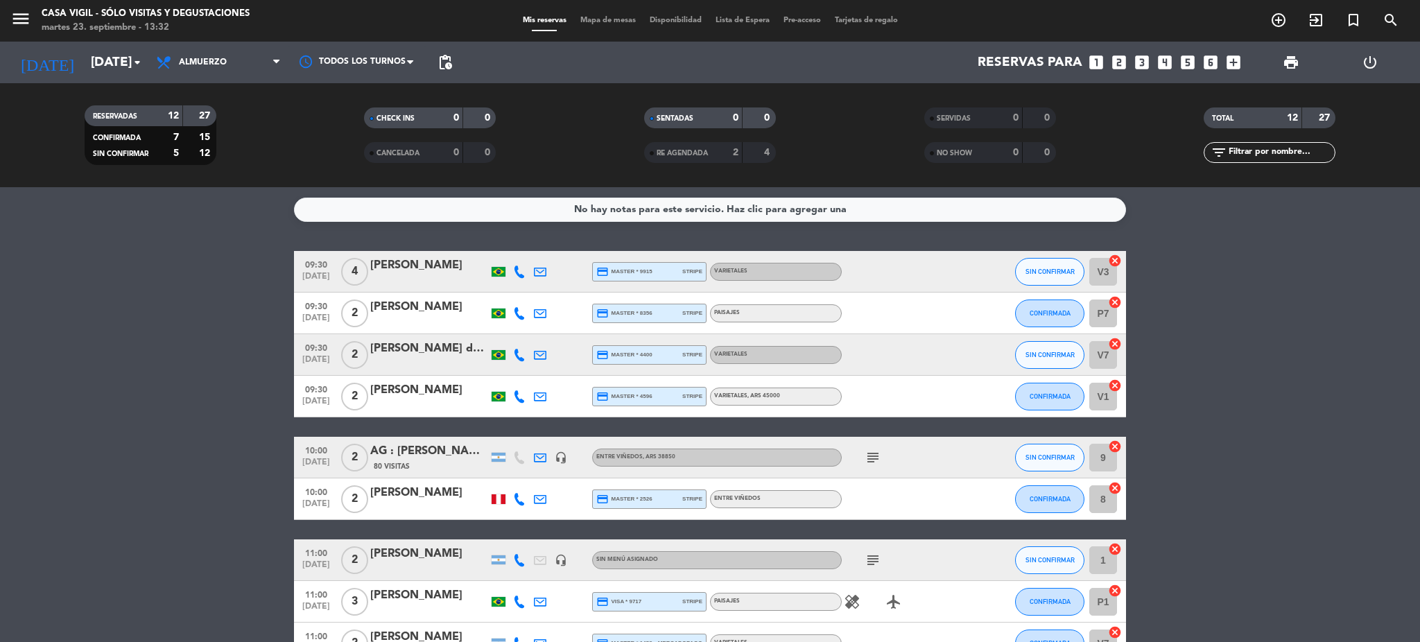
drag, startPoint x: 0, startPoint y: 460, endPoint x: 43, endPoint y: 86, distance: 376.1
click at [0, 459] on bookings-row "09:30 [DATE] 4 [PERSON_NAME] credit_card master * 9915 stripe Varietales SIN CO…" at bounding box center [710, 529] width 1420 height 557
click at [13, 19] on icon "menu" at bounding box center [20, 18] width 21 height 21
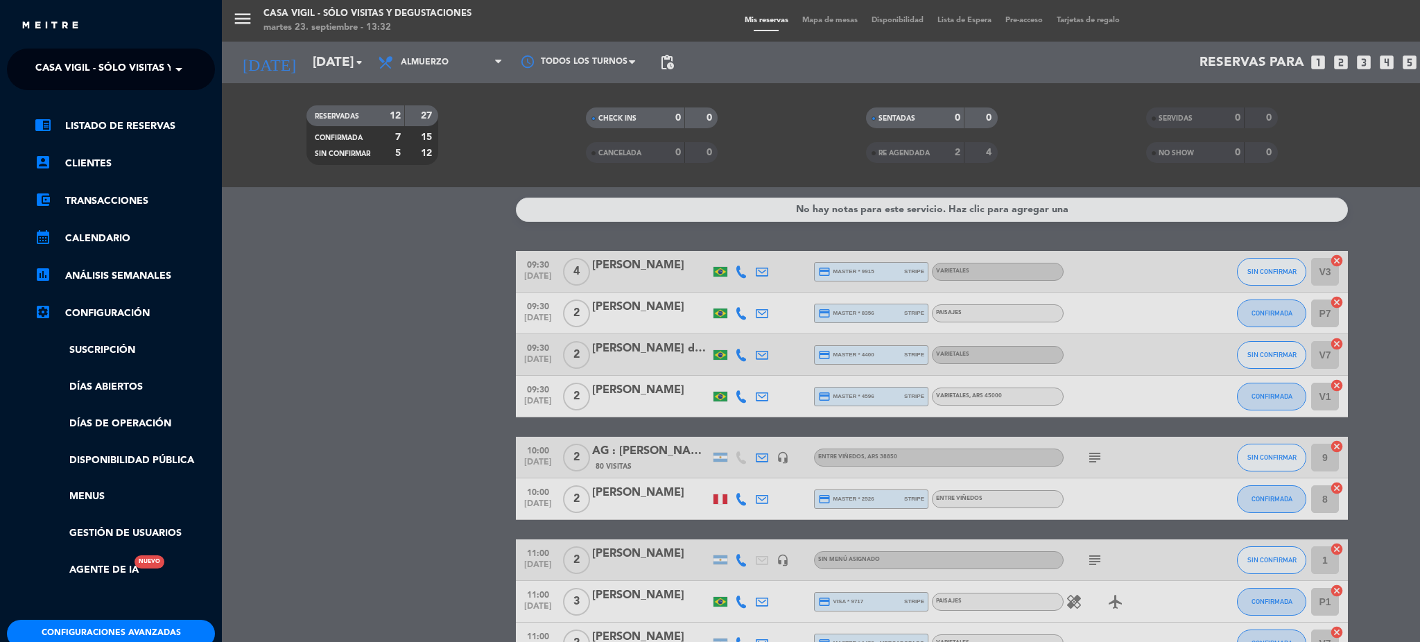
click at [97, 71] on span "Casa Vigil - SÓLO Visitas y Degustaciones" at bounding box center [147, 69] width 224 height 29
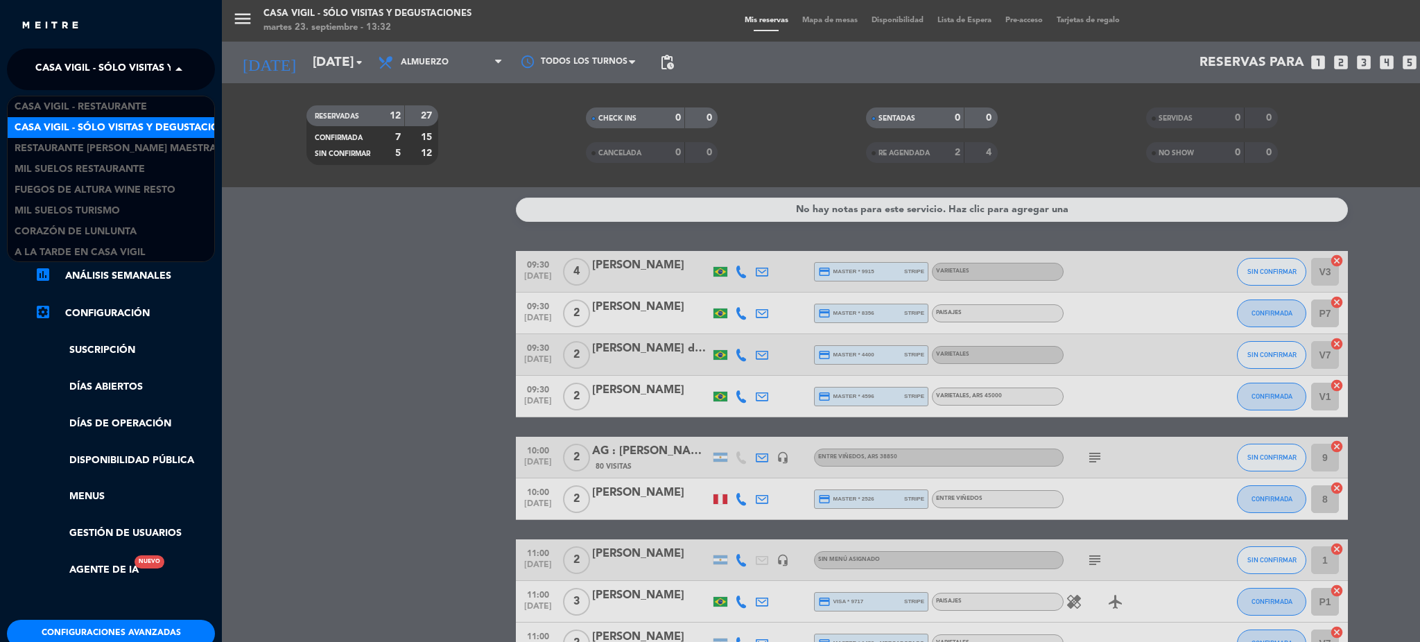
scroll to position [1, 0]
click at [130, 149] on span "Restaurante [PERSON_NAME] Maestra" at bounding box center [116, 147] width 202 height 16
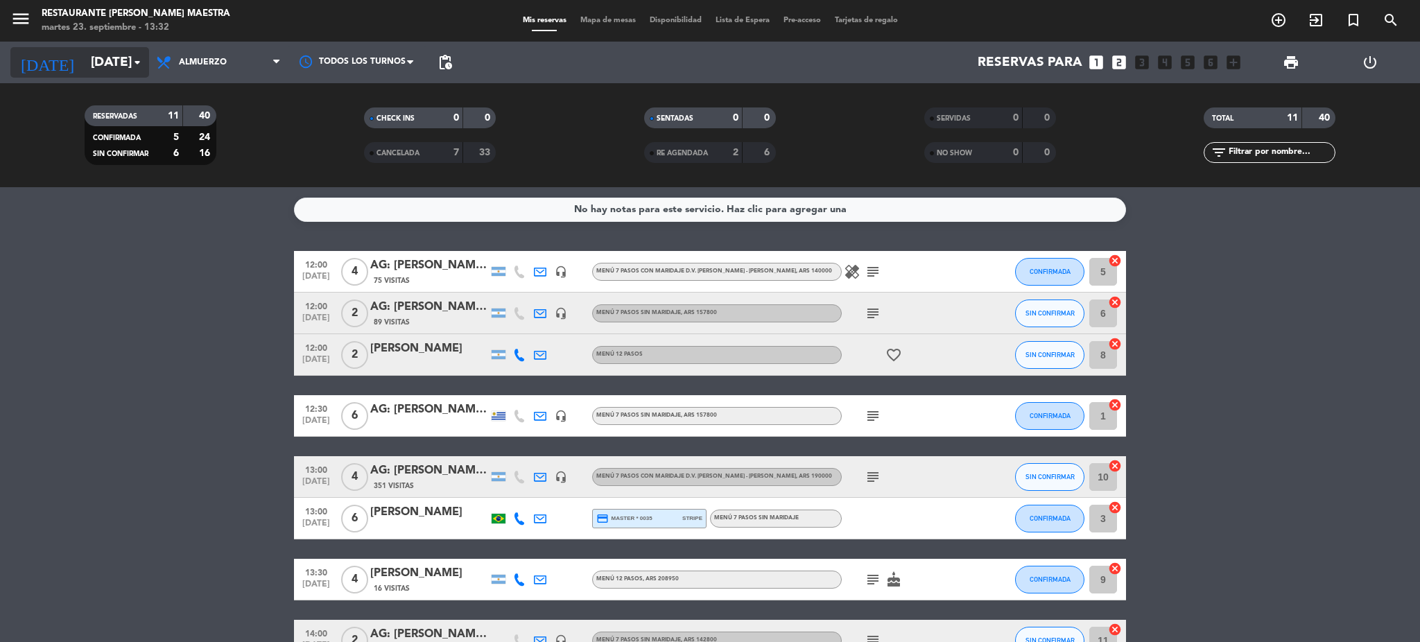
click at [96, 70] on input "[DATE]" at bounding box center [167, 62] width 167 height 29
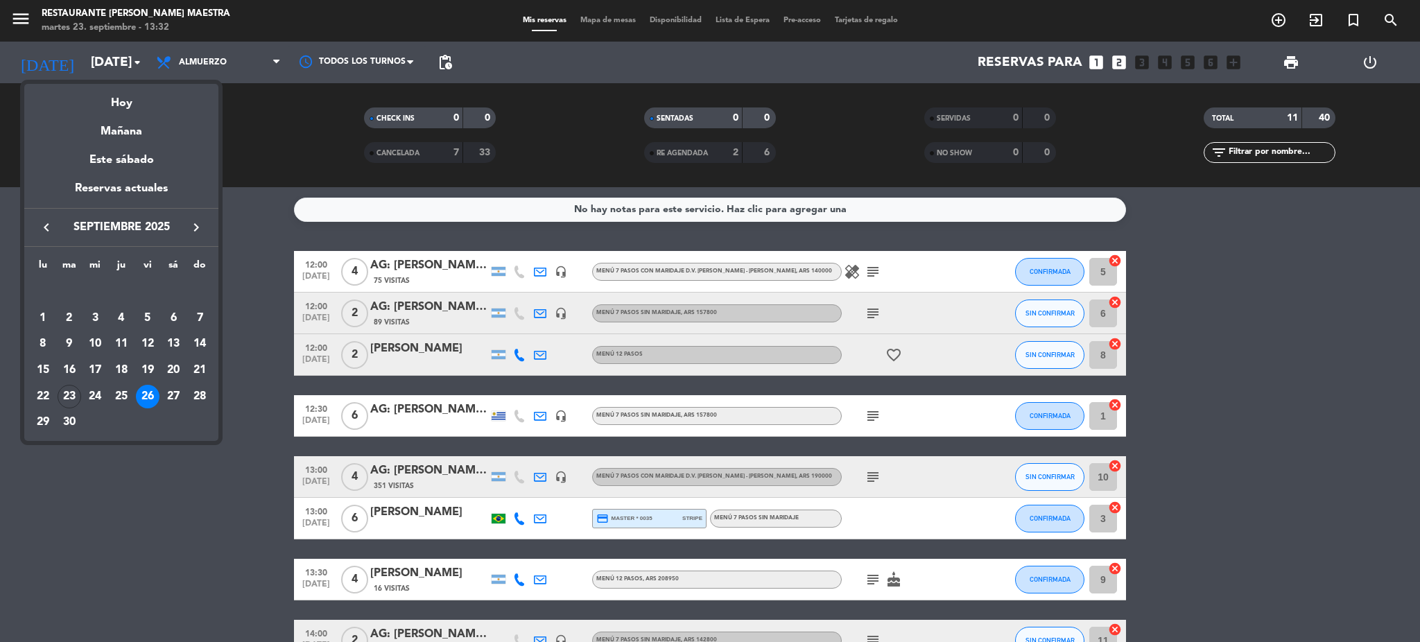
drag, startPoint x: 140, startPoint y: 528, endPoint x: 189, endPoint y: 527, distance: 48.5
click at [141, 529] on div at bounding box center [710, 321] width 1420 height 642
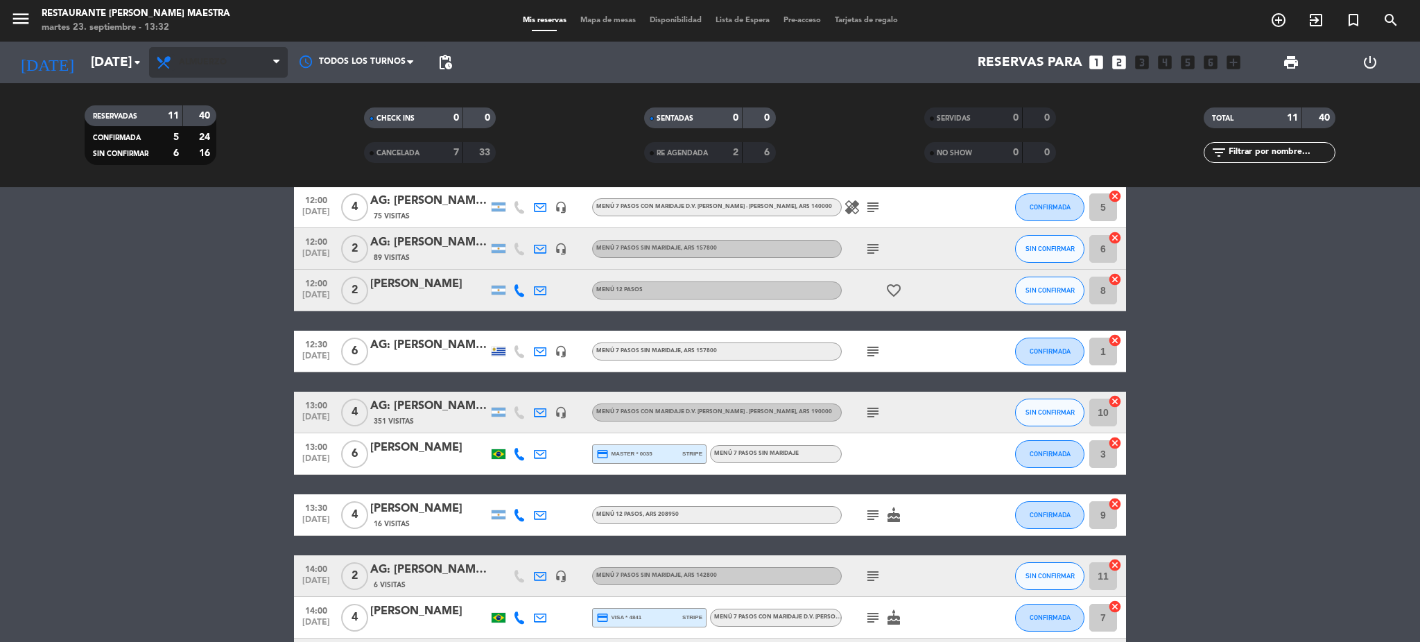
scroll to position [0, 0]
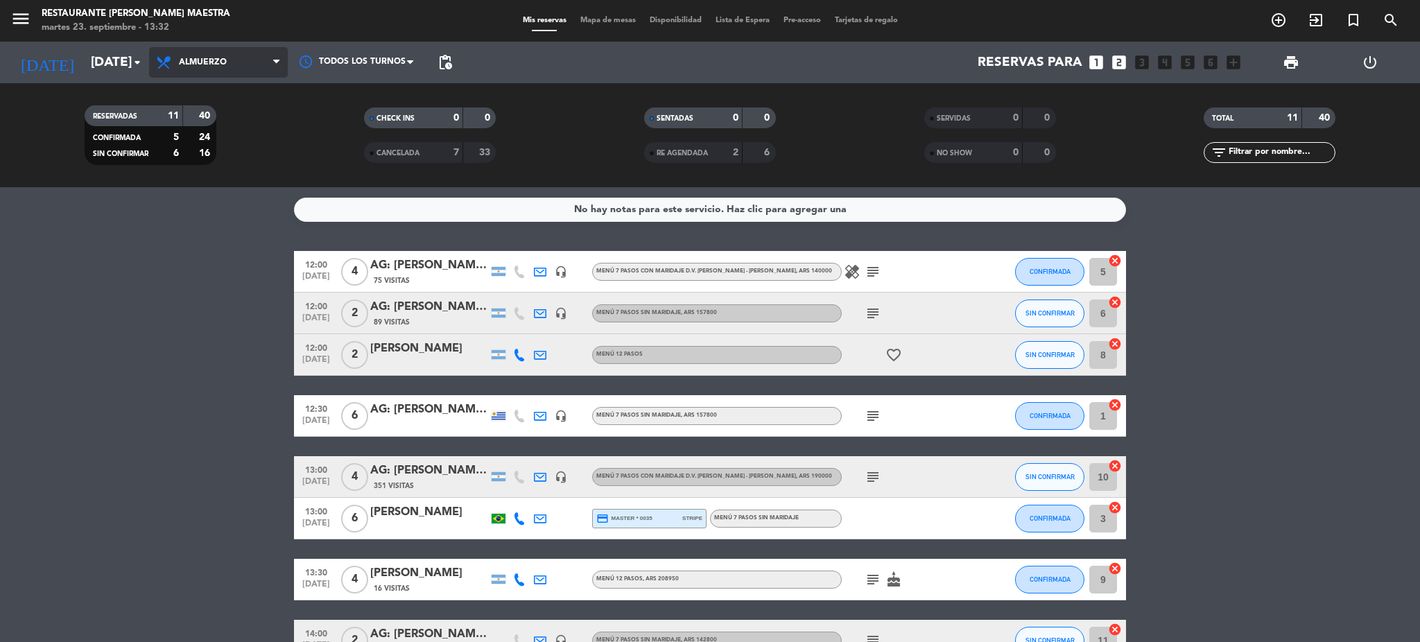
drag, startPoint x: 214, startPoint y: 64, endPoint x: 215, endPoint y: 84, distance: 19.4
click at [214, 64] on span "Almuerzo" at bounding box center [203, 63] width 48 height 10
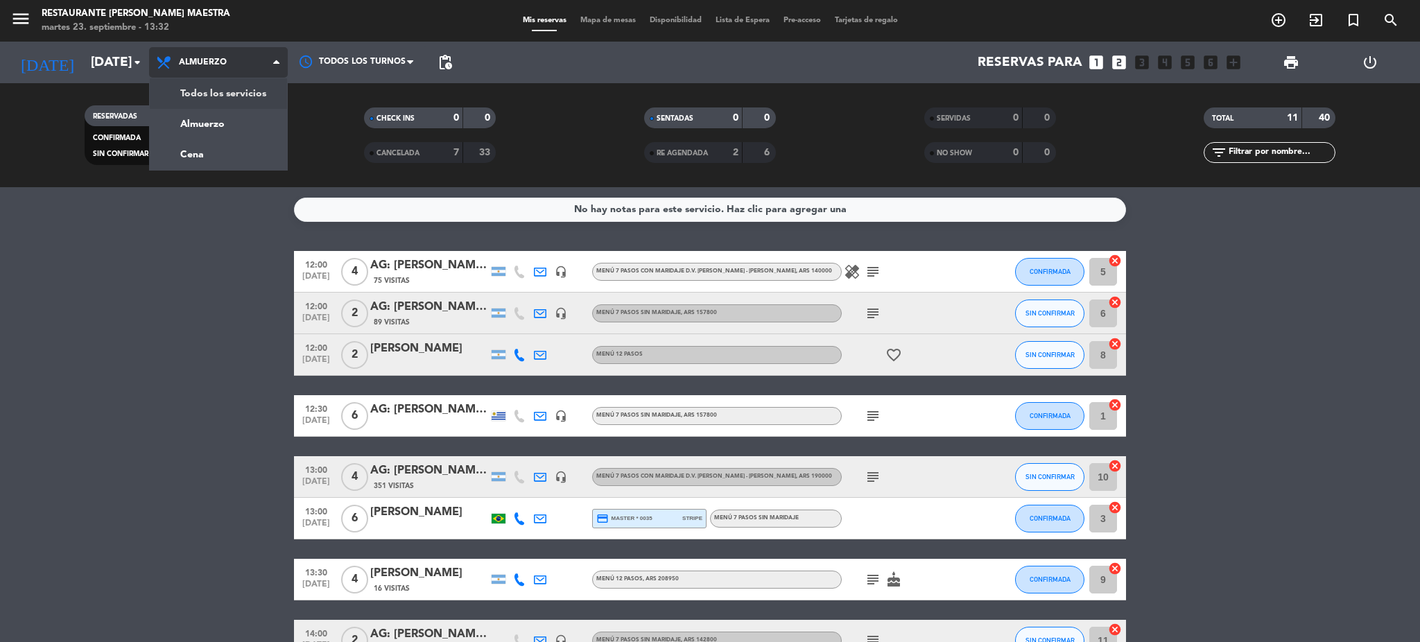
click at [226, 99] on div "menu Restaurante [PERSON_NAME] Maestra [DATE] 23. septiembre - 13:32 Mis reserv…" at bounding box center [710, 93] width 1420 height 187
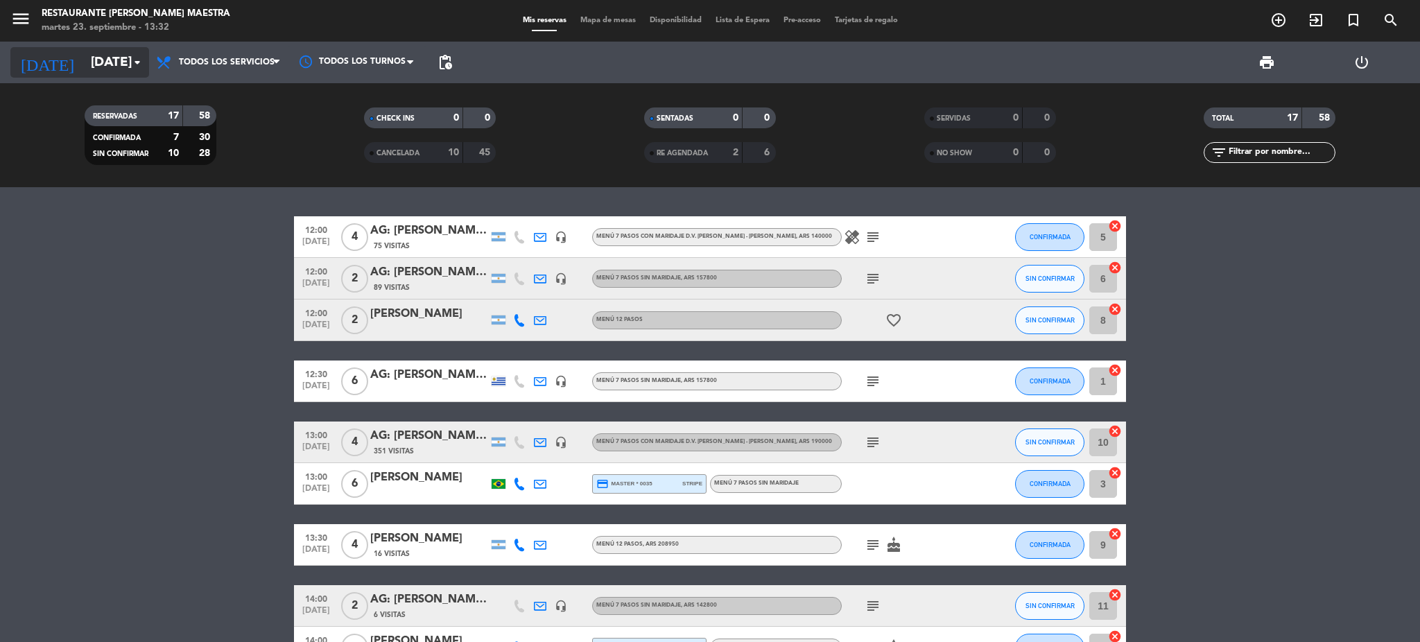
click at [100, 48] on input "[DATE]" at bounding box center [167, 62] width 167 height 29
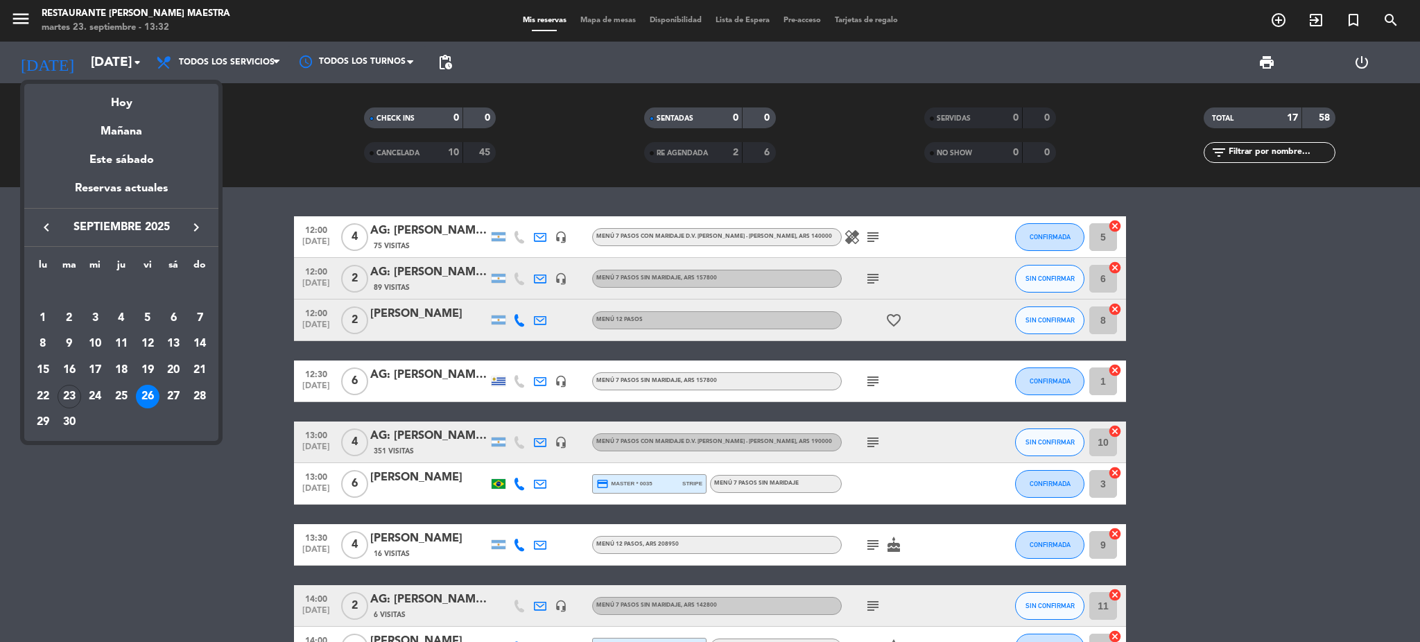
click at [198, 394] on div "28" at bounding box center [200, 397] width 24 height 24
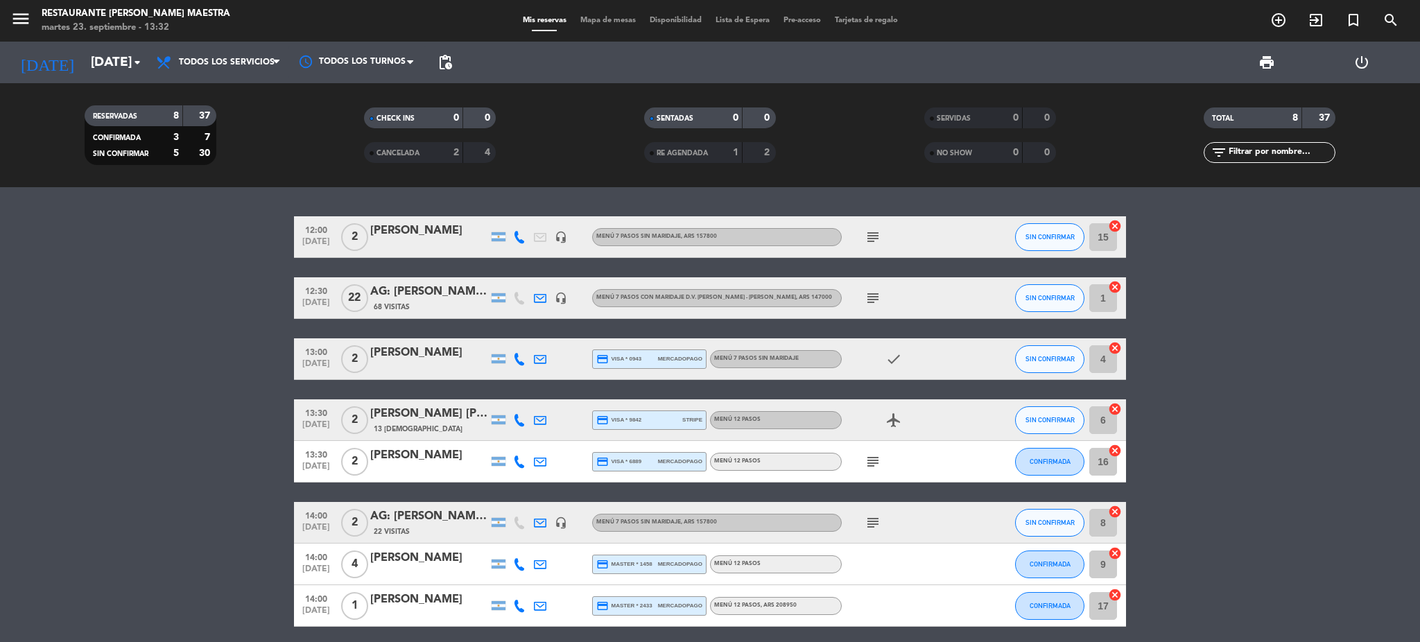
click at [425, 281] on div "12:30 [DATE] AG: [PERSON_NAME] X22 / SUNTRIP 68 Visitas headset_mic Menú 7 Paso…" at bounding box center [710, 298] width 832 height 42
click at [424, 290] on div "AG: [PERSON_NAME] X22 / SUNTRIP" at bounding box center [429, 292] width 118 height 18
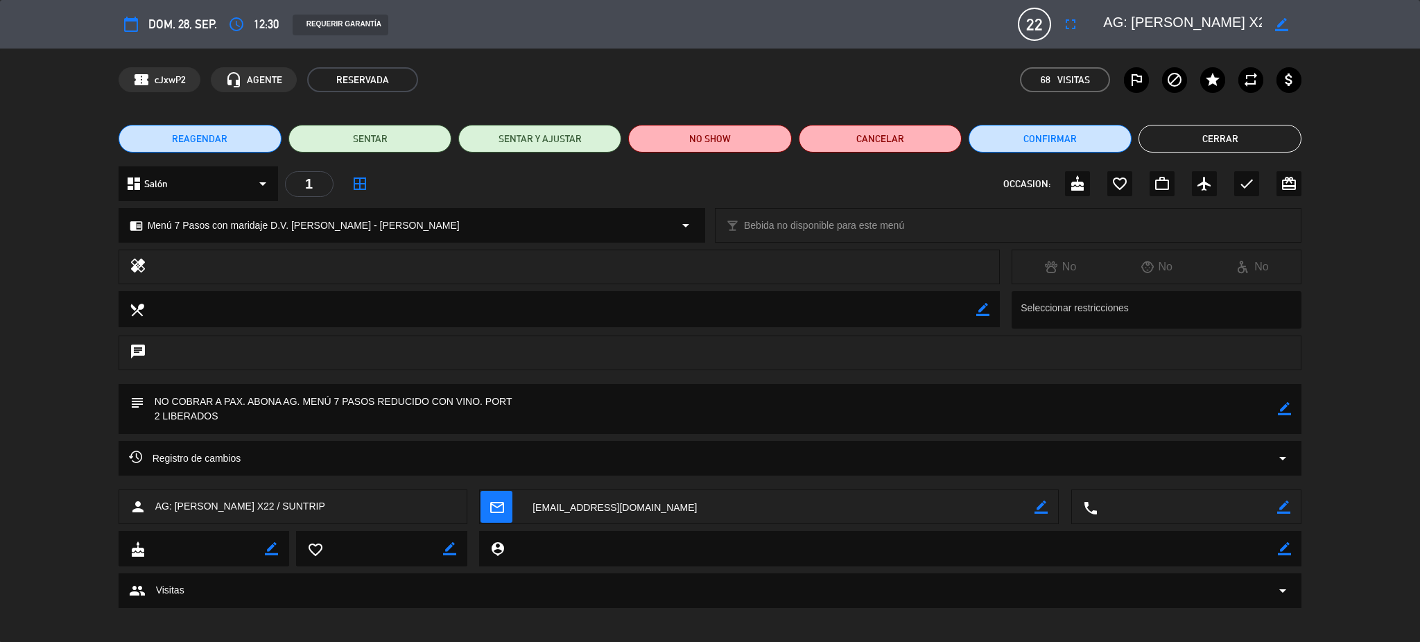
click at [303, 460] on div "Registro de cambios arrow_drop_down" at bounding box center [710, 458] width 1163 height 17
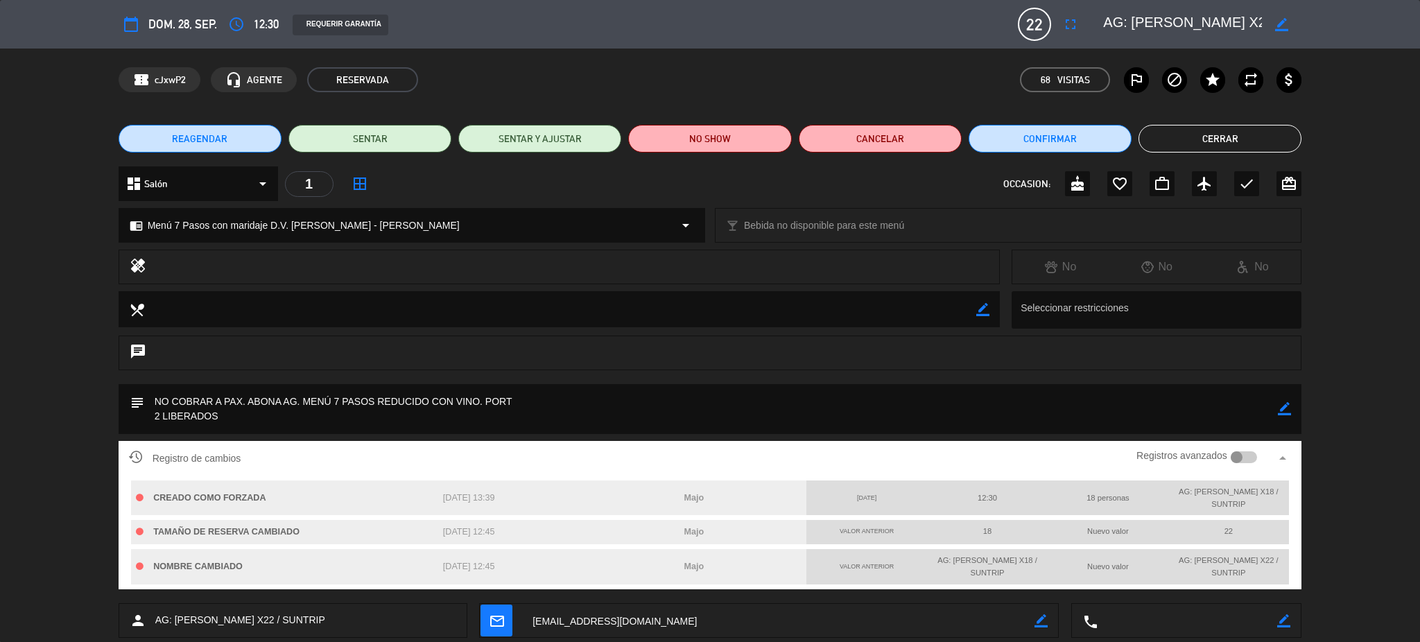
click at [303, 461] on div "Registro de cambios Registros avanzados arrow_drop_up" at bounding box center [710, 458] width 1163 height 21
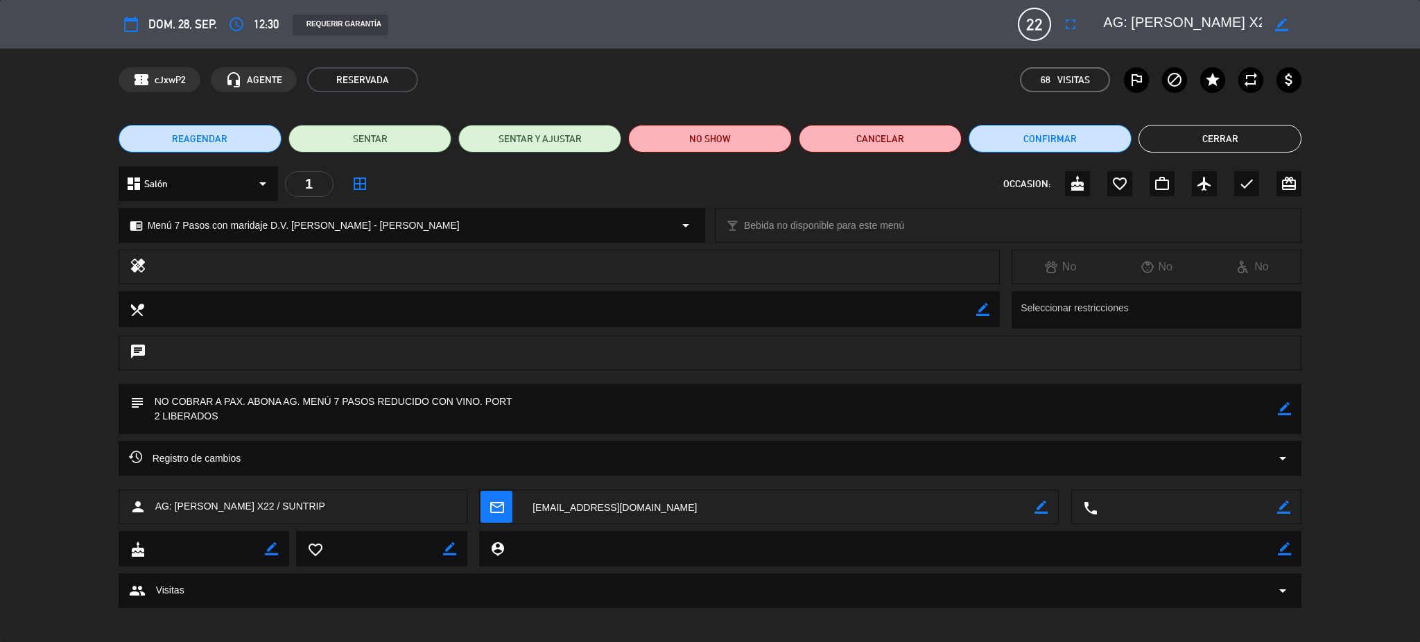
scroll to position [0, 111]
drag, startPoint x: 1133, startPoint y: 21, endPoint x: 1158, endPoint y: 28, distance: 25.7
click at [1158, 28] on textarea at bounding box center [1182, 24] width 159 height 25
click at [1213, 141] on button "Cerrar" at bounding box center [1219, 139] width 163 height 28
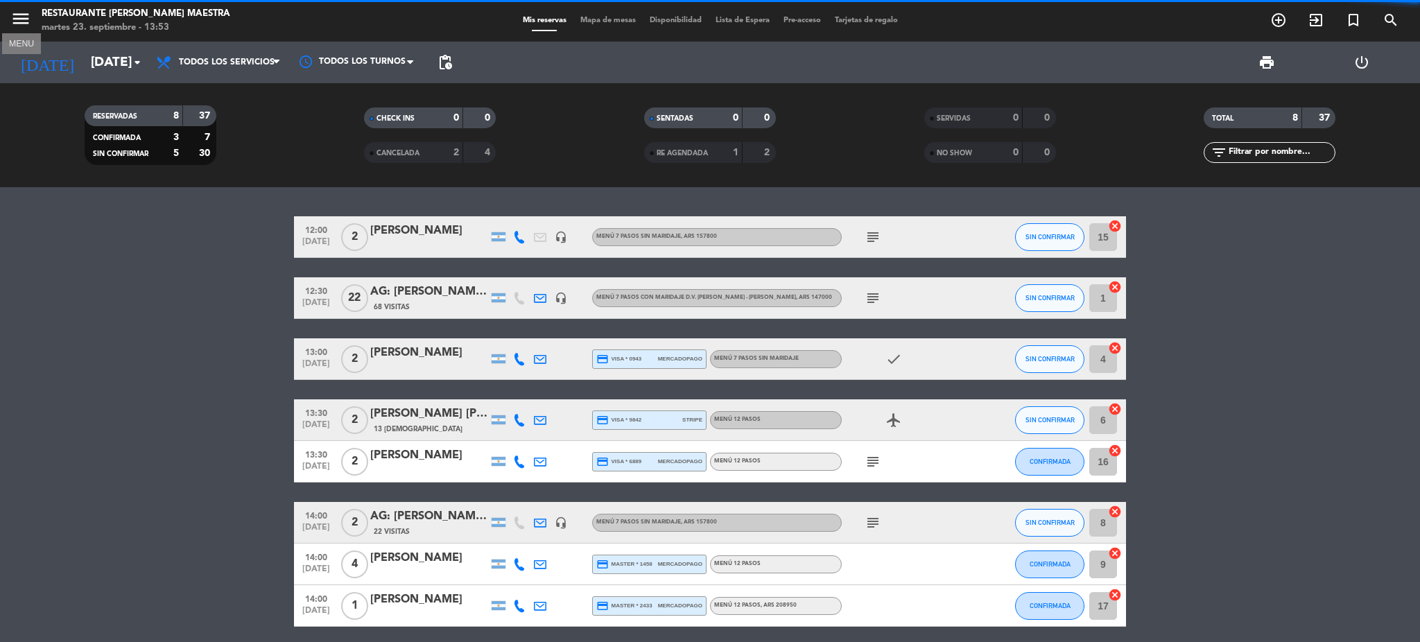
click at [29, 21] on icon "menu" at bounding box center [20, 18] width 21 height 21
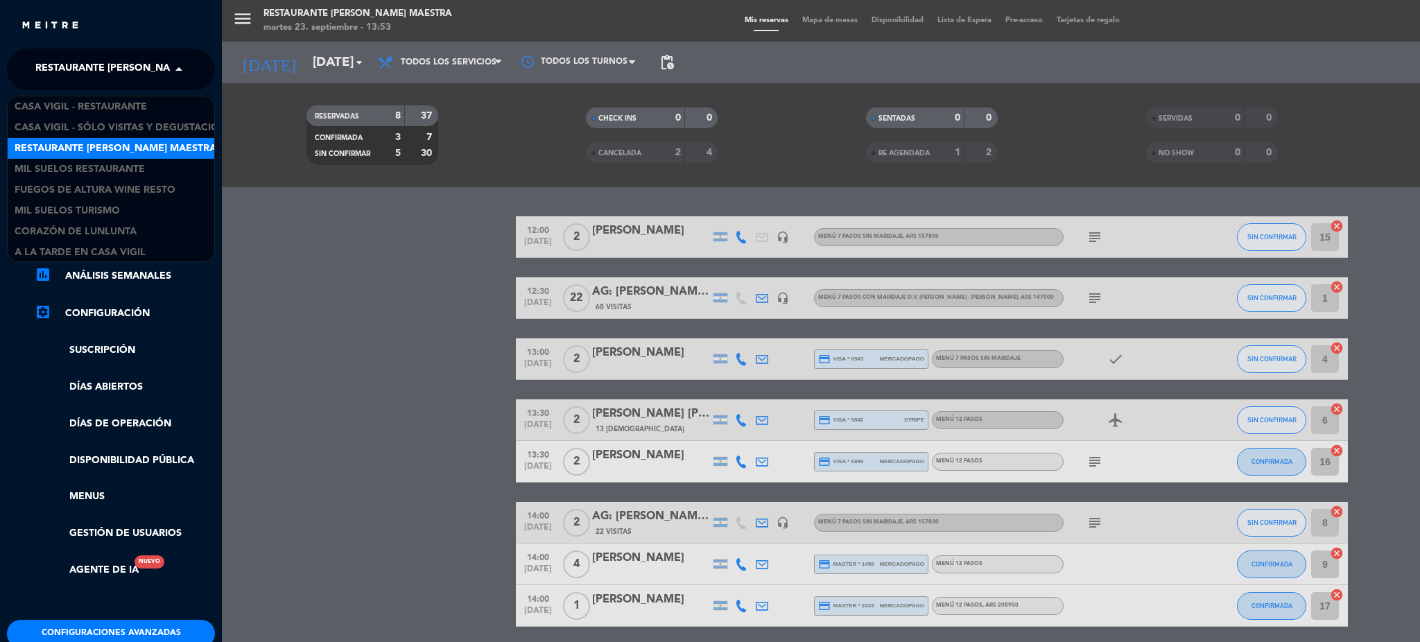
click at [90, 63] on span "Restaurante [PERSON_NAME] Maestra" at bounding box center [136, 69] width 202 height 29
click at [98, 100] on span "Casa Vigil - Restaurante" at bounding box center [81, 106] width 132 height 16
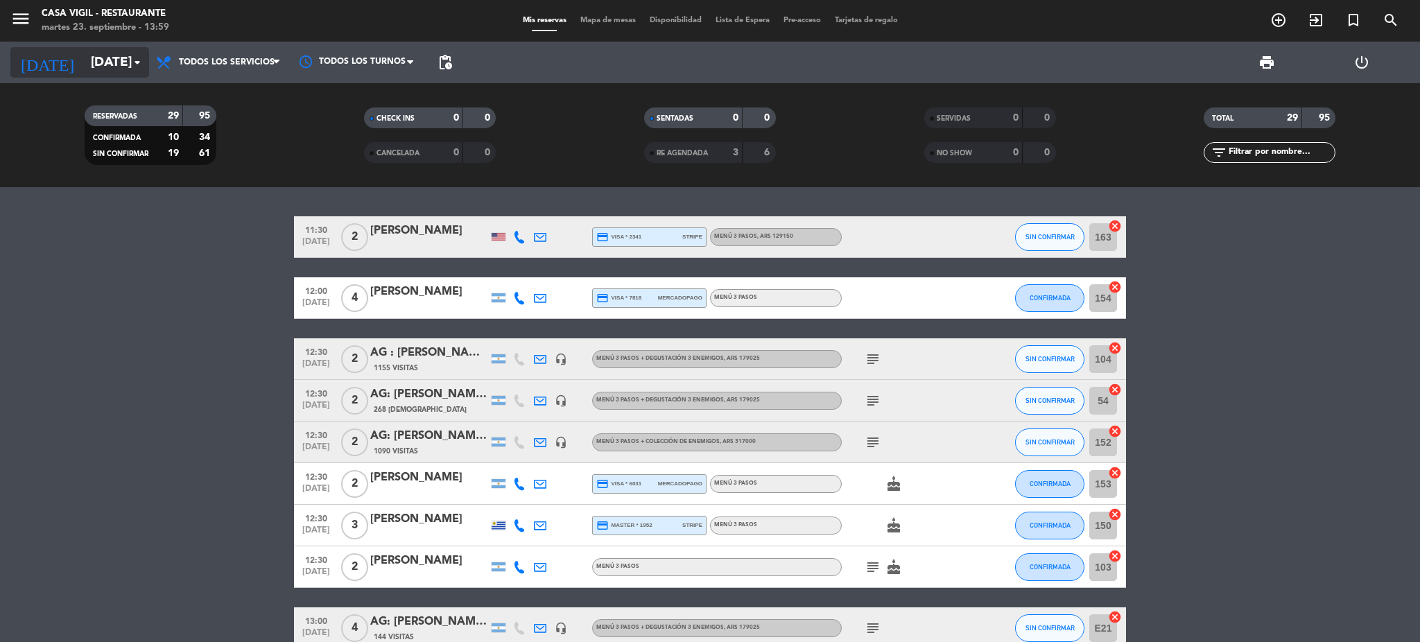
click at [89, 60] on input "[DATE]" at bounding box center [167, 62] width 167 height 29
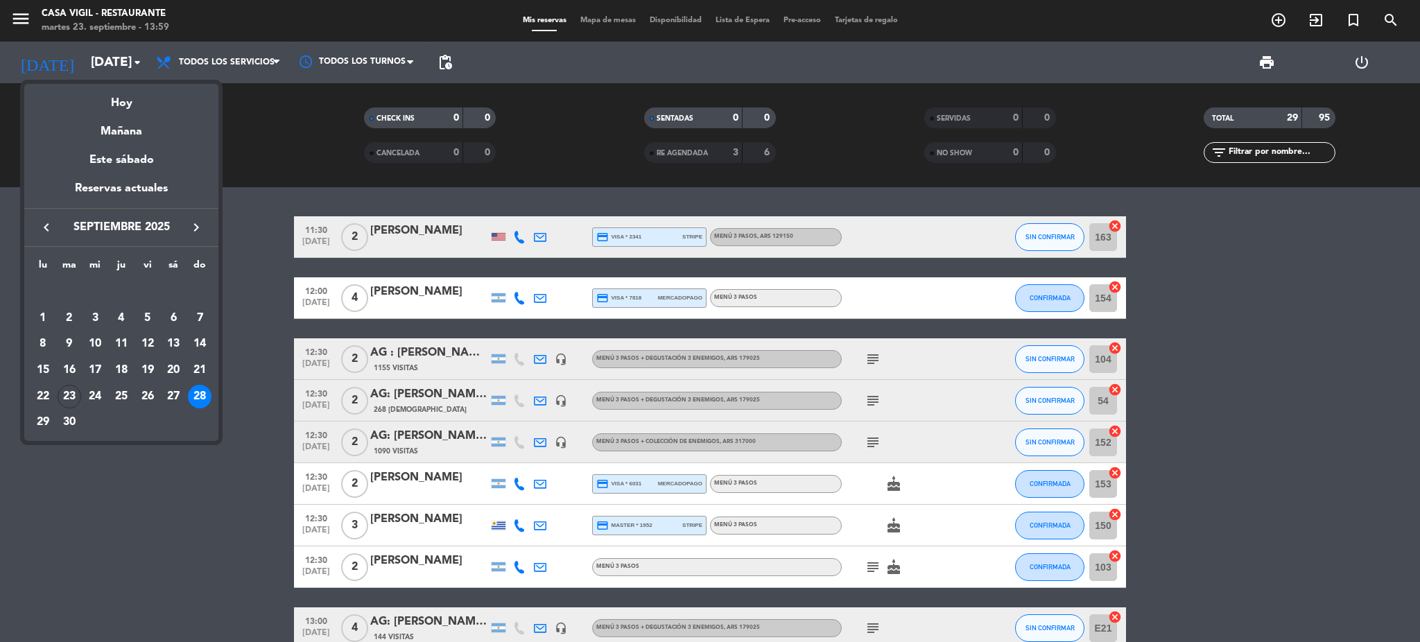
click at [193, 229] on icon "keyboard_arrow_right" at bounding box center [196, 227] width 17 height 17
click at [116, 319] on div "2" at bounding box center [122, 318] width 24 height 24
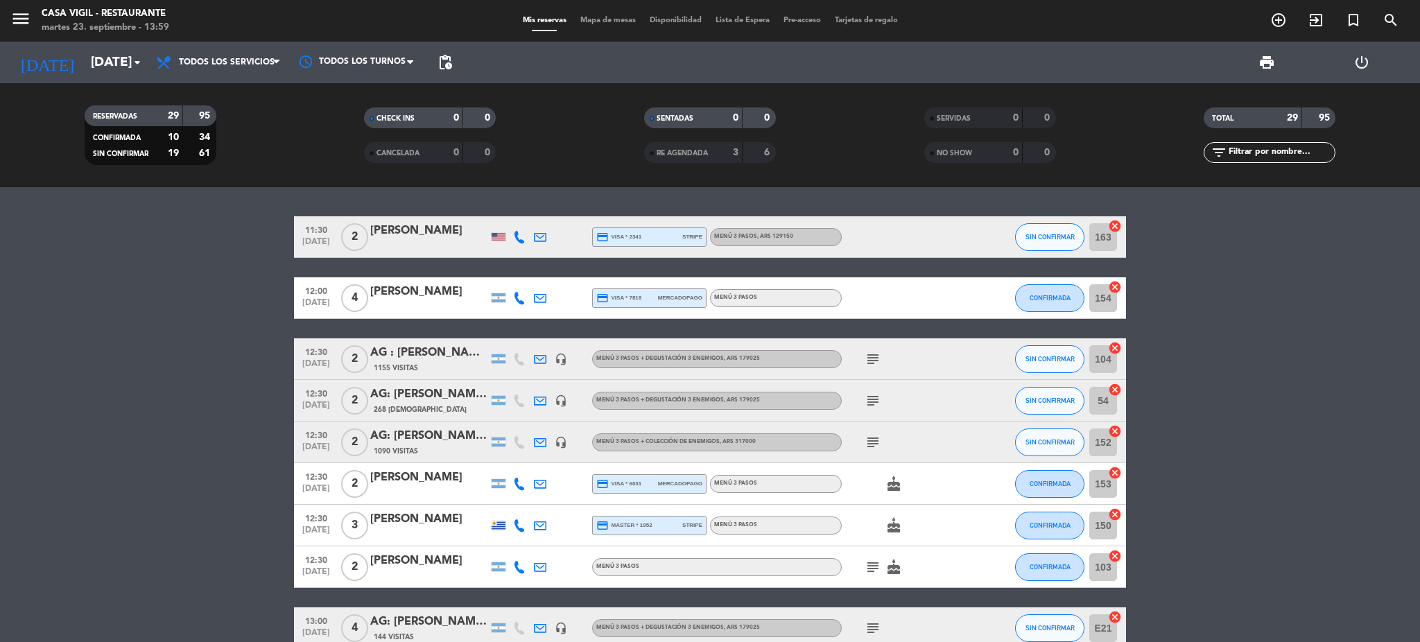
type input "[DEMOGRAPHIC_DATA][DATE]"
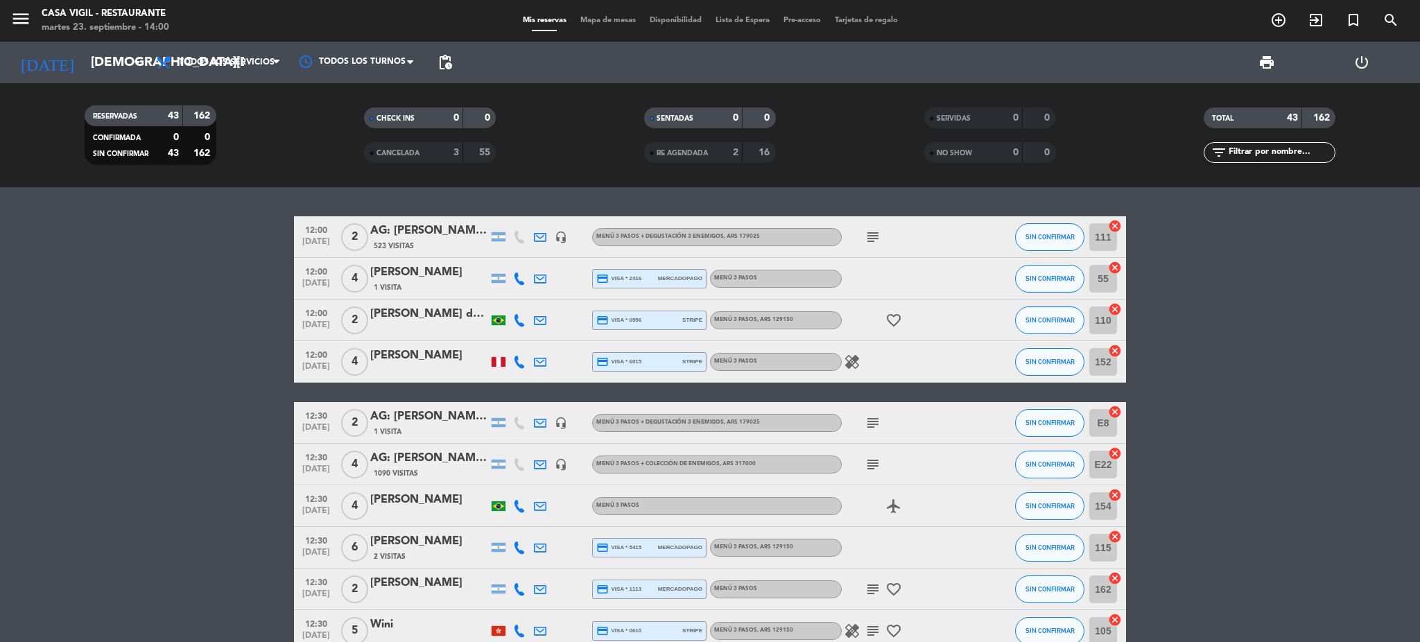
drag, startPoint x: 214, startPoint y: 69, endPoint x: 225, endPoint y: 92, distance: 24.8
click at [214, 69] on span "Todos los servicios" at bounding box center [218, 62] width 139 height 31
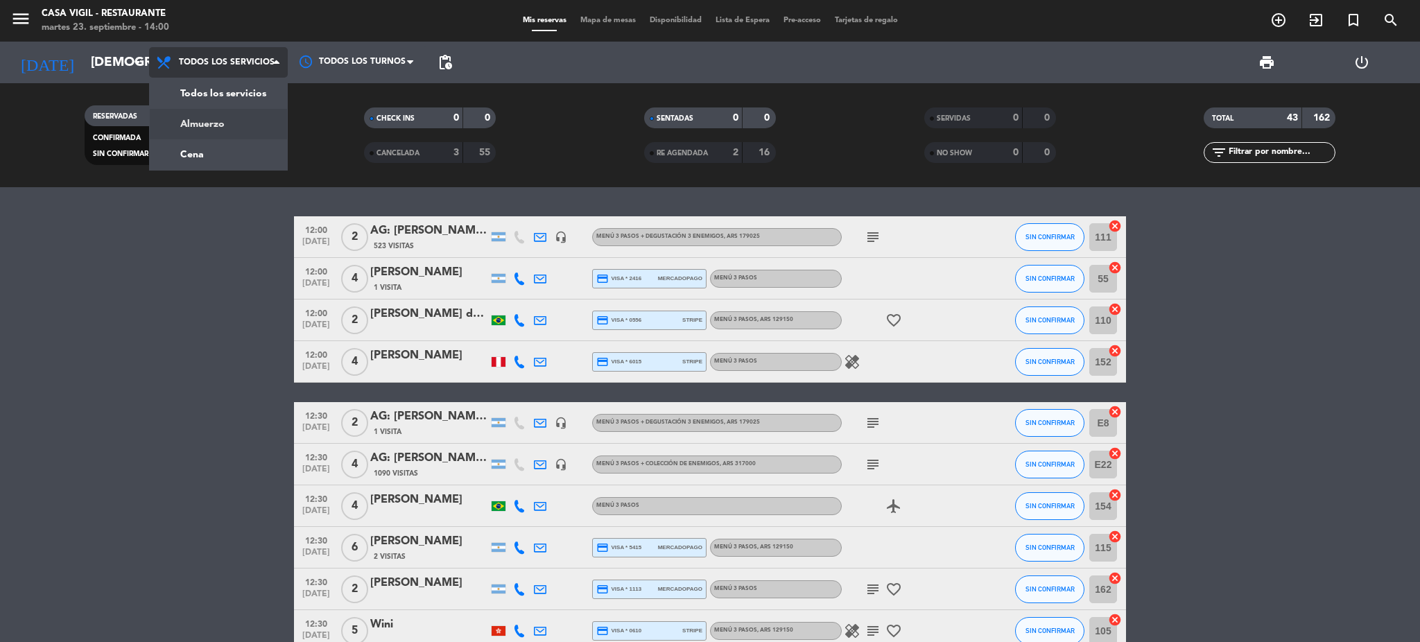
click at [223, 119] on div "menu Casa [PERSON_NAME] - Restaurante [DATE] 23. septiembre - 14:00 Mis reserva…" at bounding box center [710, 93] width 1420 height 187
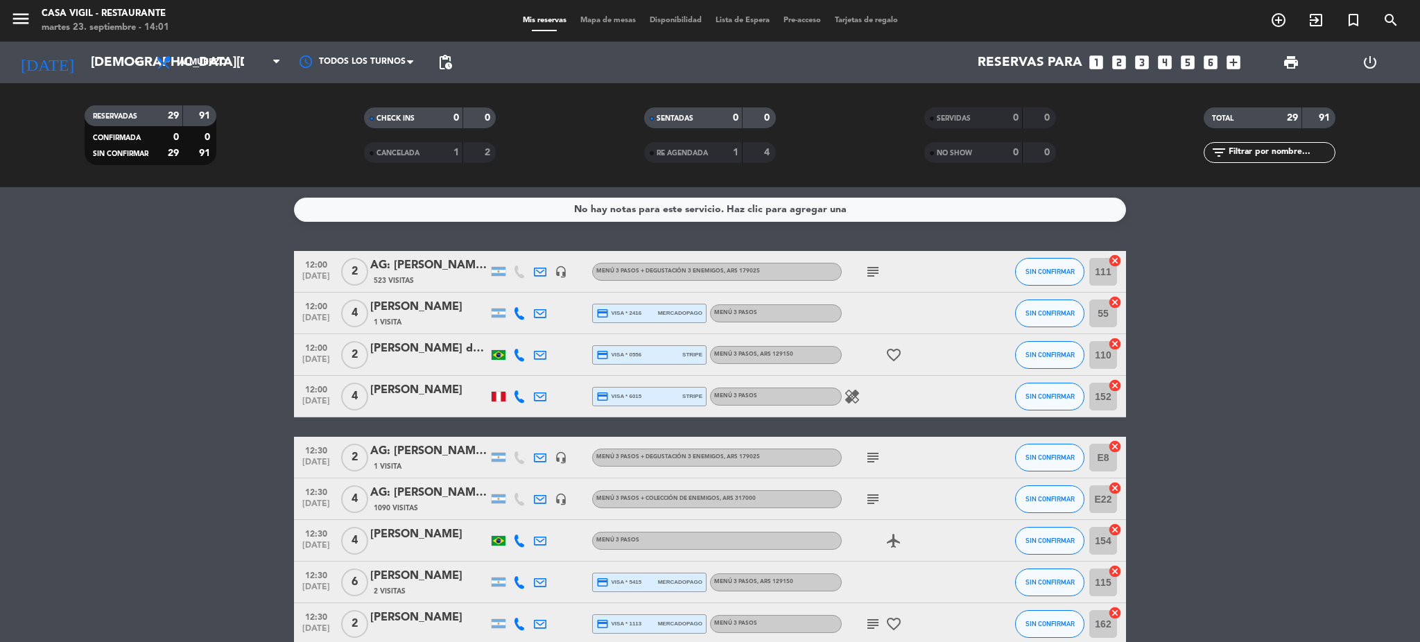
click at [1113, 59] on icon "looks_two" at bounding box center [1119, 62] width 18 height 18
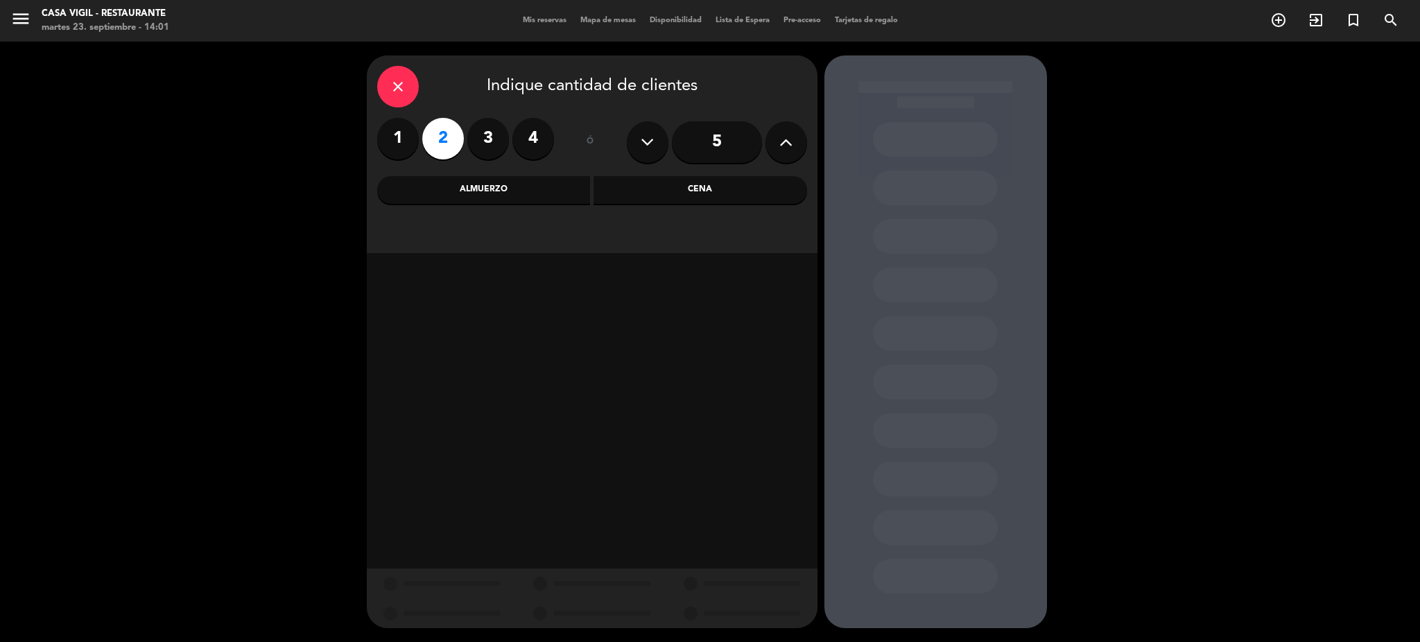
click at [522, 172] on div "close Indique cantidad de clientes 1 2 3 4 ó 5 Almuerzo Cena" at bounding box center [592, 154] width 451 height 198
drag, startPoint x: 519, startPoint y: 187, endPoint x: 510, endPoint y: 193, distance: 10.0
click at [523, 187] on div "Almuerzo" at bounding box center [484, 190] width 214 height 28
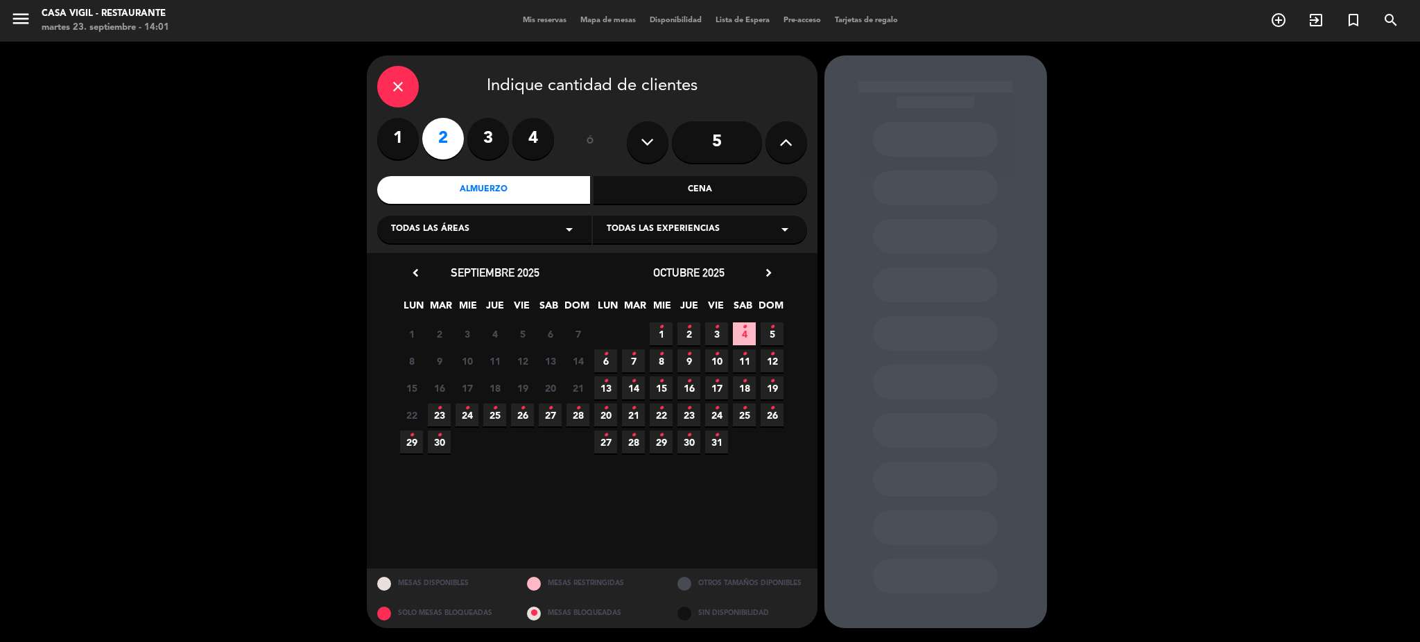
click at [691, 331] on span "2 •" at bounding box center [688, 333] width 23 height 23
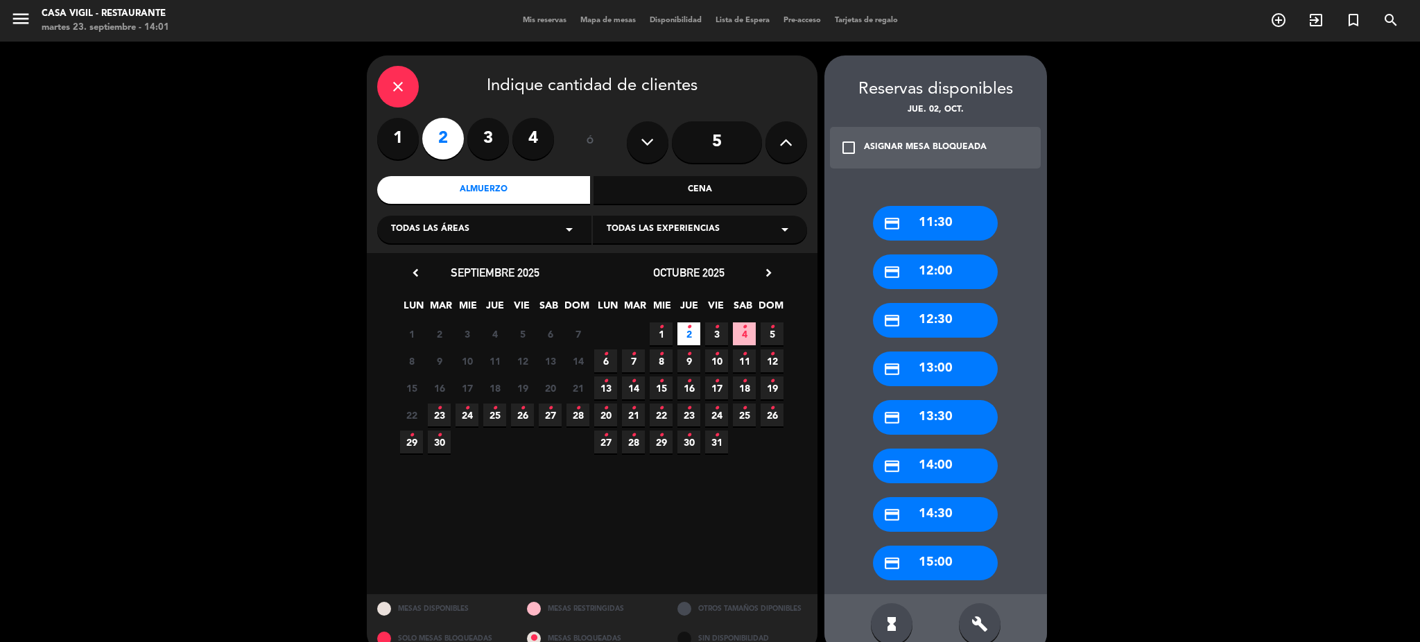
click at [948, 514] on div "credit_card 14:30" at bounding box center [935, 514] width 125 height 35
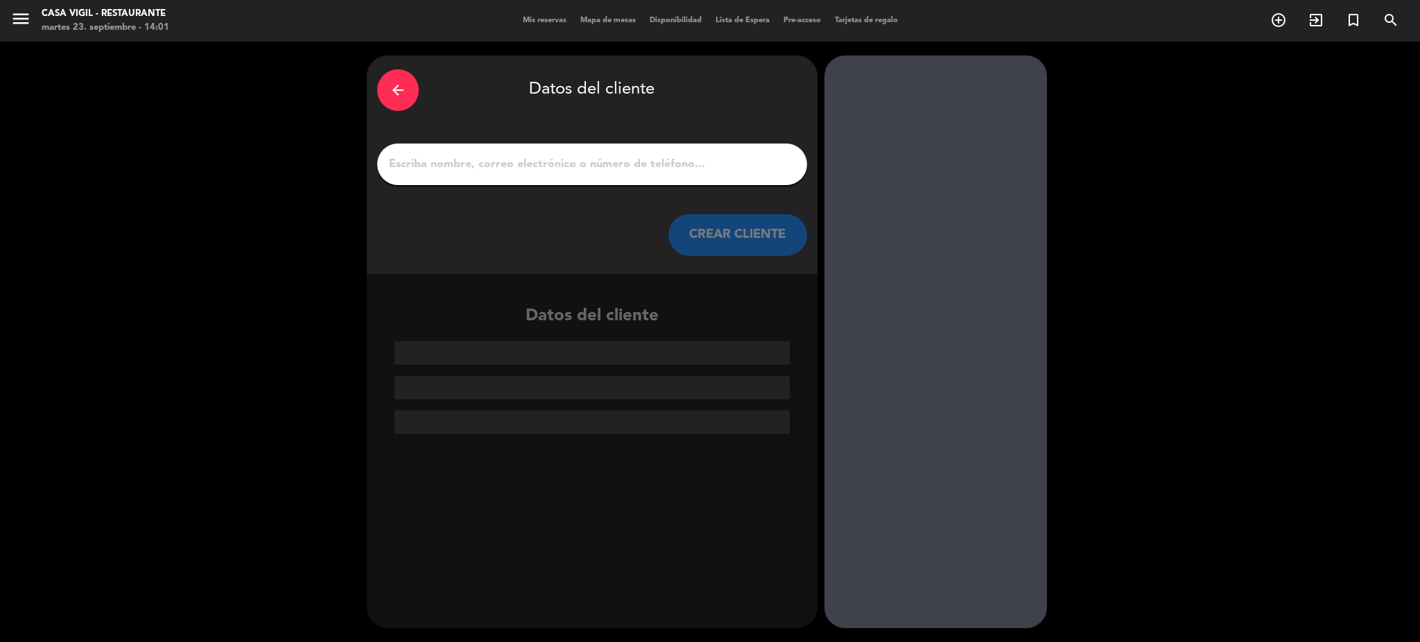
click at [544, 172] on input "1" at bounding box center [592, 164] width 409 height 19
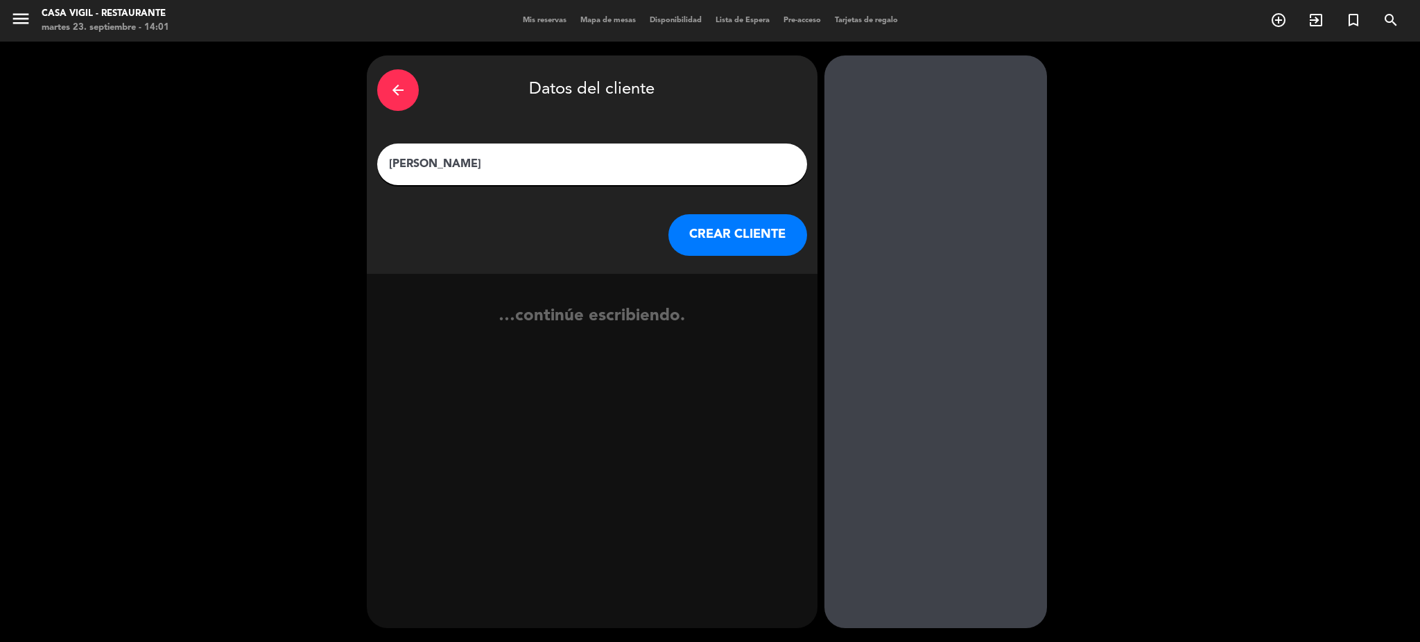
type input "[PERSON_NAME]"
click at [718, 239] on button "CREAR CLIENTE" at bounding box center [737, 235] width 139 height 42
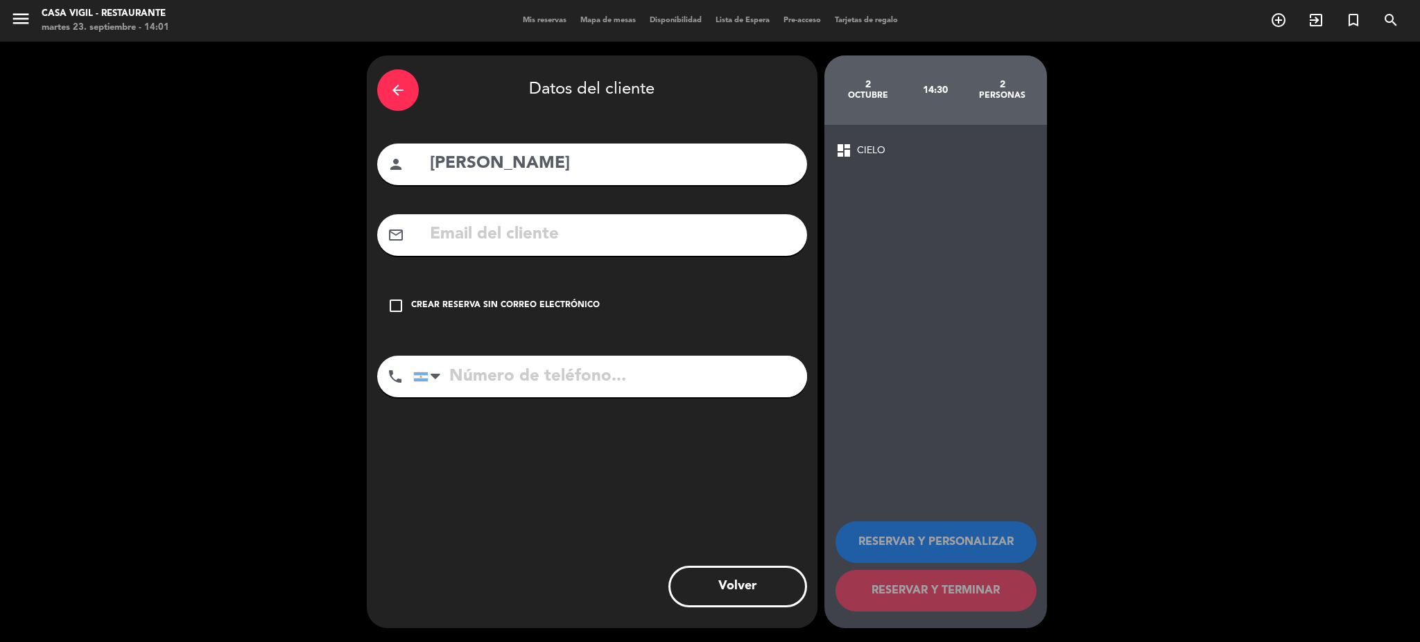
click at [692, 233] on input "text" at bounding box center [612, 234] width 368 height 28
drag, startPoint x: 549, startPoint y: 238, endPoint x: 553, endPoint y: 225, distance: 13.6
click at [550, 232] on input "text" at bounding box center [612, 234] width 368 height 28
paste input "[EMAIL_ADDRESS][DOMAIN_NAME]"
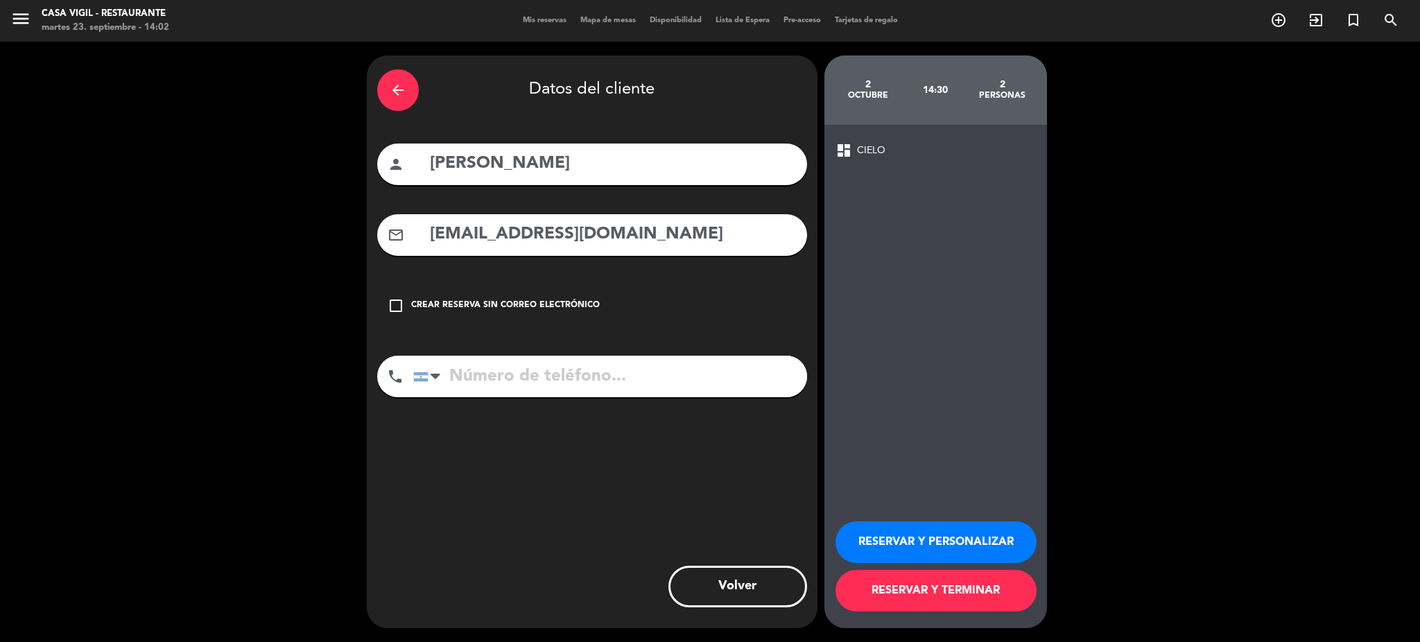
type input "[EMAIL_ADDRESS][DOMAIN_NAME]"
click at [632, 376] on input "tel" at bounding box center [610, 377] width 394 height 42
click at [589, 378] on input "tel" at bounding box center [610, 377] width 394 height 42
paste input "[PHONE_NUMBER]"
type input "[PHONE_NUMBER]"
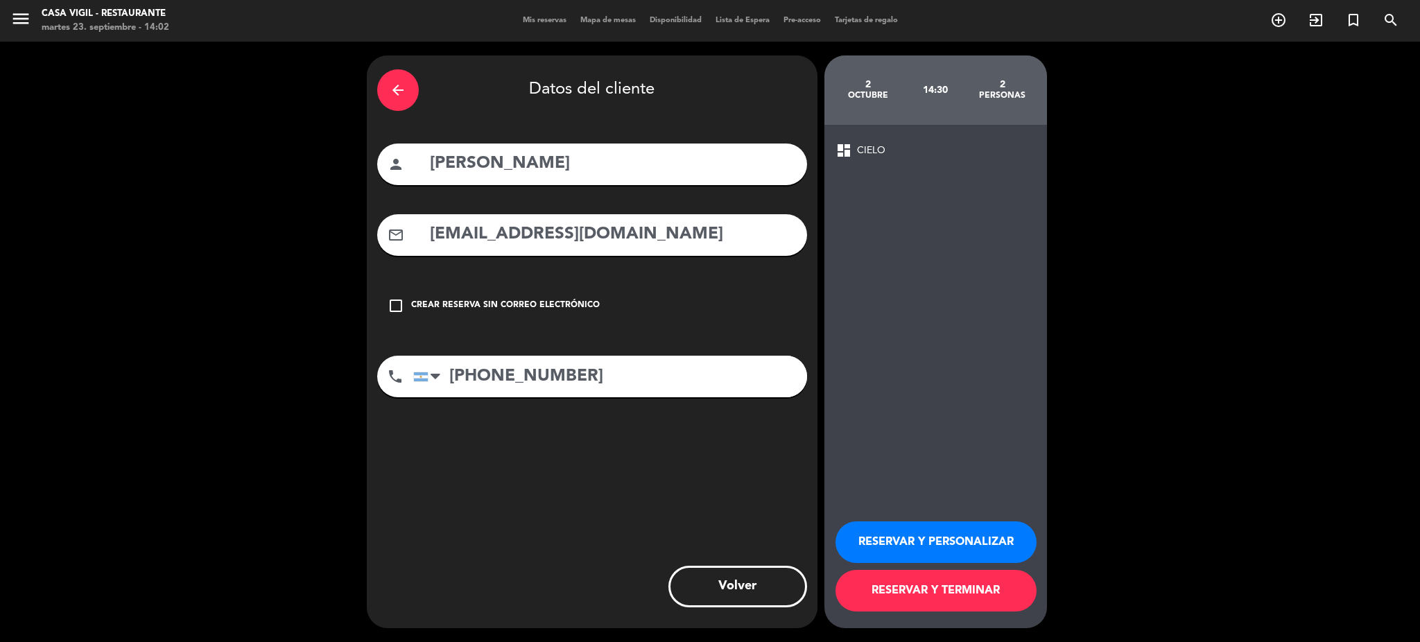
click at [970, 537] on button "RESERVAR Y PERSONALIZAR" at bounding box center [935, 542] width 201 height 42
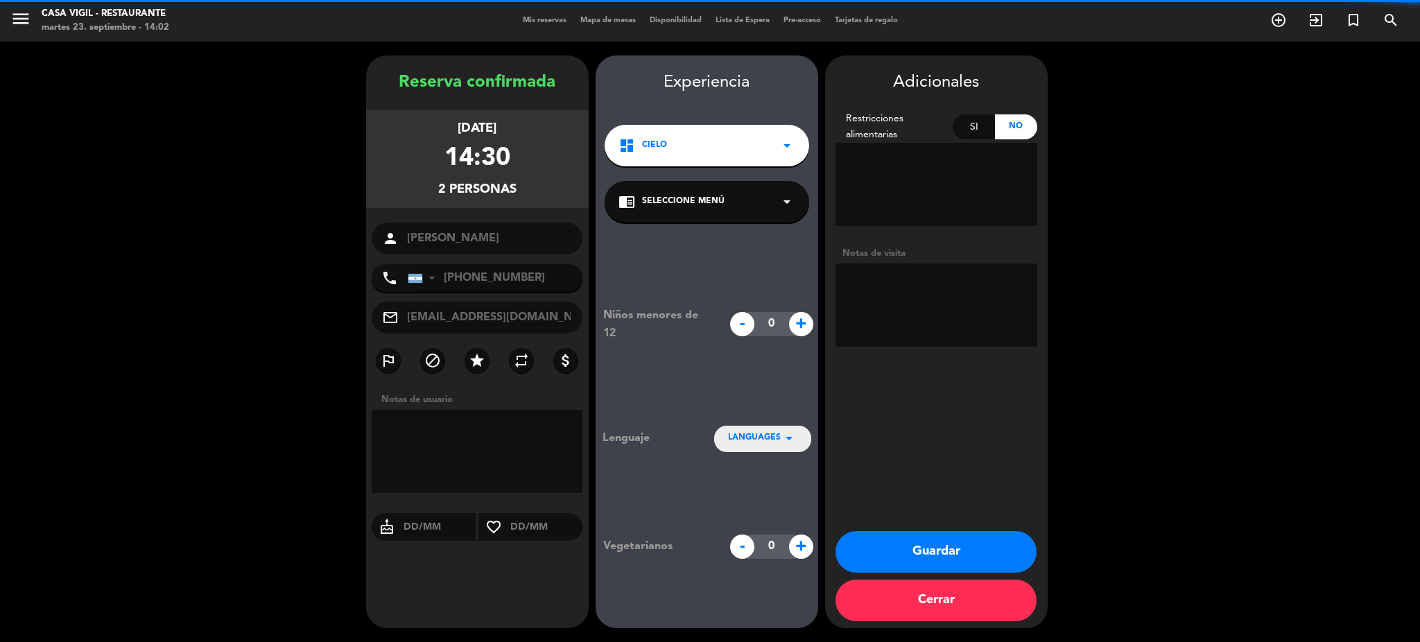
click at [910, 294] on textarea at bounding box center [936, 304] width 202 height 83
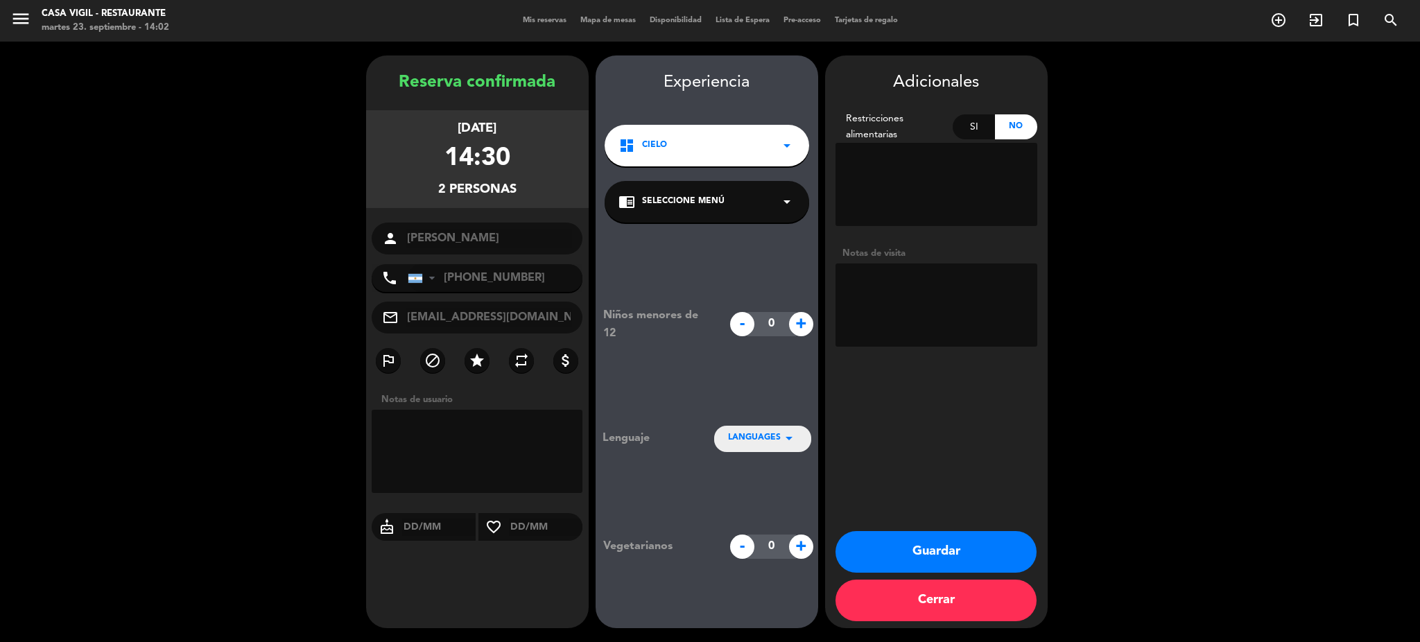
click at [912, 293] on textarea at bounding box center [936, 304] width 202 height 83
click at [679, 204] on span "Seleccione Menú" at bounding box center [683, 202] width 82 height 14
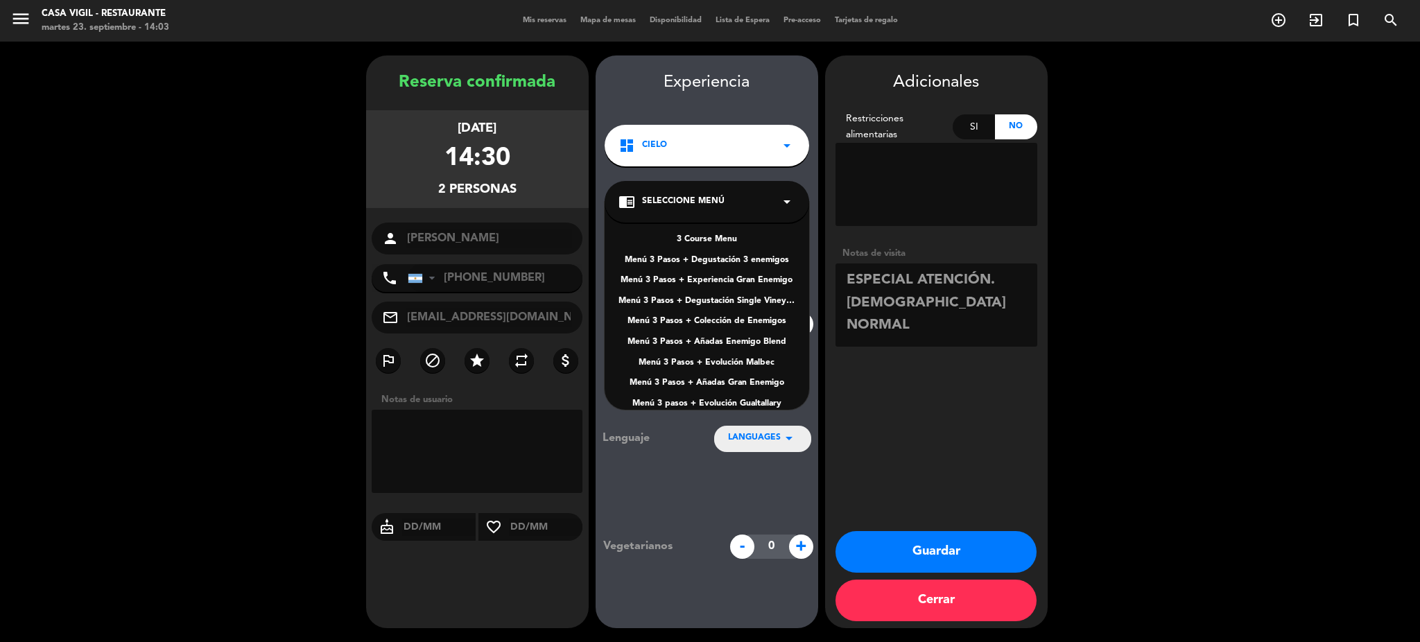
click at [729, 241] on div "3 Course Menu" at bounding box center [706, 240] width 177 height 14
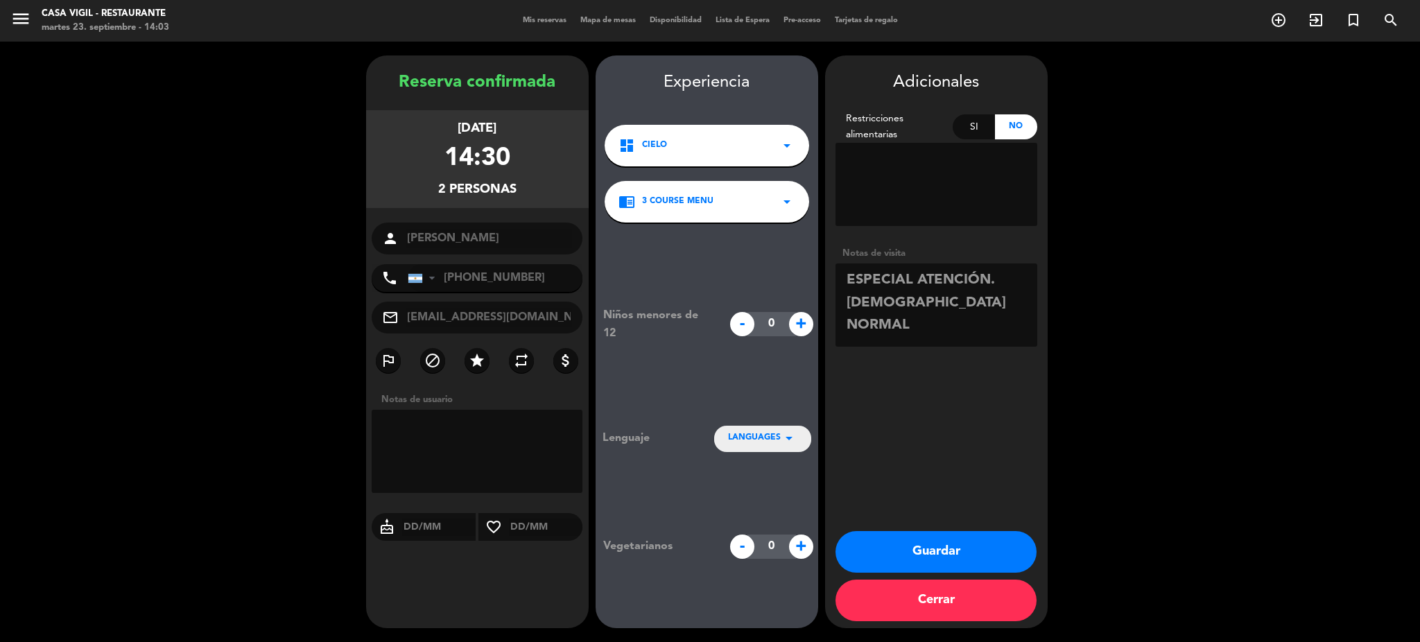
click at [1000, 309] on textarea at bounding box center [936, 304] width 202 height 83
type textarea "ESPECIAL ATENCIÓN. PAGAN NORMAL, PERO LA PASO ALE."
click at [973, 553] on button "Guardar" at bounding box center [935, 552] width 201 height 42
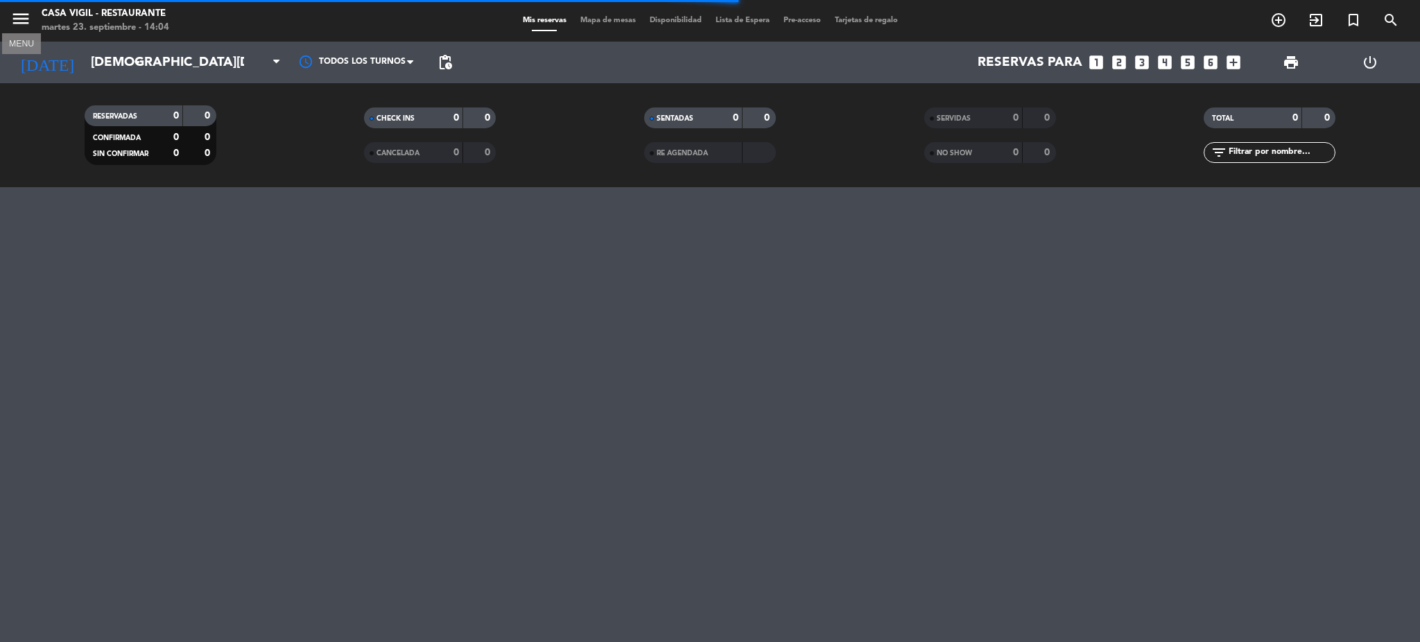
click at [17, 21] on icon "menu" at bounding box center [20, 18] width 21 height 21
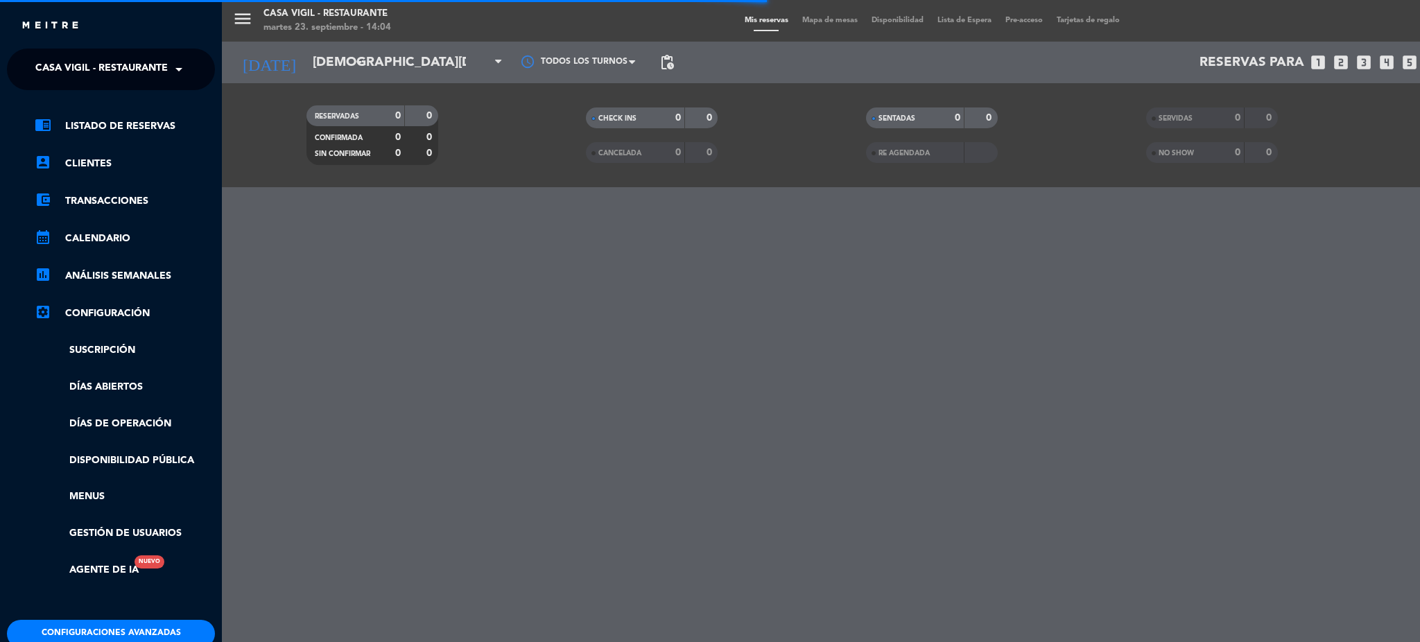
click at [97, 71] on span "Casa Vigil - Restaurante" at bounding box center [101, 69] width 132 height 29
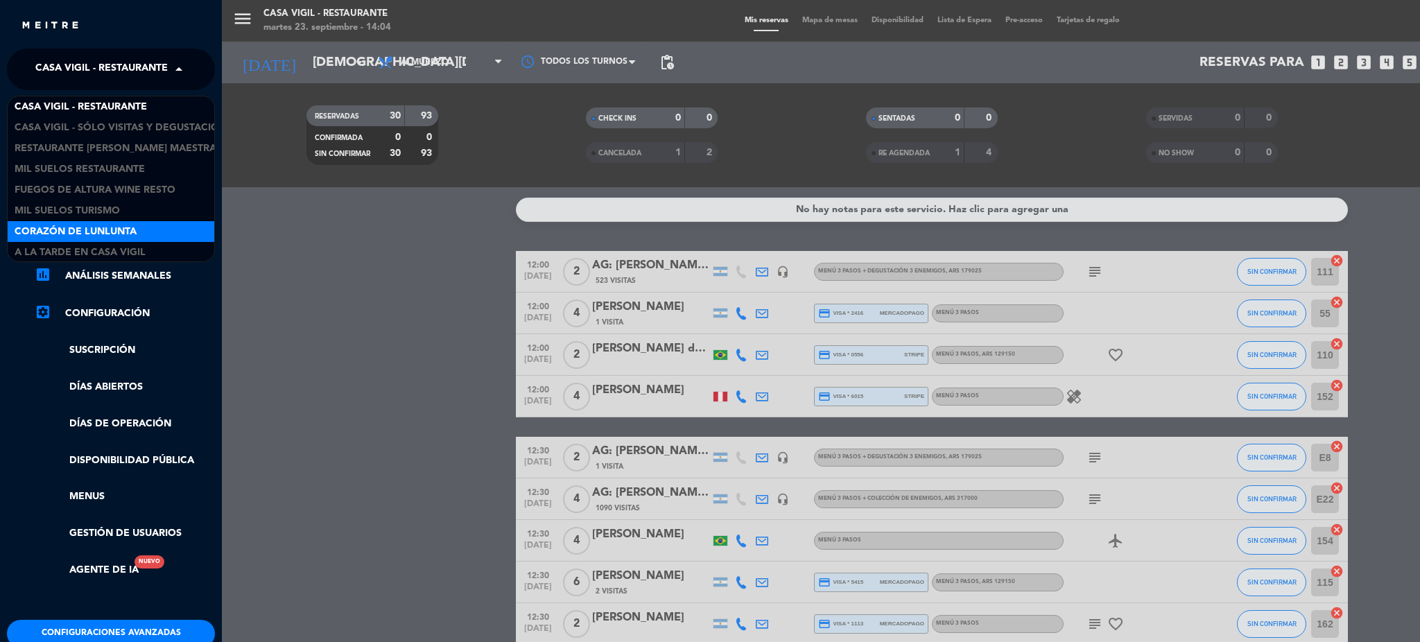
click at [115, 228] on span "Corazón de Lunlunta" at bounding box center [76, 232] width 122 height 16
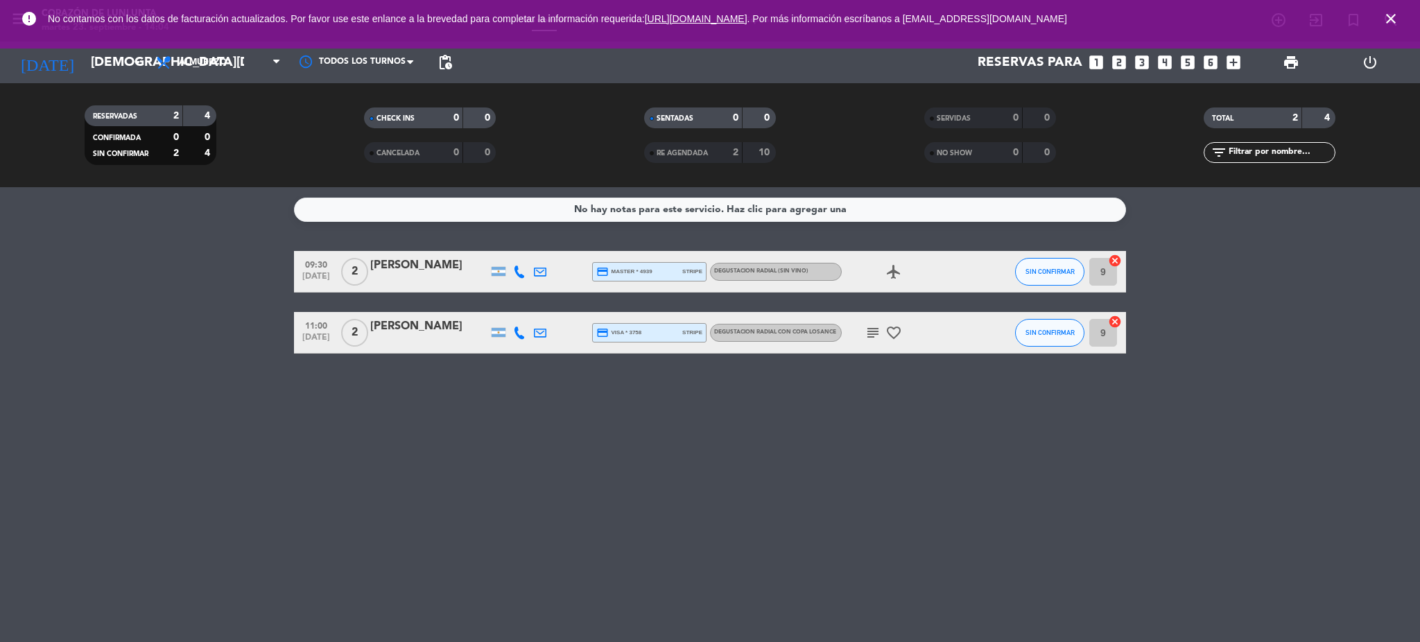
click at [1392, 17] on icon "close" at bounding box center [1390, 18] width 17 height 17
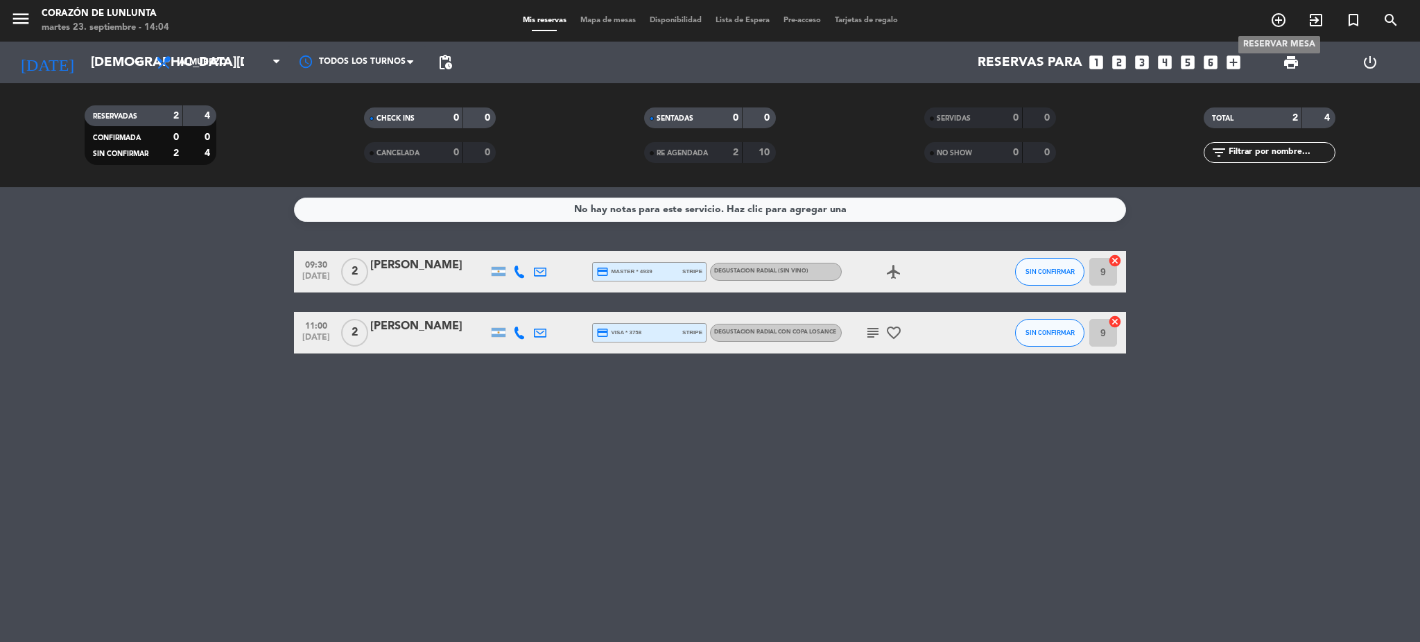
click at [1280, 19] on icon "add_circle_outline" at bounding box center [1278, 20] width 17 height 17
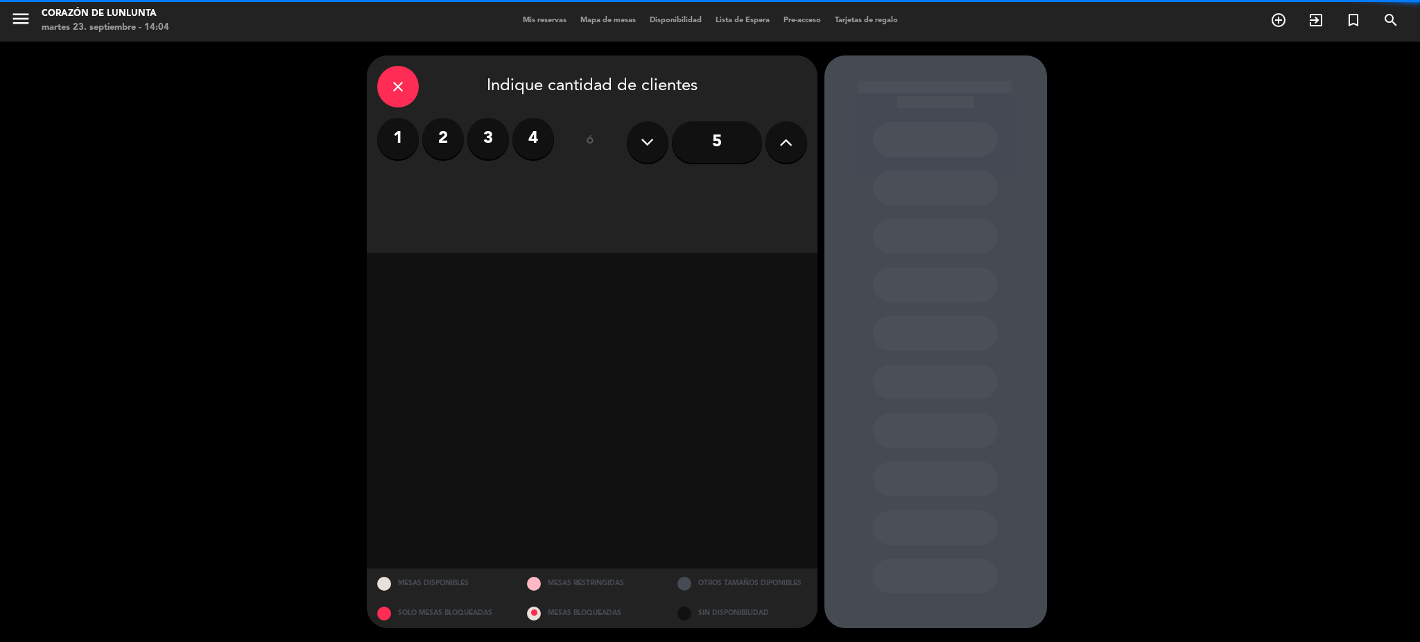
click at [438, 142] on label "2" at bounding box center [443, 139] width 42 height 42
click at [469, 186] on div "Todas las áreas arrow_drop_down" at bounding box center [484, 192] width 214 height 28
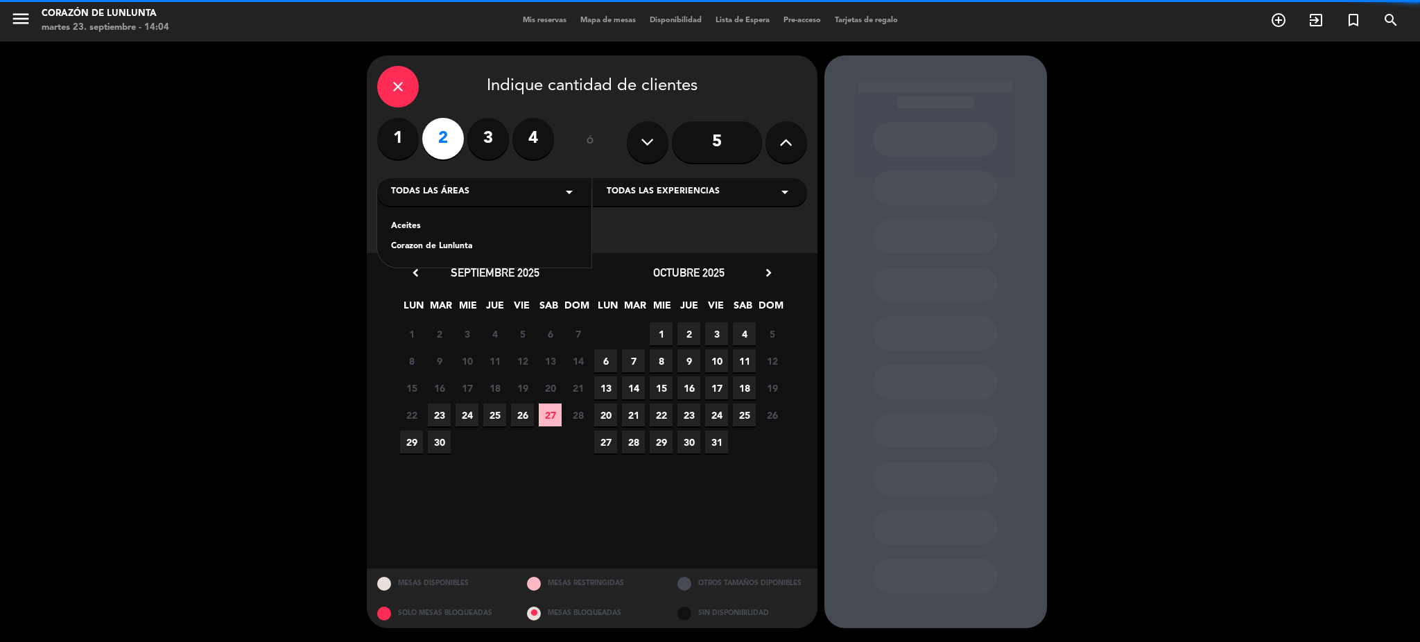
click at [715, 192] on span "Todas las experiencias" at bounding box center [663, 192] width 113 height 14
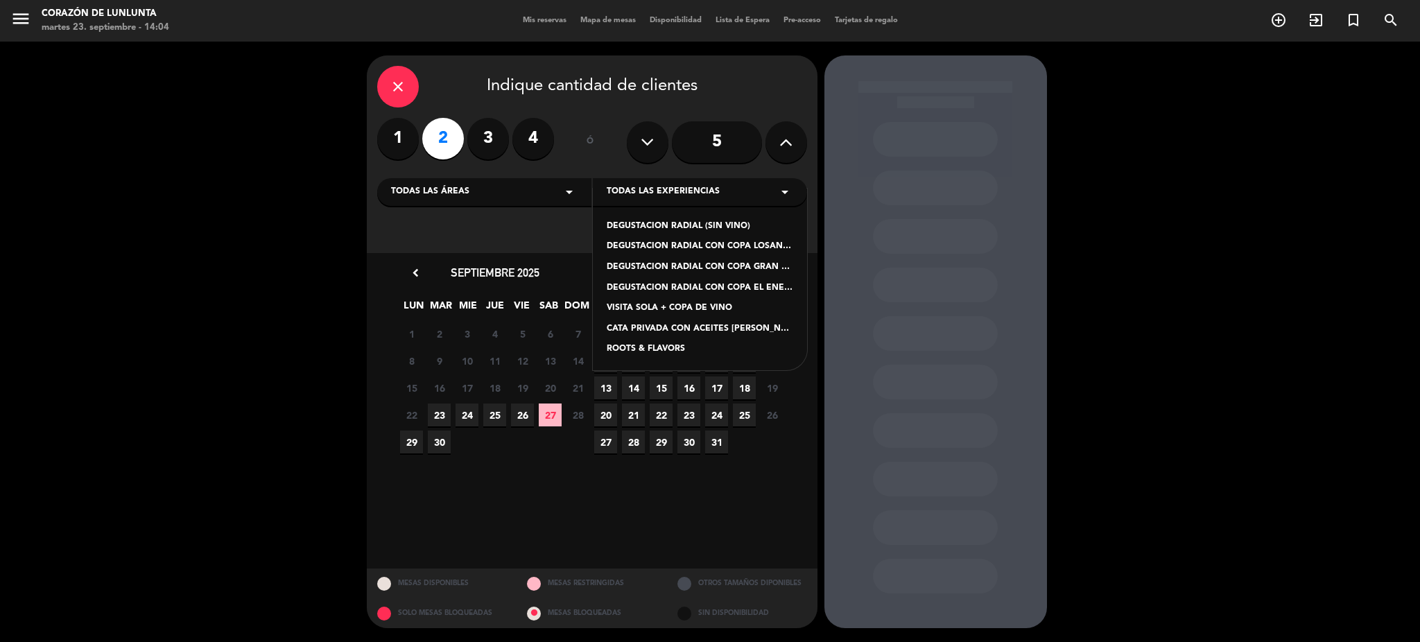
click at [751, 228] on div "DEGUSTACION RADIAL (SIN VINO)" at bounding box center [700, 227] width 186 height 14
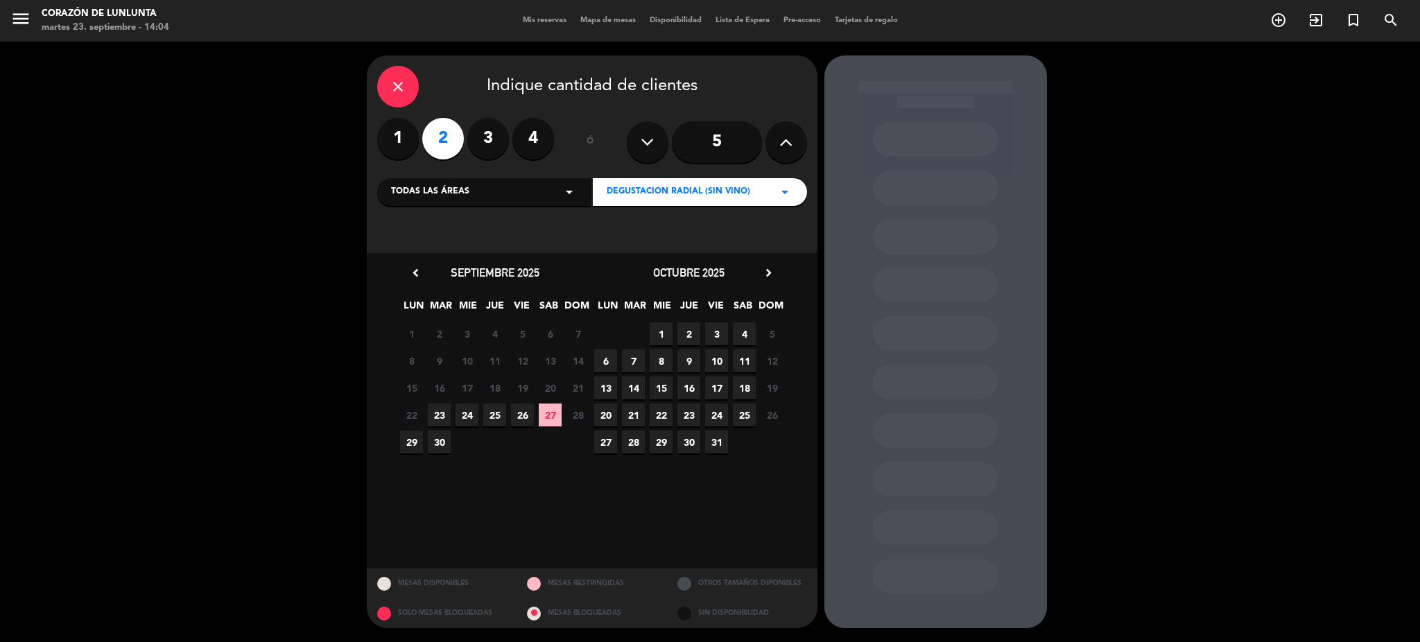
click at [686, 333] on span "2" at bounding box center [688, 333] width 23 height 23
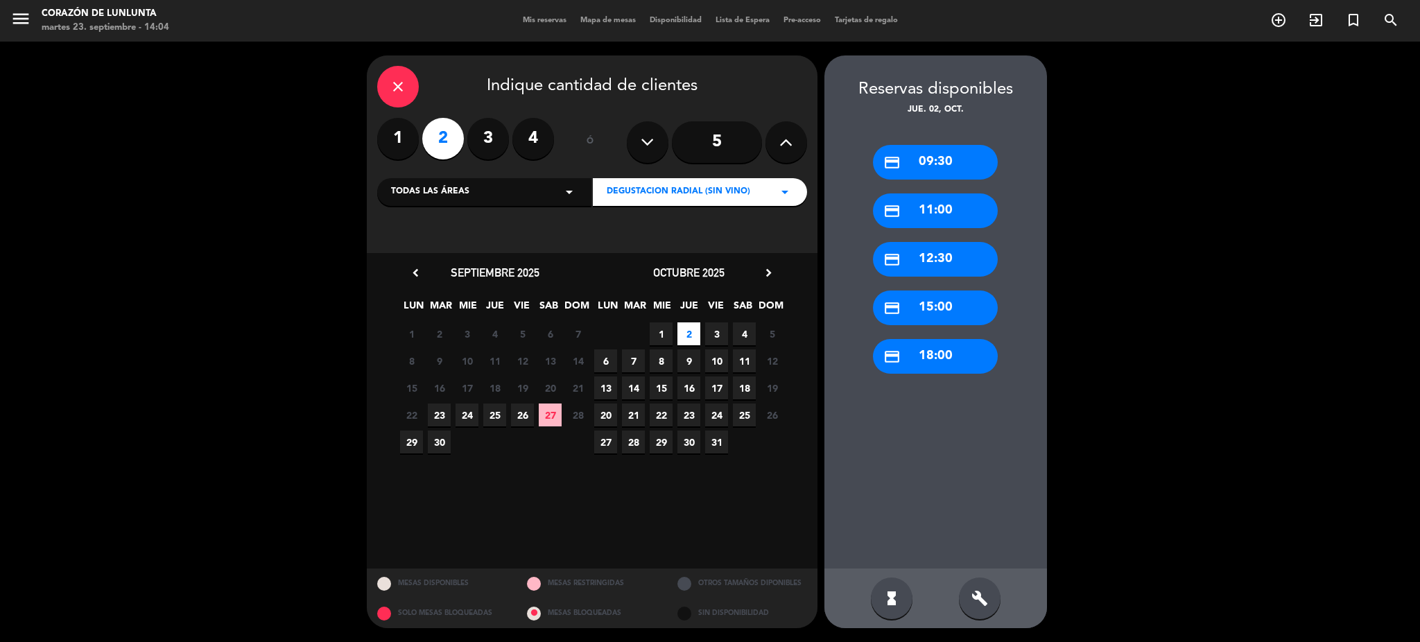
click at [937, 265] on div "credit_card 12:30" at bounding box center [935, 259] width 125 height 35
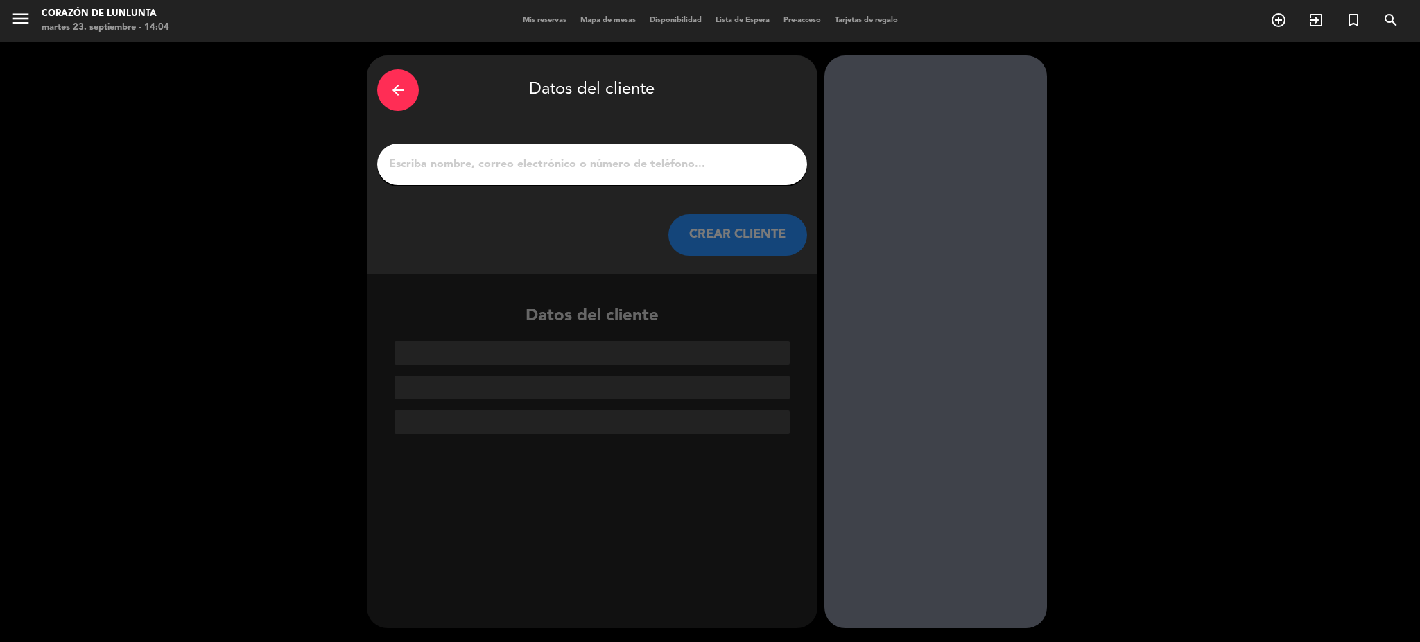
click at [583, 170] on input "1" at bounding box center [592, 164] width 409 height 19
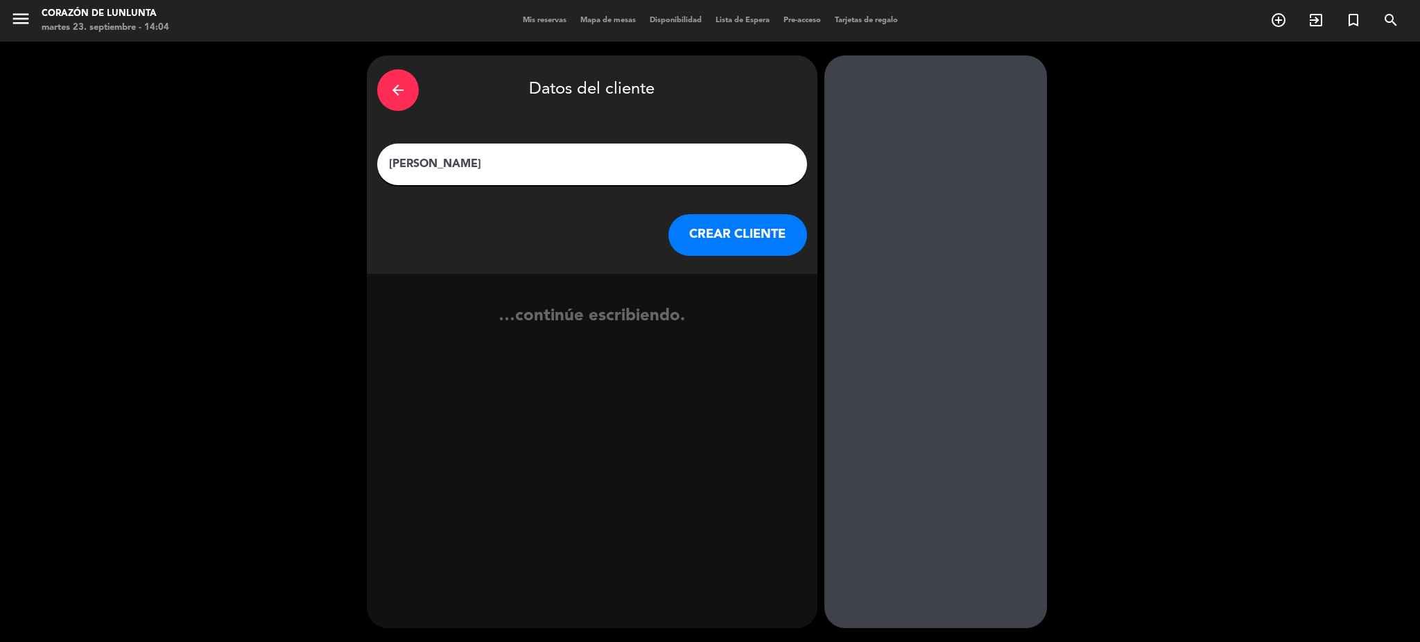
type input "[PERSON_NAME]"
click at [710, 229] on button "CREAR CLIENTE" at bounding box center [737, 235] width 139 height 42
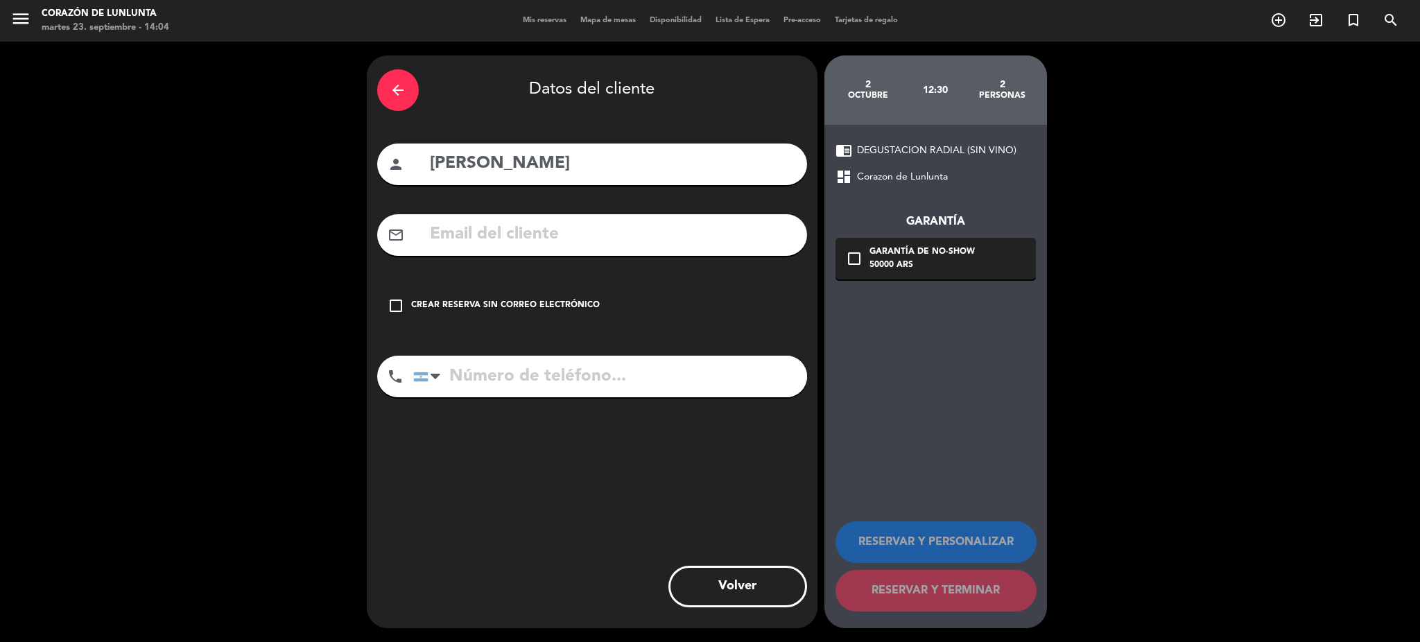
click at [616, 240] on input "text" at bounding box center [612, 234] width 368 height 28
click at [546, 363] on input "tel" at bounding box center [610, 377] width 394 height 42
click at [536, 245] on input "text" at bounding box center [612, 234] width 368 height 28
paste input "[EMAIL_ADDRESS][DOMAIN_NAME]"
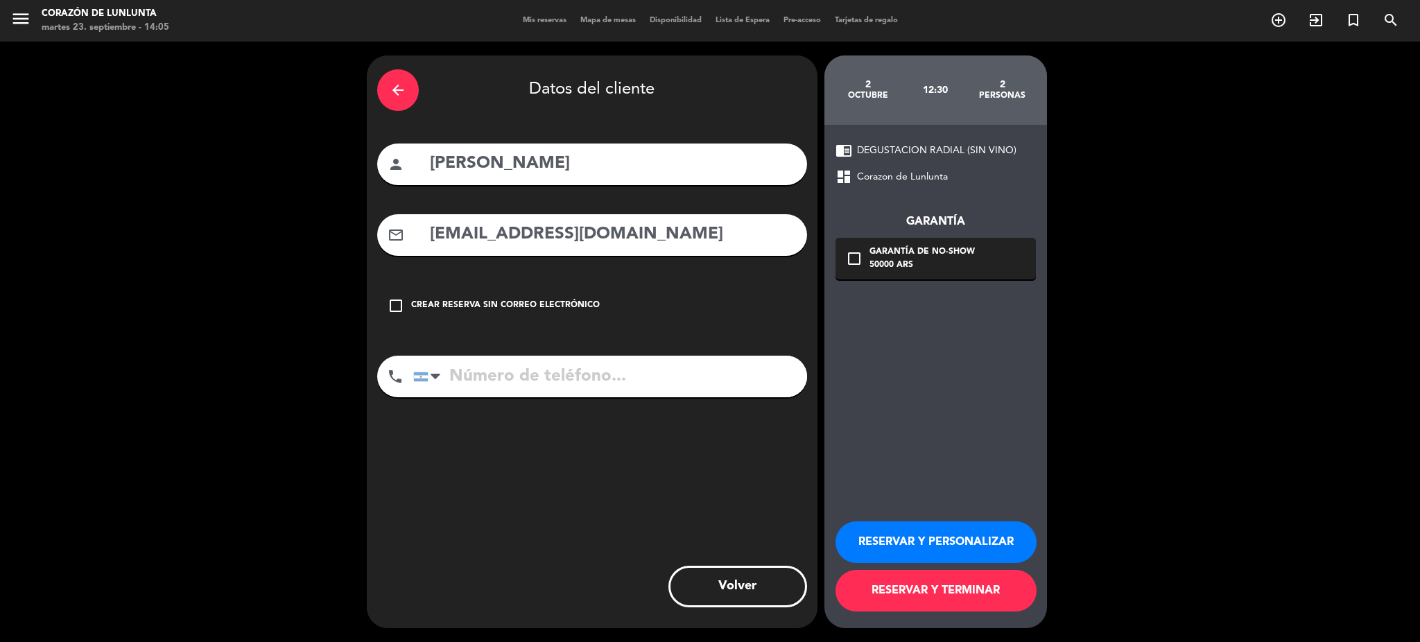
drag, startPoint x: 429, startPoint y: 233, endPoint x: 330, endPoint y: 241, distance: 99.4
click at [333, 241] on div "arrow_back Datos del cliente person [PERSON_NAME] mail_outline [EMAIL_ADDRESS][…" at bounding box center [710, 342] width 1420 height 600
type input "[EMAIL_ADDRESS][DOMAIN_NAME]"
click at [599, 383] on input "tel" at bounding box center [610, 377] width 394 height 42
click at [707, 377] on input "tel" at bounding box center [610, 377] width 394 height 42
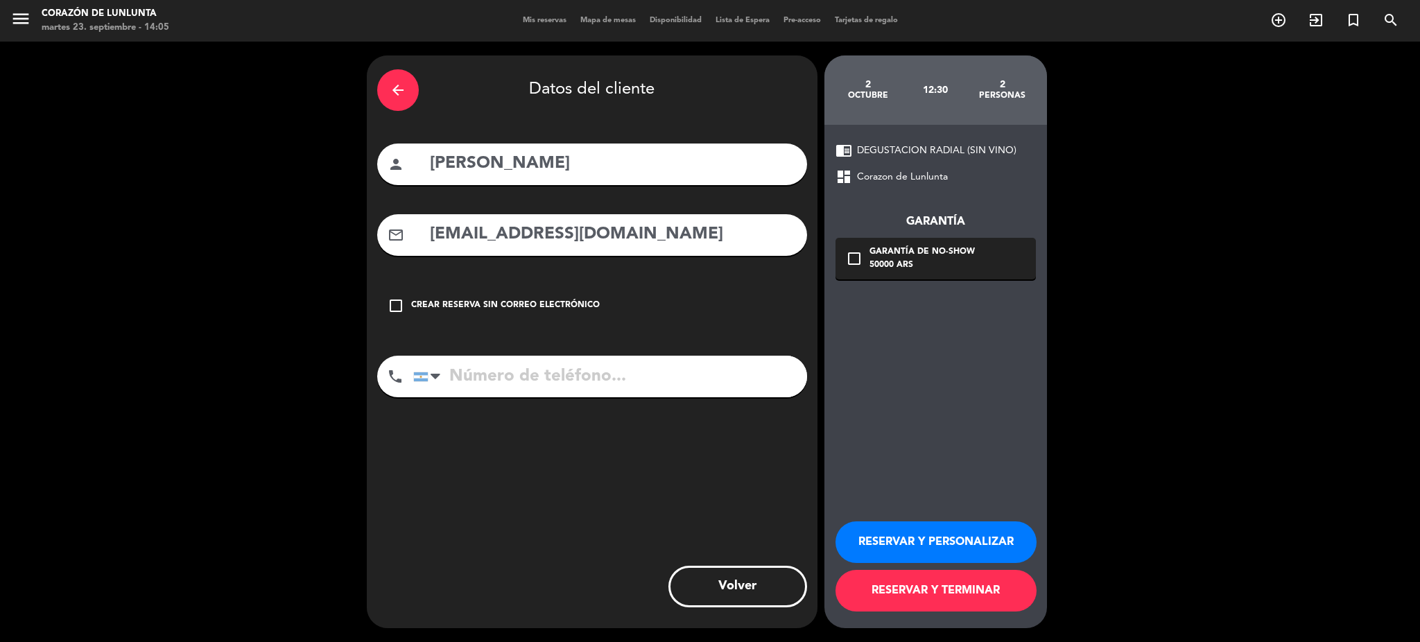
paste input "[PHONE_NUMBER]"
type input "[PHONE_NUMBER]"
click at [925, 546] on button "RESERVAR Y PERSONALIZAR" at bounding box center [935, 542] width 201 height 42
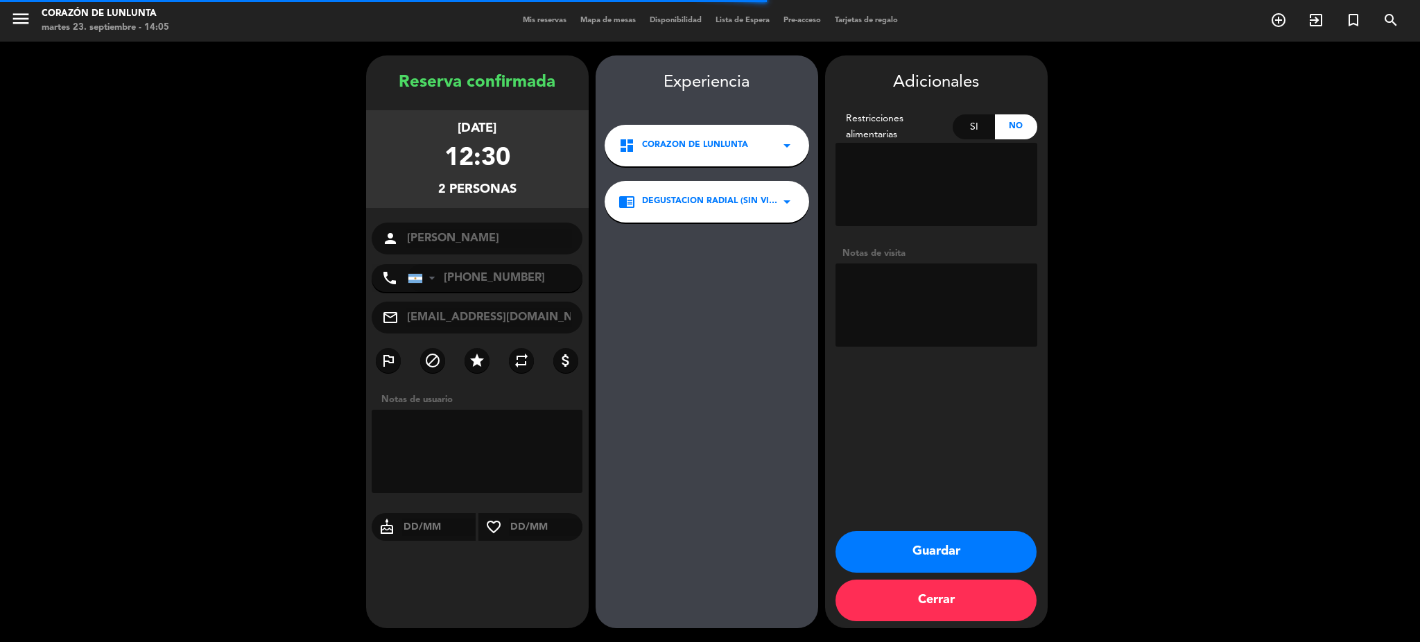
click at [896, 301] on textarea at bounding box center [936, 304] width 202 height 83
type textarea "R"
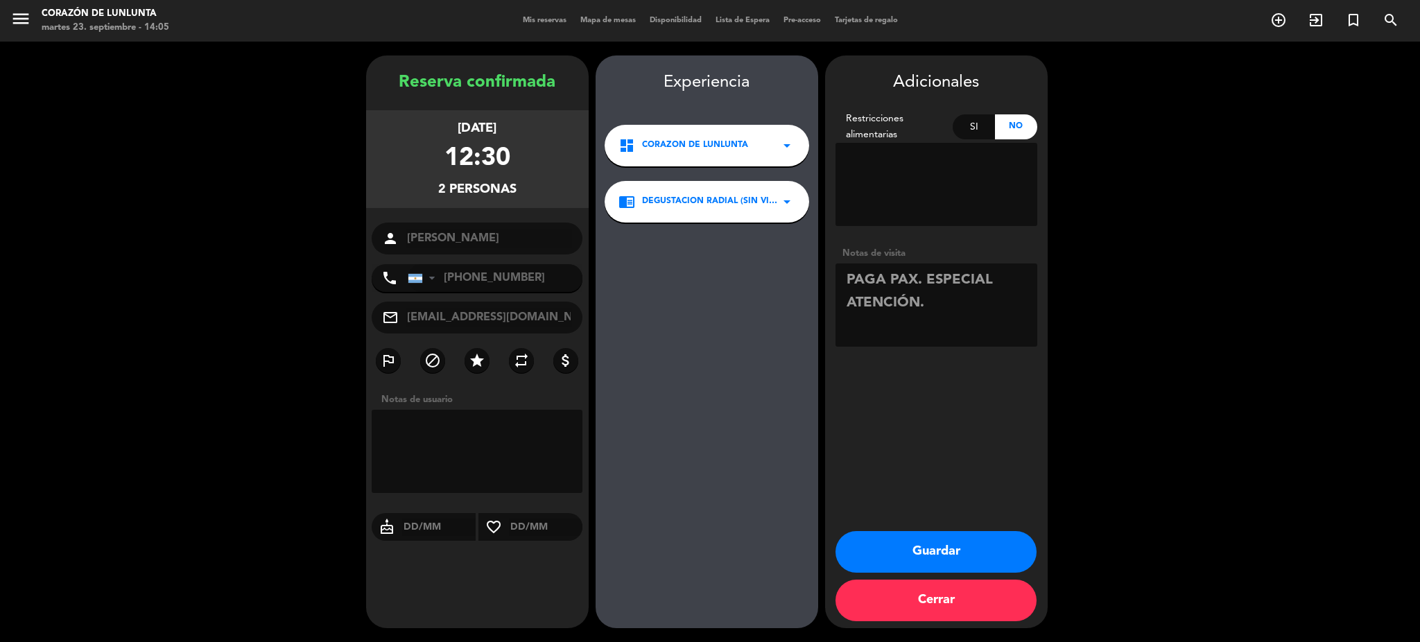
type textarea "PAGA PAX. ESPECIAL ATENCIÓN."
click at [947, 551] on button "Guardar" at bounding box center [935, 552] width 201 height 42
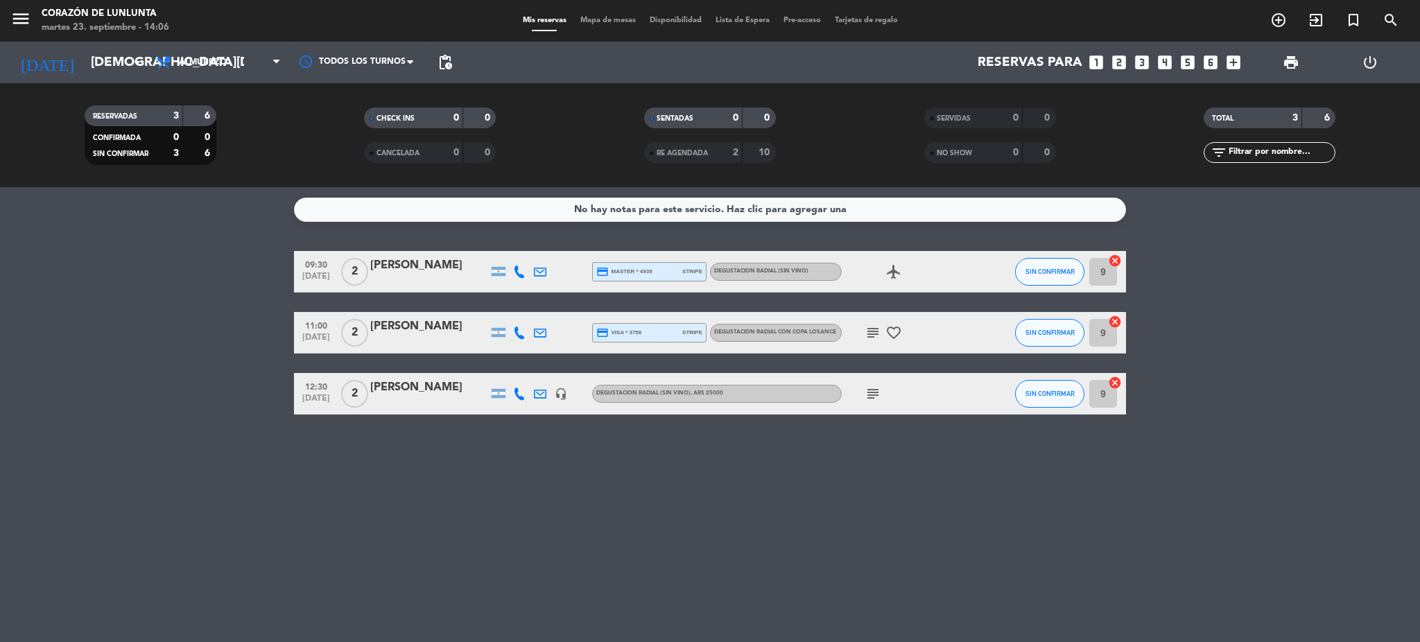
click at [870, 333] on icon "subject" at bounding box center [872, 332] width 17 height 17
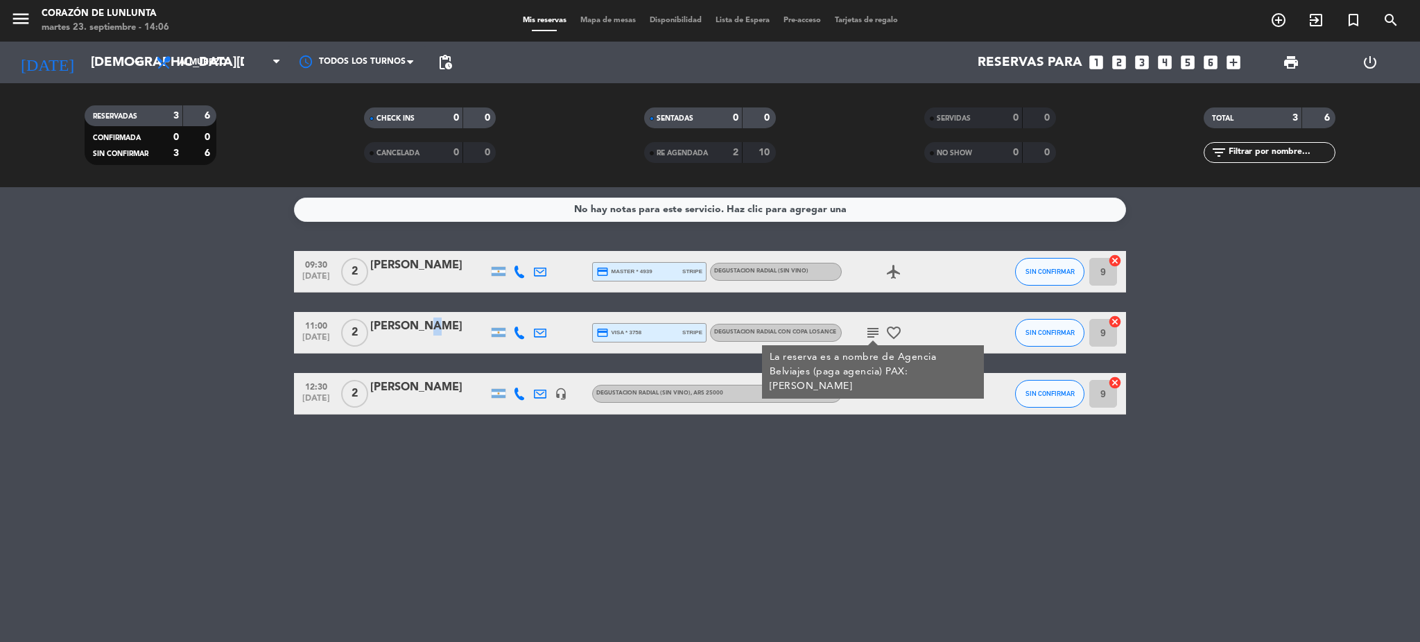
click at [422, 333] on div "[PERSON_NAME]" at bounding box center [429, 327] width 118 height 18
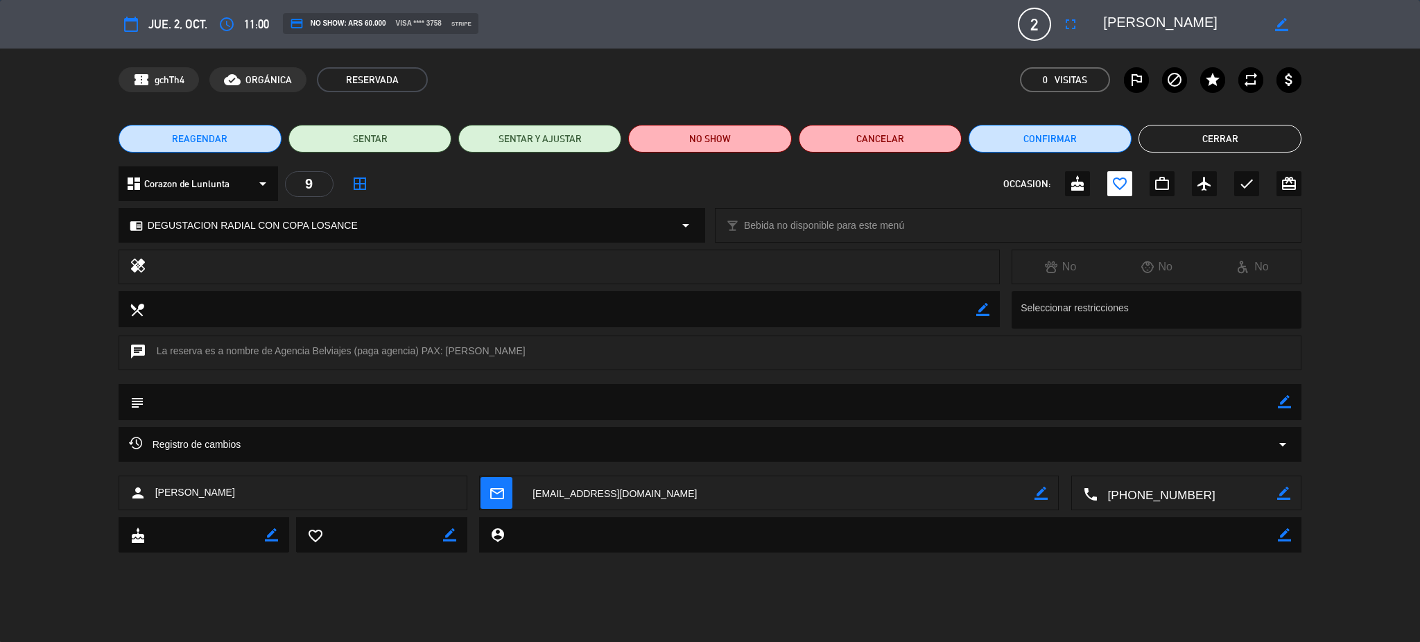
click at [347, 437] on div "Registro de cambios arrow_drop_down" at bounding box center [710, 444] width 1163 height 17
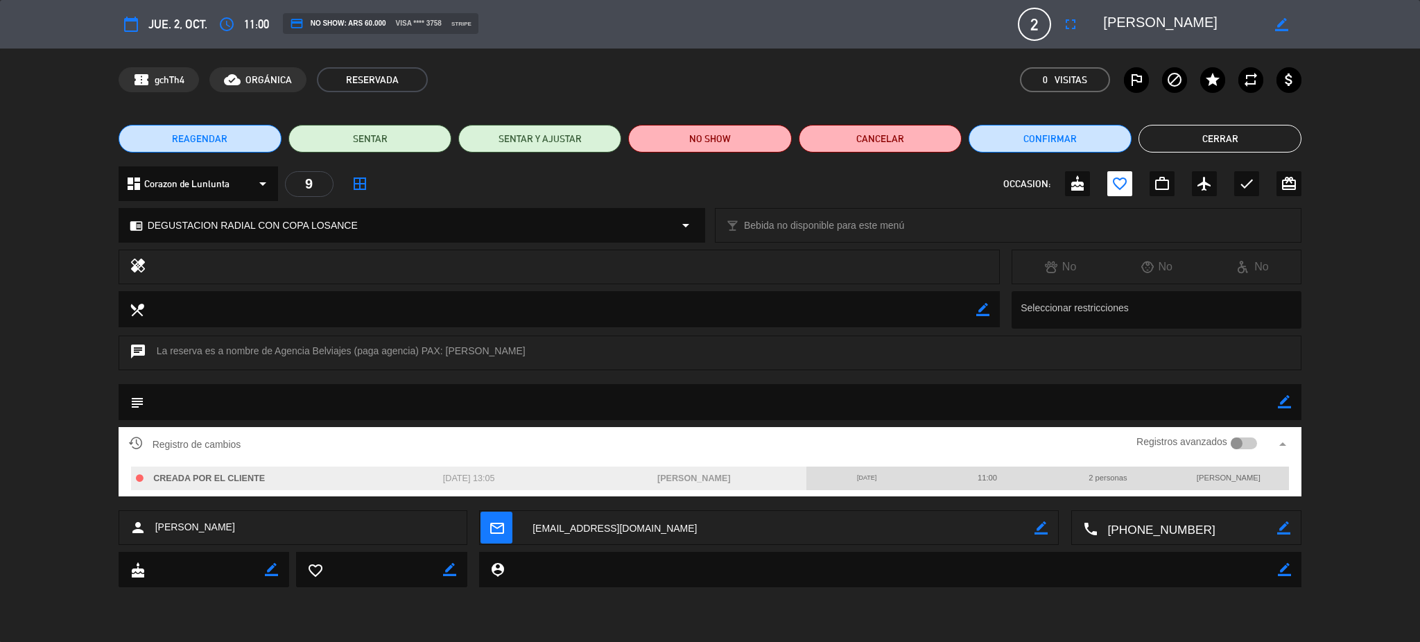
click at [347, 437] on div "Registro de cambios Registros avanzados arrow_drop_up" at bounding box center [710, 444] width 1163 height 21
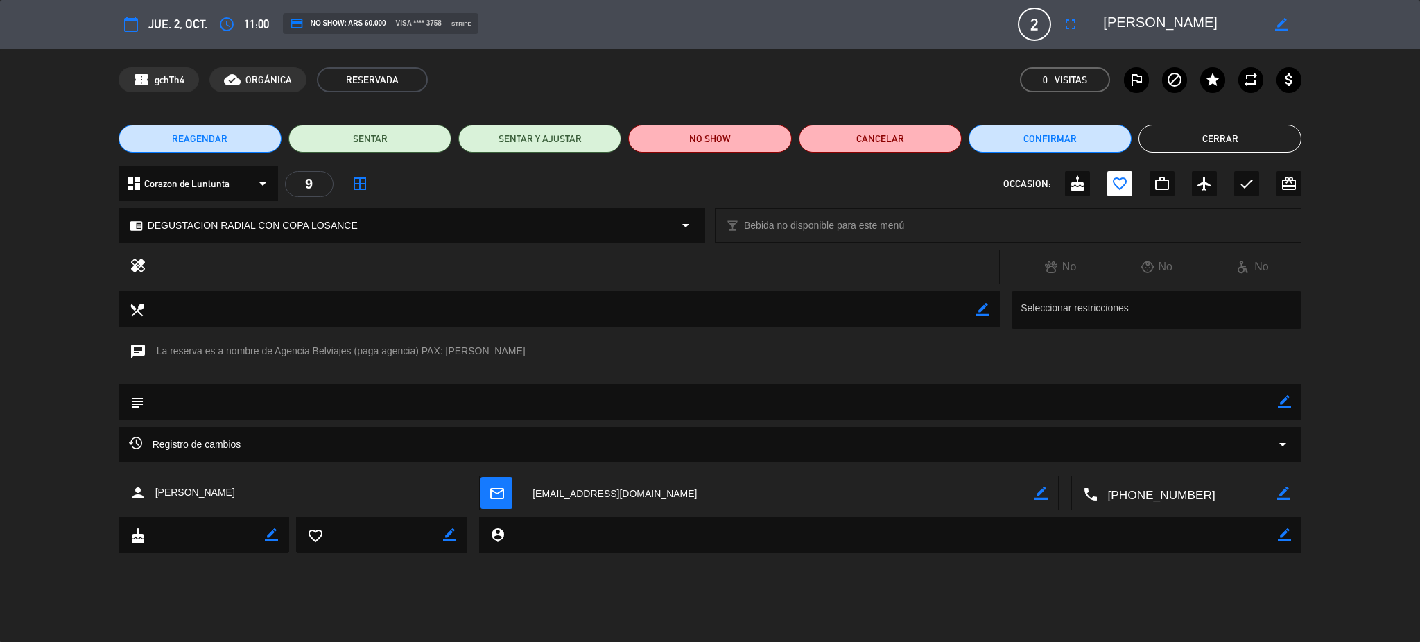
drag, startPoint x: 1244, startPoint y: 138, endPoint x: 1205, endPoint y: 133, distance: 39.8
click at [1244, 138] on button "Cerrar" at bounding box center [1219, 139] width 163 height 28
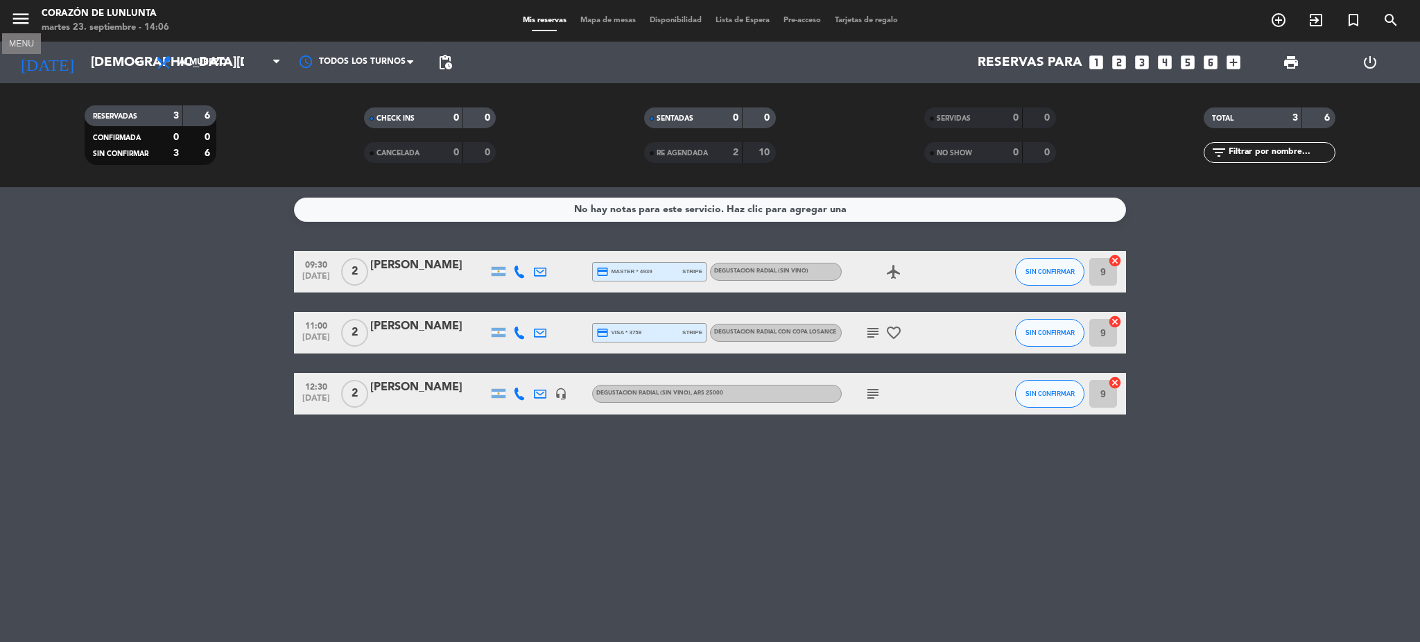
drag, startPoint x: 24, startPoint y: 10, endPoint x: 28, endPoint y: 25, distance: 15.8
click at [24, 10] on icon "menu" at bounding box center [20, 18] width 21 height 21
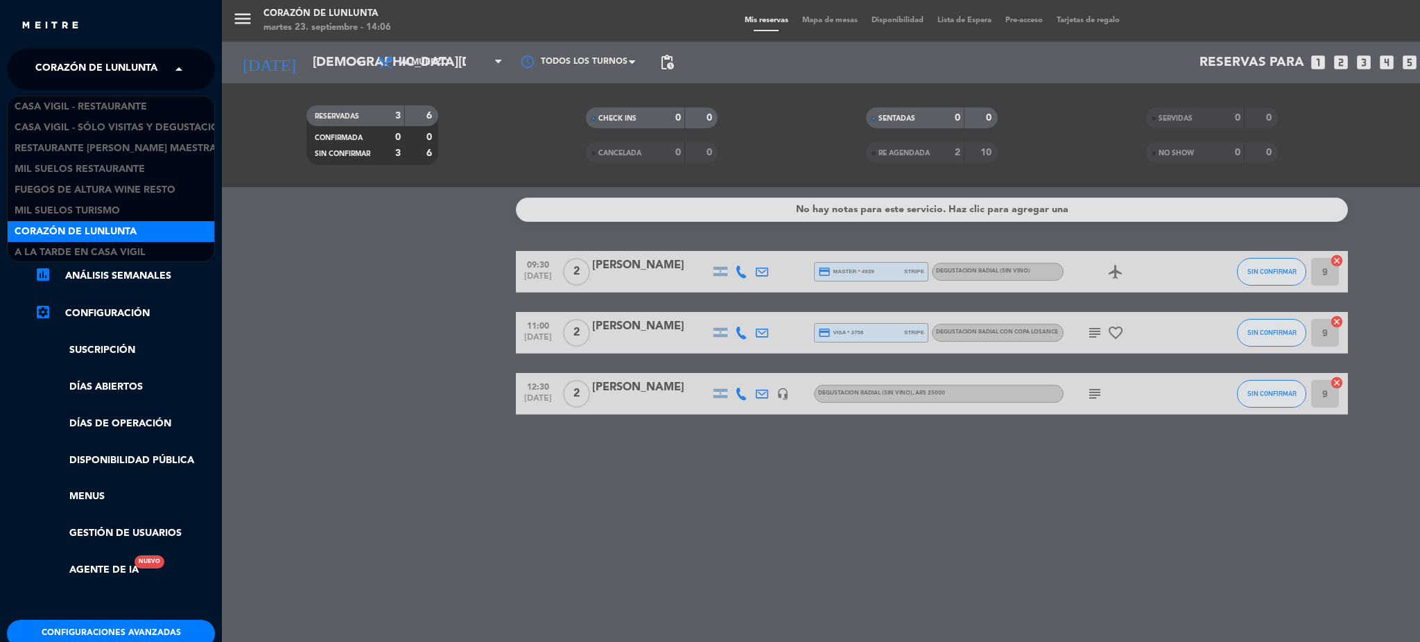
click at [92, 61] on span "Corazón de Lunlunta" at bounding box center [96, 69] width 122 height 29
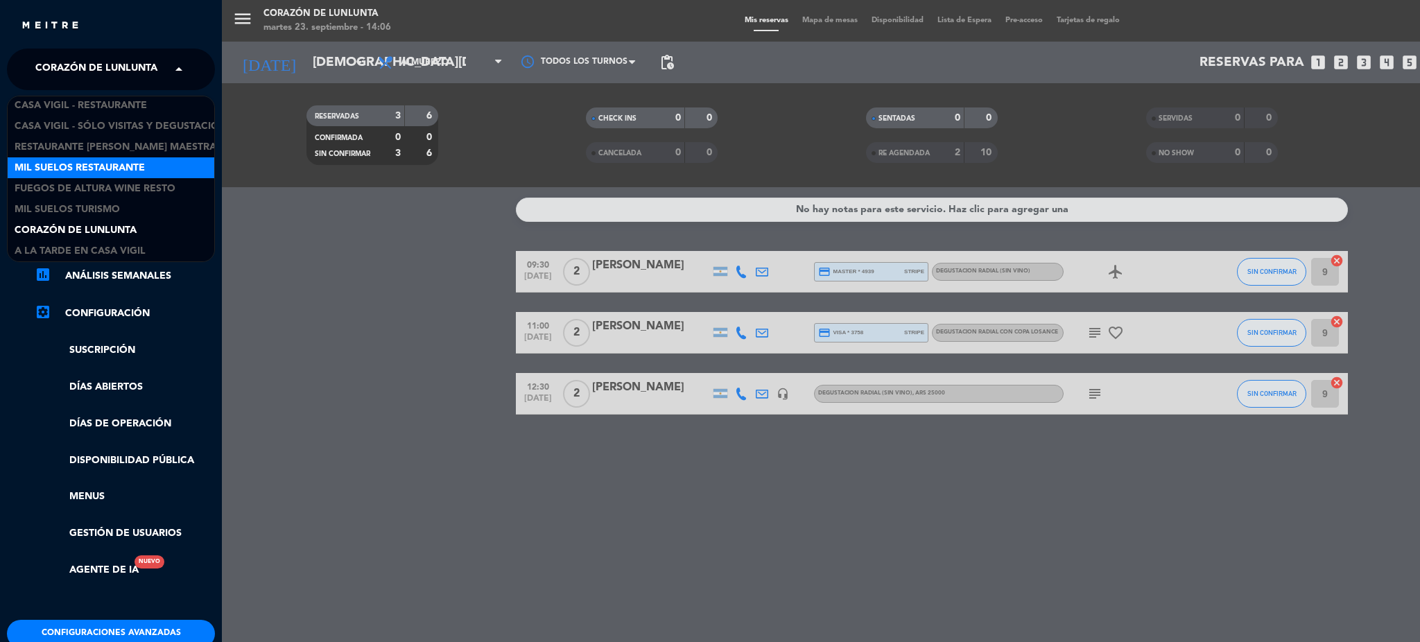
click at [85, 165] on span "Mil Suelos Restaurante" at bounding box center [80, 168] width 130 height 16
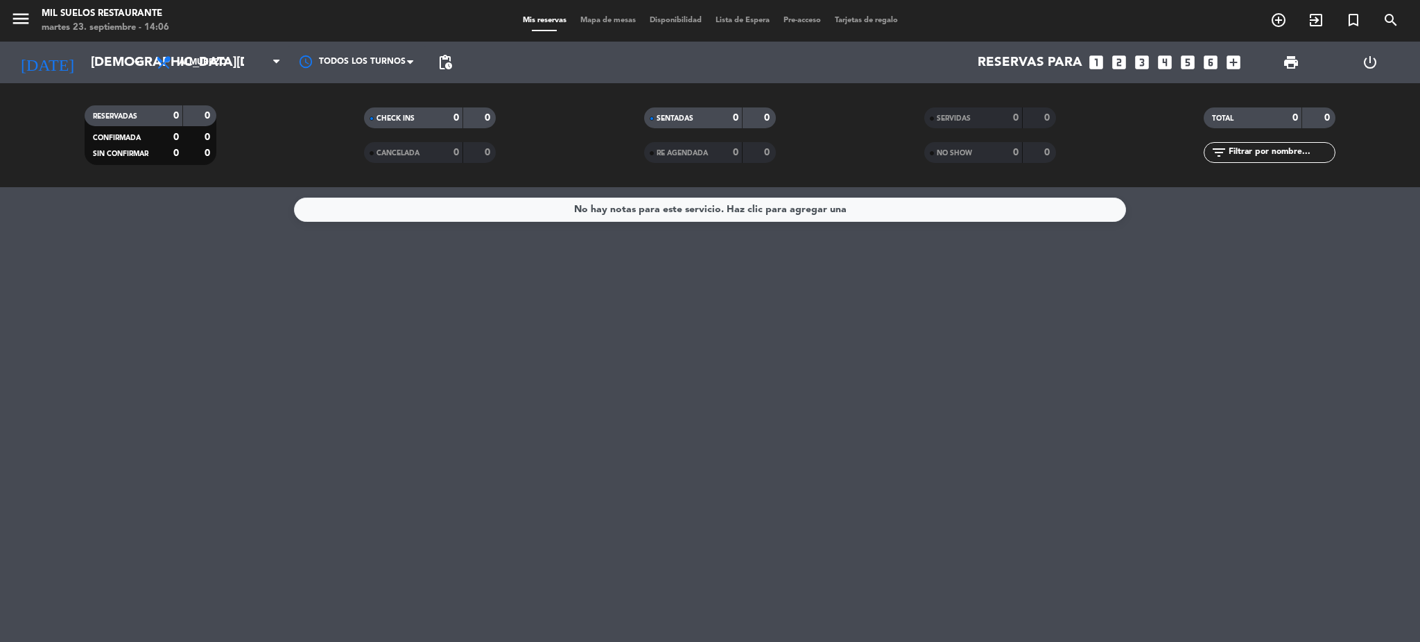
click at [138, 478] on div "No hay notas para este servicio. Haz clic para agregar una" at bounding box center [710, 414] width 1420 height 455
click at [123, 62] on input "[DEMOGRAPHIC_DATA][DATE]" at bounding box center [167, 62] width 167 height 29
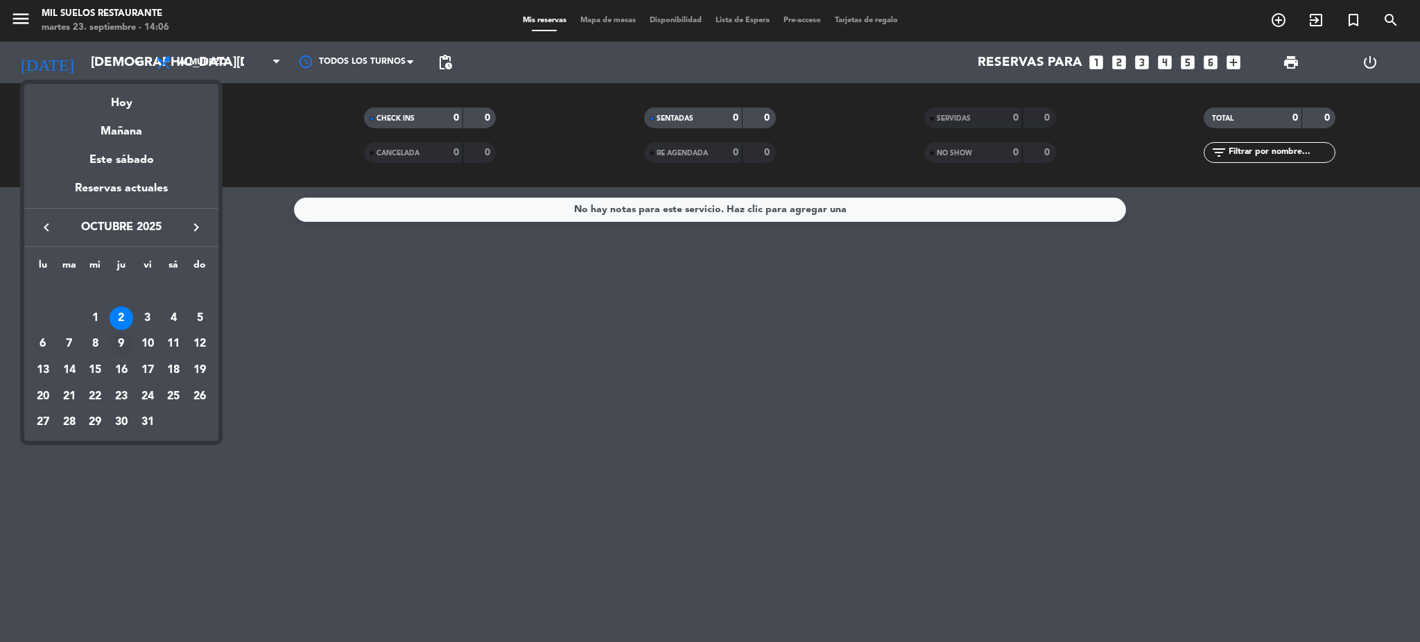
click at [128, 342] on div "9" at bounding box center [122, 344] width 24 height 24
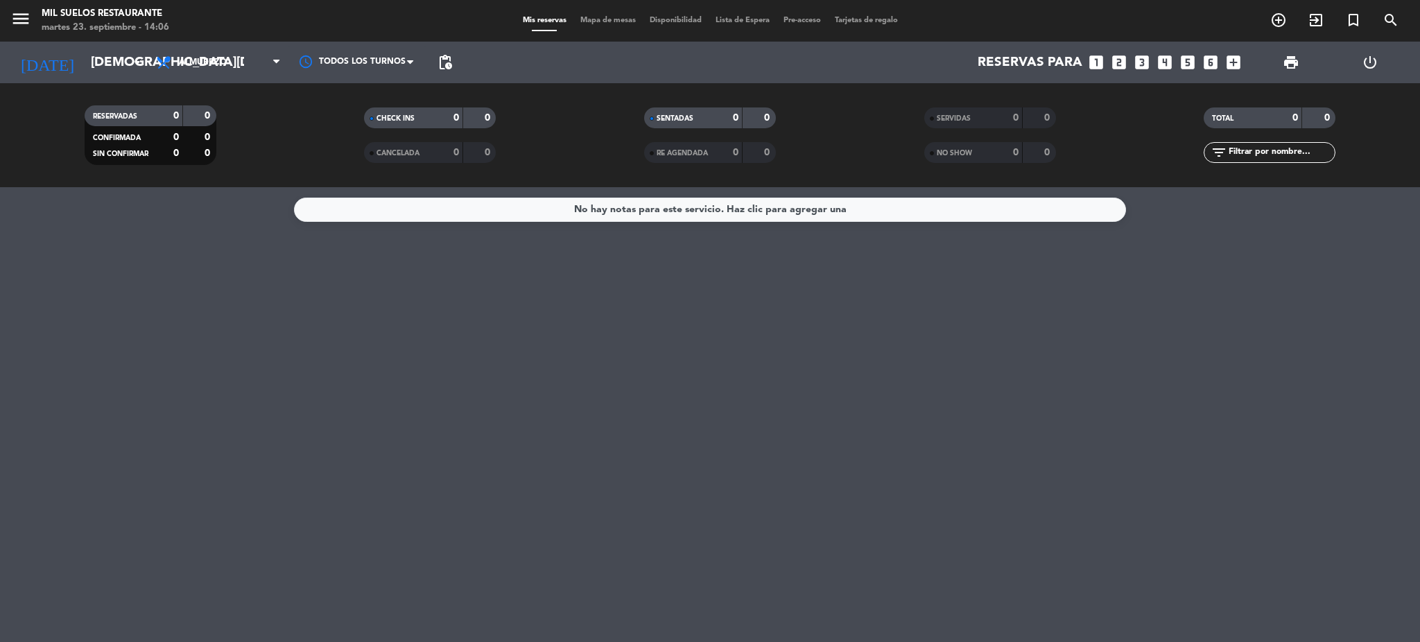
type input "[DEMOGRAPHIC_DATA][DATE]"
click at [747, 10] on div "menu Mil Suelos Restaurante [DATE] 23. septiembre - 14:06 Mis reservas Mapa de …" at bounding box center [710, 21] width 1420 height 42
click at [744, 26] on div "Mis reservas Mapa de mesas Disponibilidad Lista de Espera fiber_manual_record P…" at bounding box center [710, 21] width 389 height 12
click at [741, 21] on span "Lista de Espera fiber_manual_record" at bounding box center [742, 21] width 68 height 8
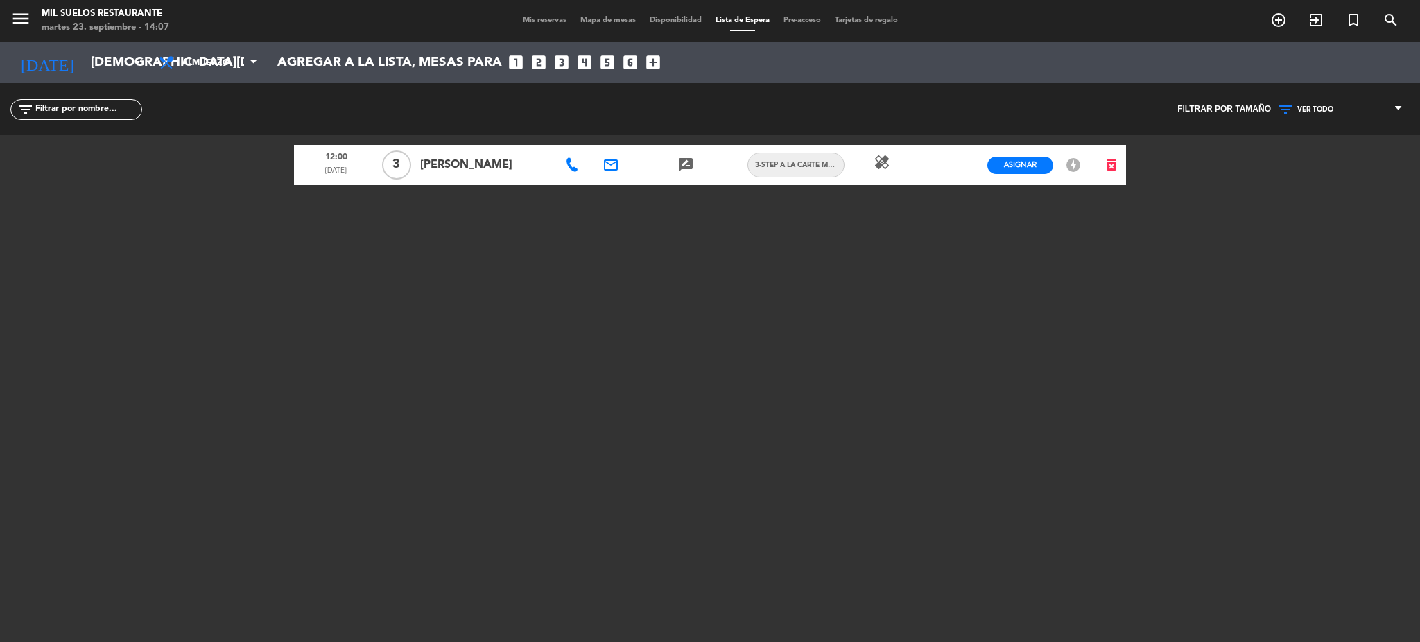
click at [519, 20] on span "Mis reservas" at bounding box center [545, 21] width 58 height 8
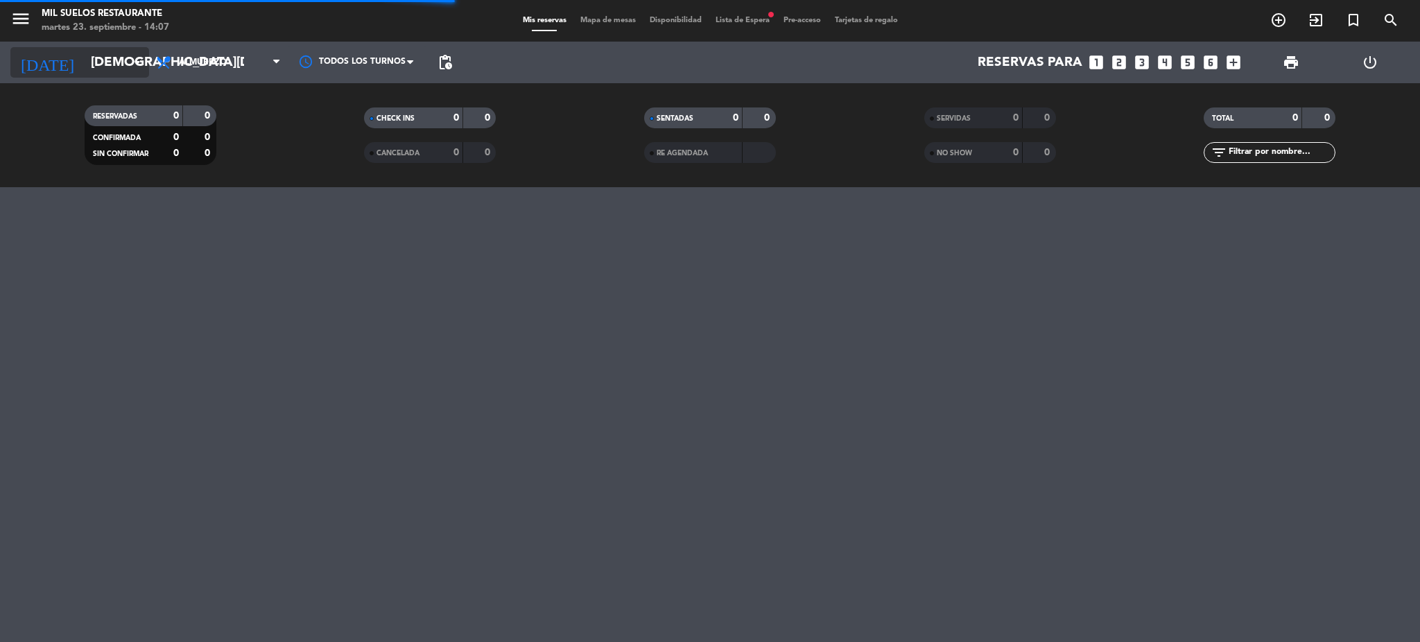
click at [102, 67] on input "[DEMOGRAPHIC_DATA][DATE]" at bounding box center [167, 62] width 167 height 29
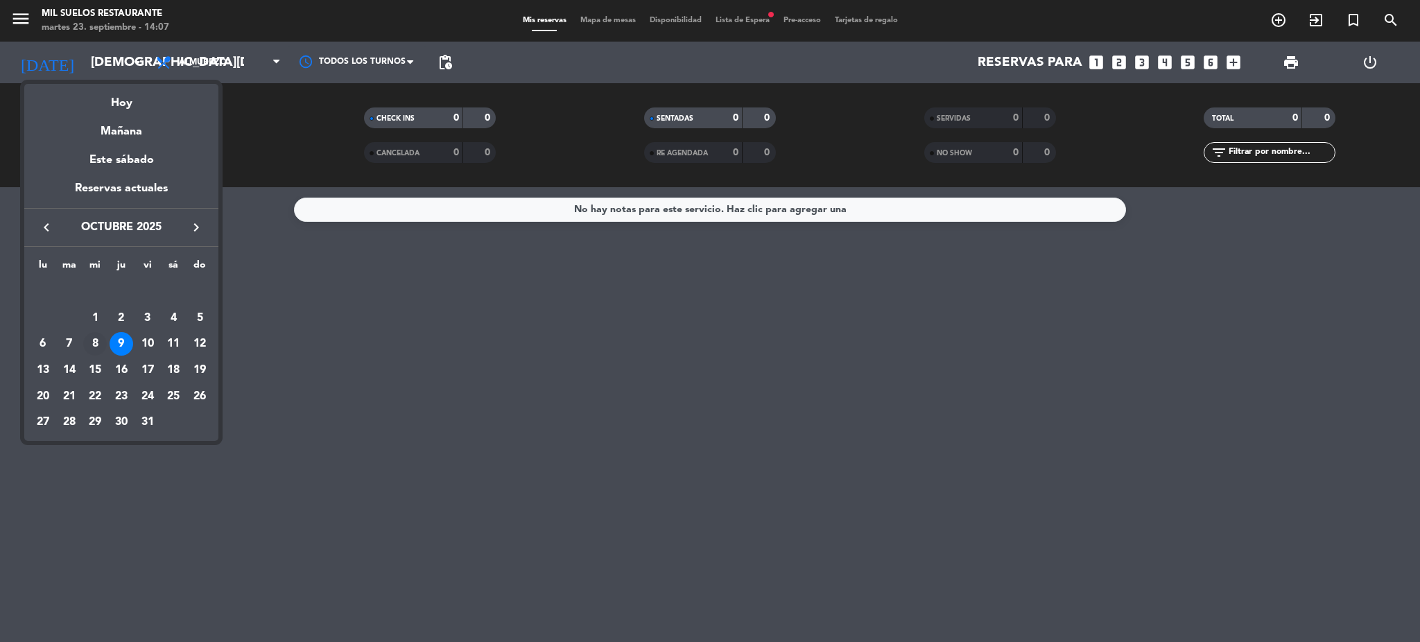
click at [93, 344] on div "8" at bounding box center [95, 344] width 24 height 24
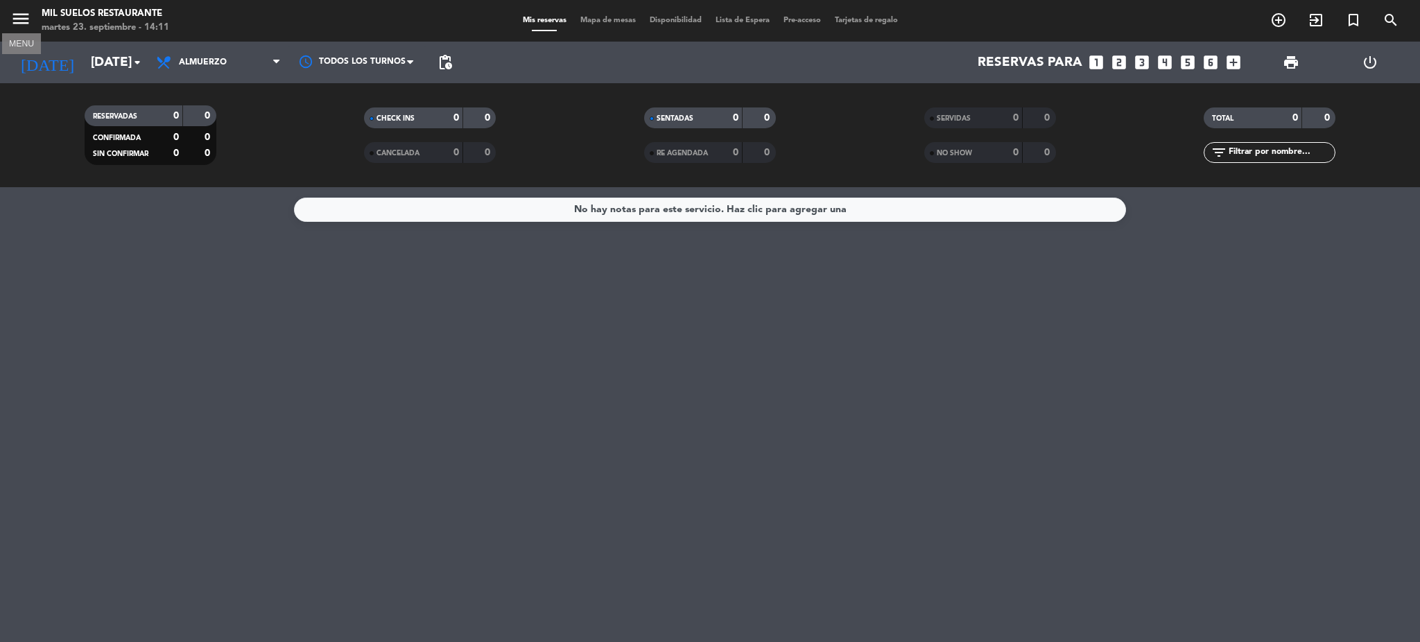
click at [15, 19] on icon "menu" at bounding box center [20, 18] width 21 height 21
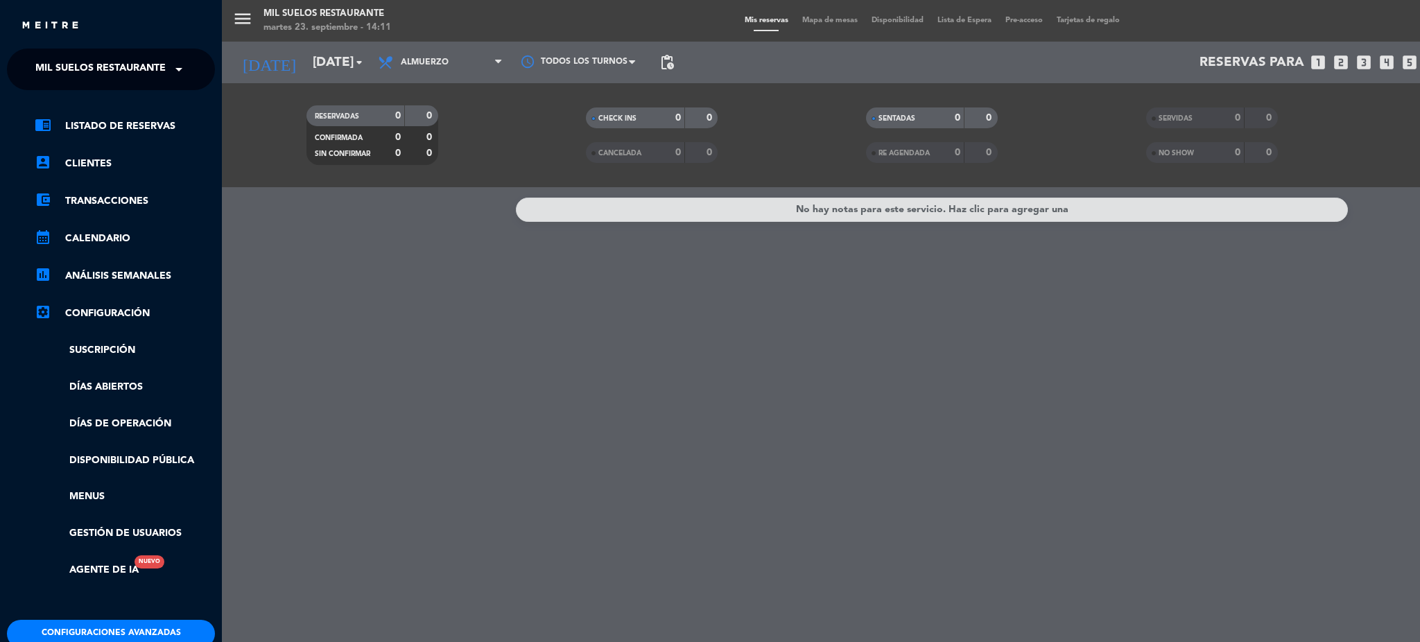
click at [126, 87] on ng-select "× Mil Suelos Restaurante ×" at bounding box center [111, 70] width 208 height 42
click at [123, 76] on span "Mil Suelos Restaurante" at bounding box center [100, 69] width 130 height 29
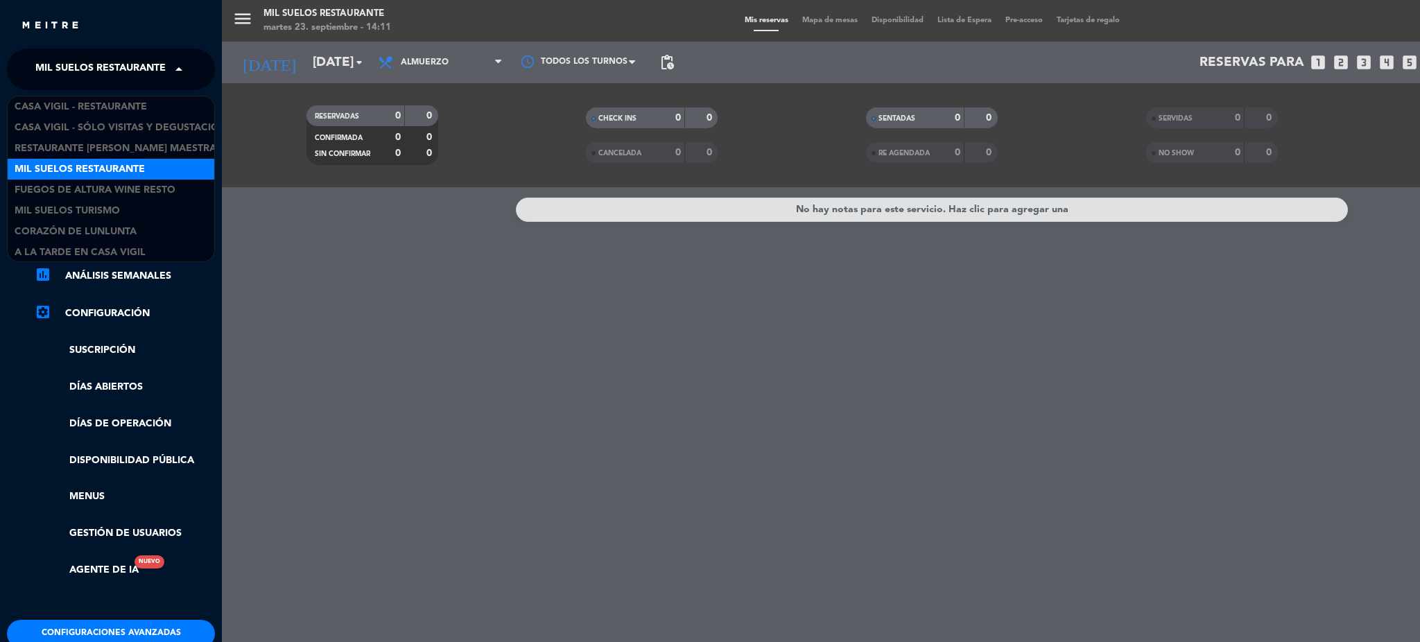
scroll to position [1, 0]
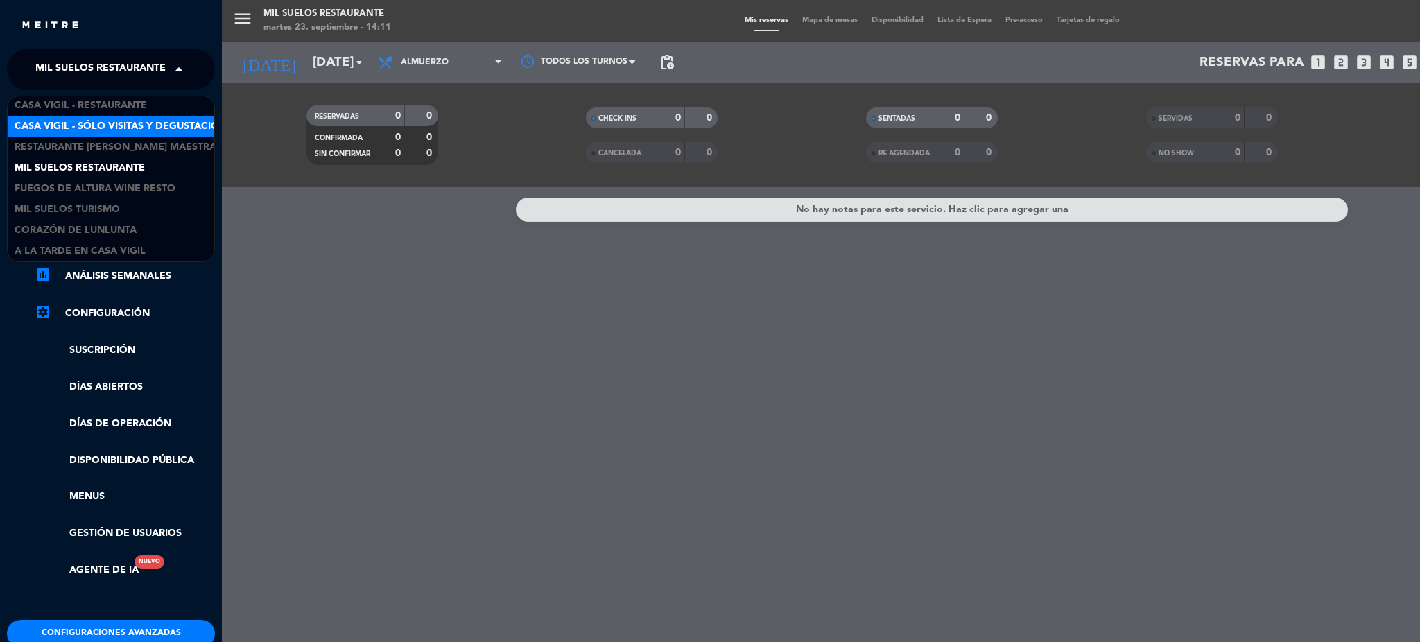
click at [175, 128] on span "Casa Vigil - SÓLO Visitas y Degustaciones" at bounding box center [127, 127] width 224 height 16
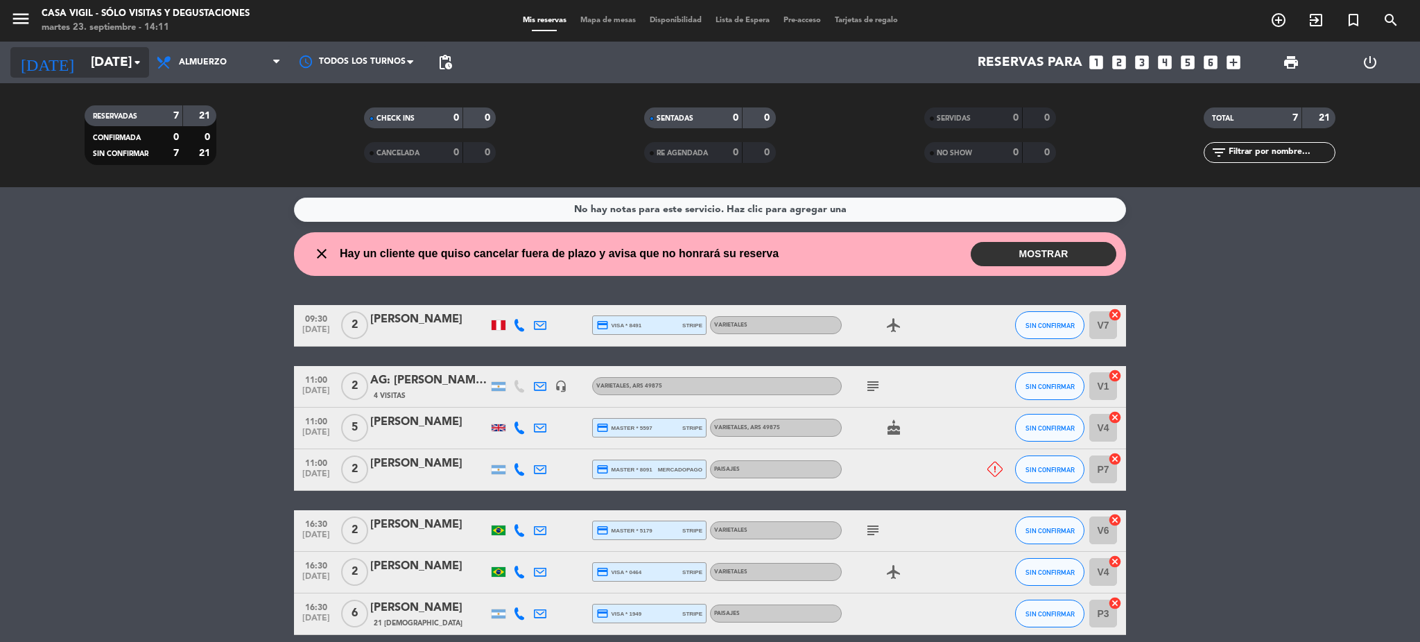
click at [107, 60] on input "[DATE]" at bounding box center [167, 62] width 167 height 29
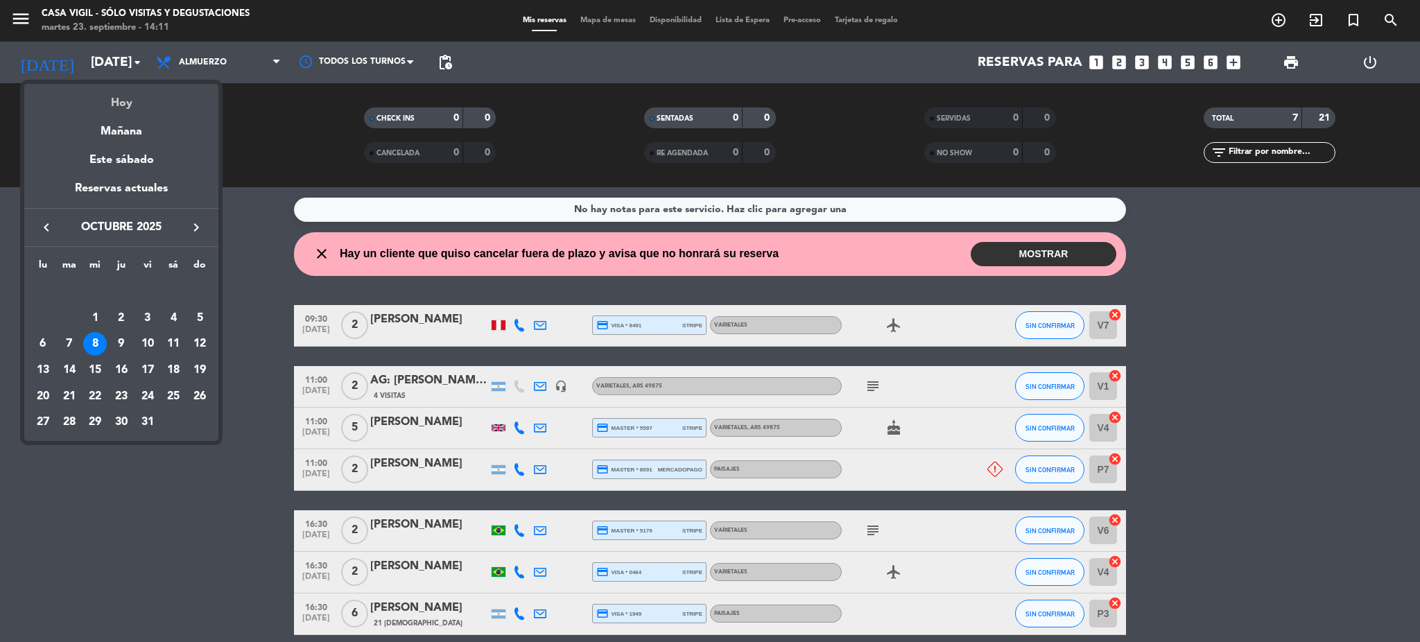
click at [124, 109] on div "Hoy" at bounding box center [121, 98] width 194 height 28
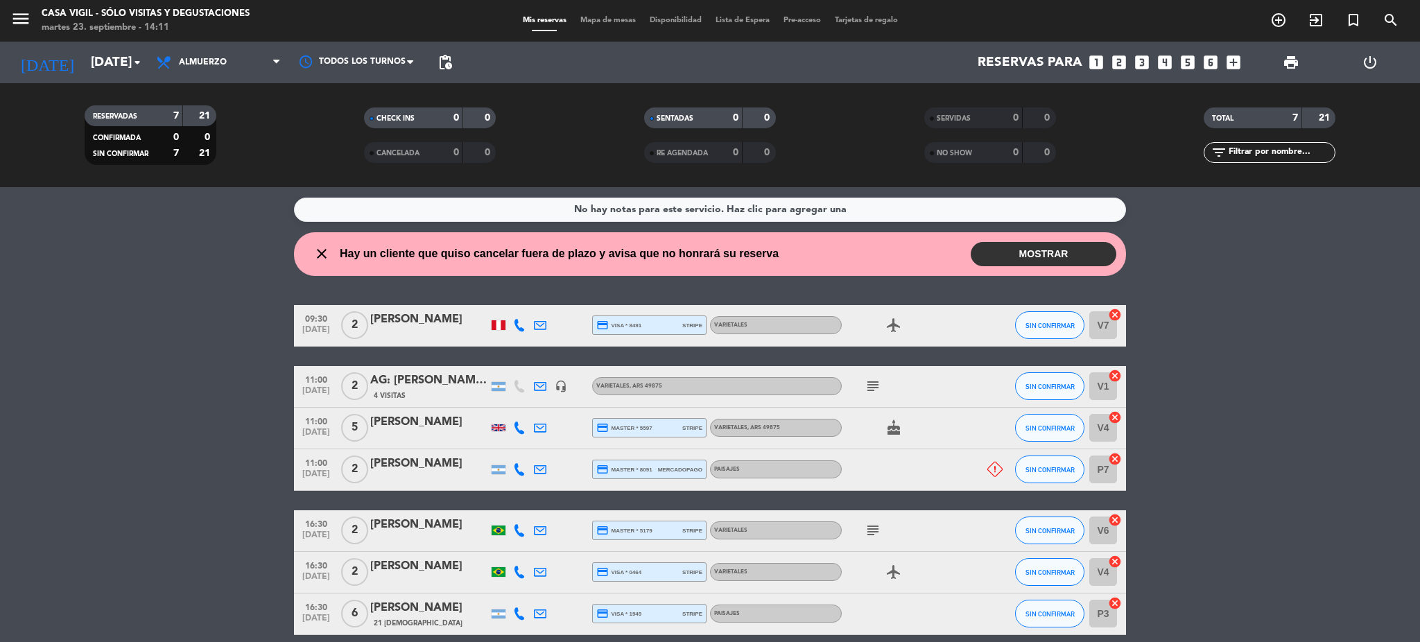
type input "[DATE]"
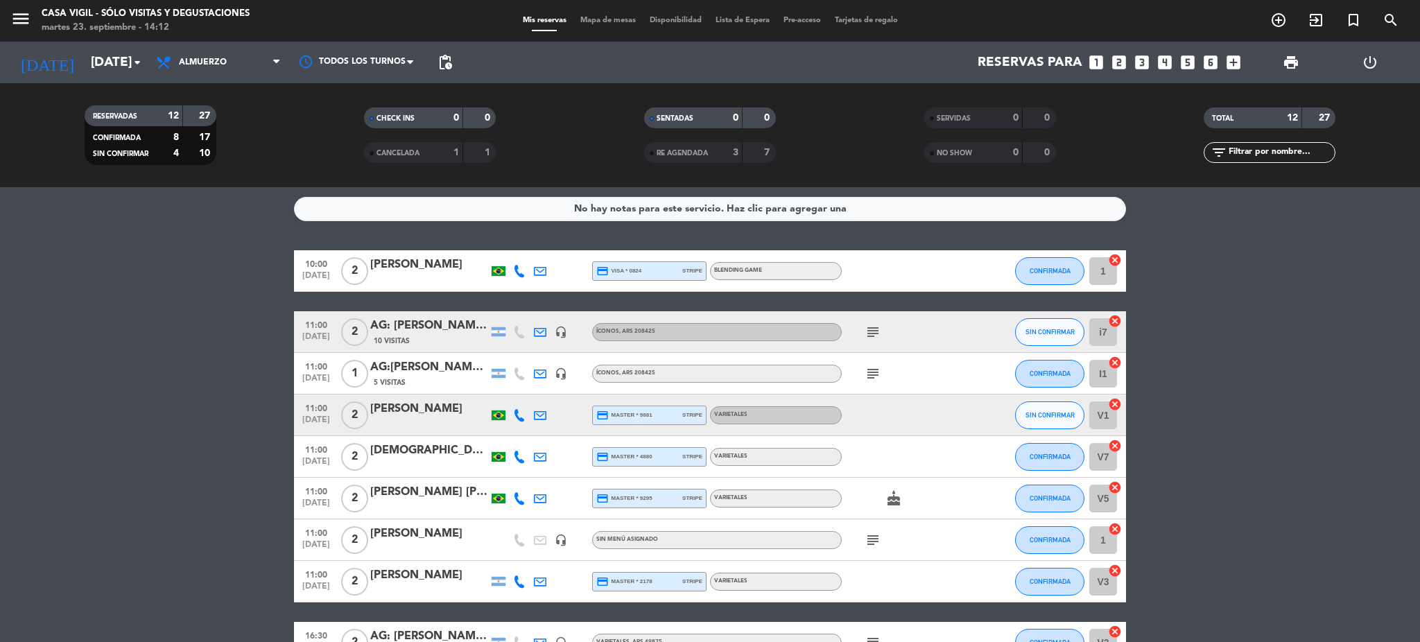
scroll to position [0, 0]
